Goal: Task Accomplishment & Management: Manage account settings

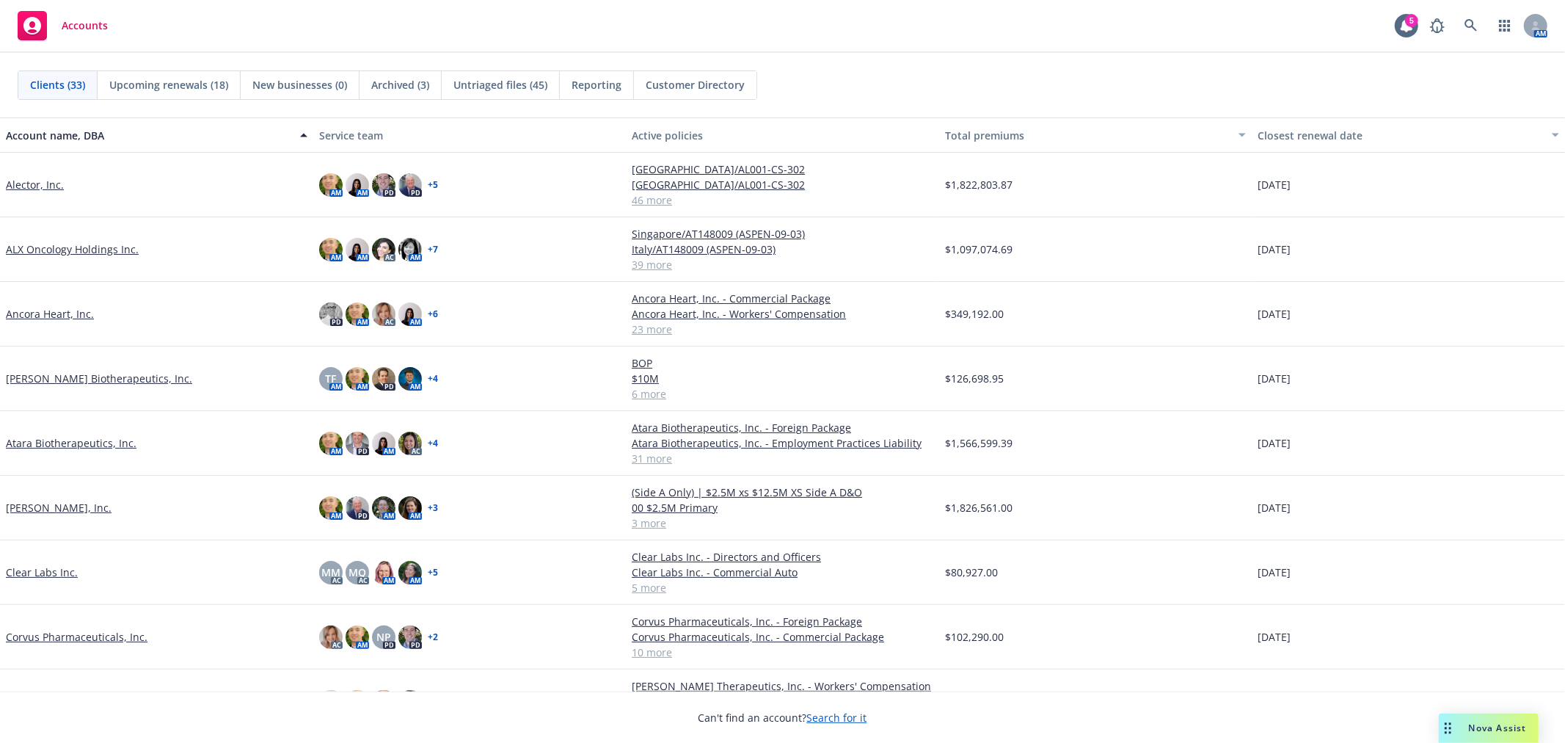
click at [1053, 65] on div "Clients (33) Upcoming renewals (18) New businesses (0) Archived (3) Untriaged f…" at bounding box center [782, 85] width 1565 height 65
click at [1046, 65] on div "Clients (33) Upcoming renewals (18) New businesses (0) Archived (3) Untriaged f…" at bounding box center [782, 85] width 1565 height 65
click at [859, 38] on div "Accounts 5 AM" at bounding box center [782, 26] width 1565 height 53
click at [823, 52] on div "Accounts 5 AM" at bounding box center [782, 26] width 1565 height 53
click at [37, 179] on link "Alector, Inc." at bounding box center [35, 184] width 58 height 15
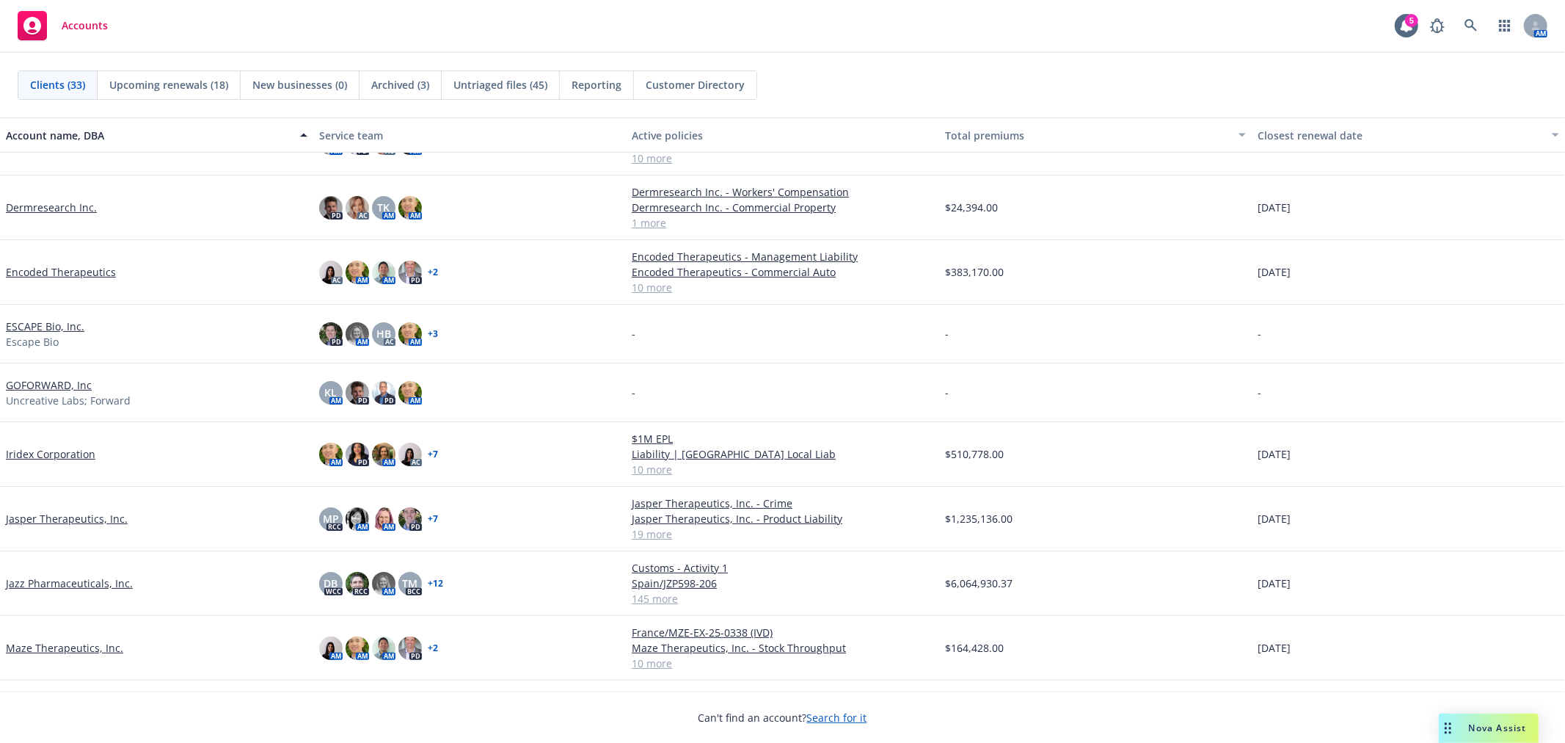
scroll to position [652, 0]
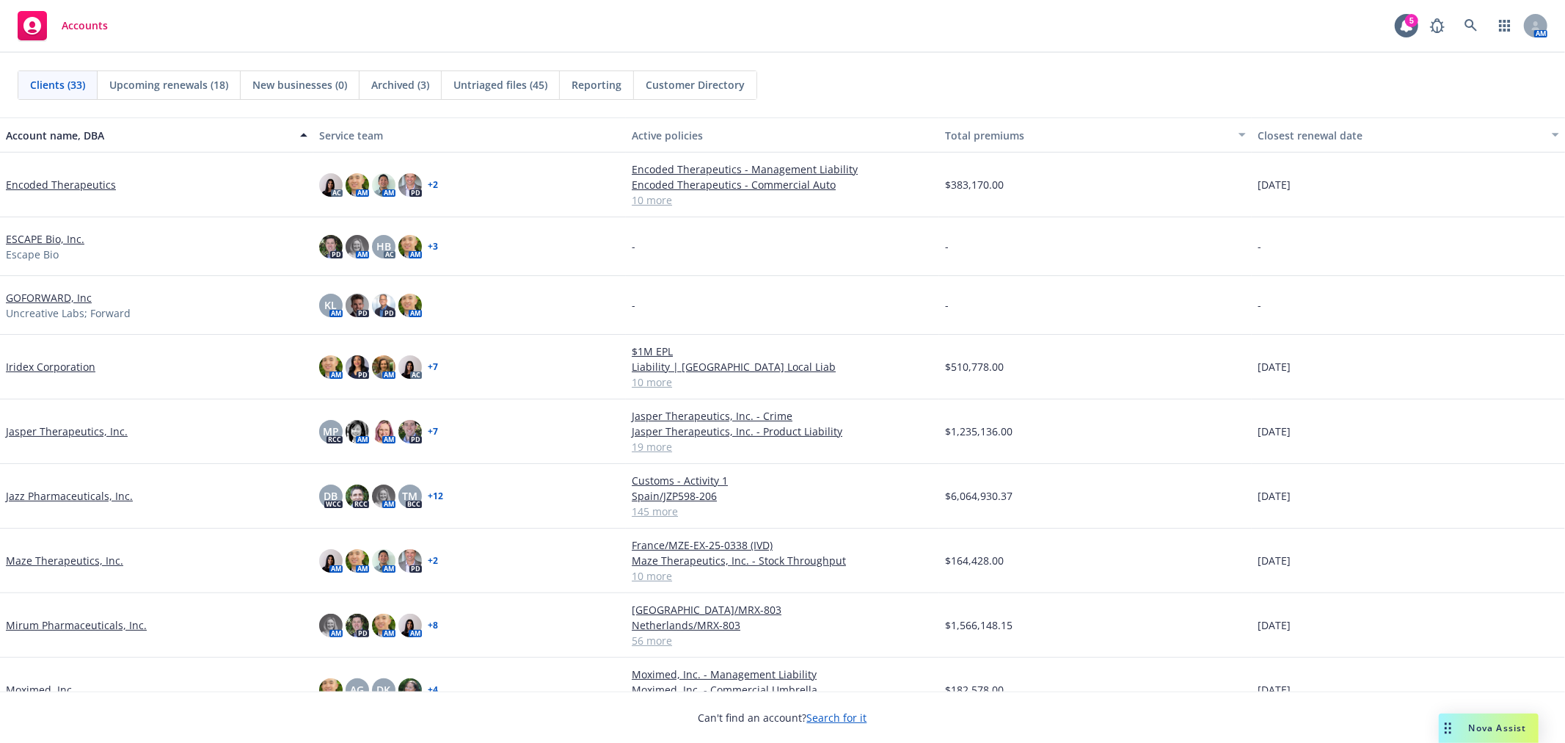
click at [99, 626] on link "Mirum Pharmaceuticals, Inc." at bounding box center [76, 624] width 141 height 15
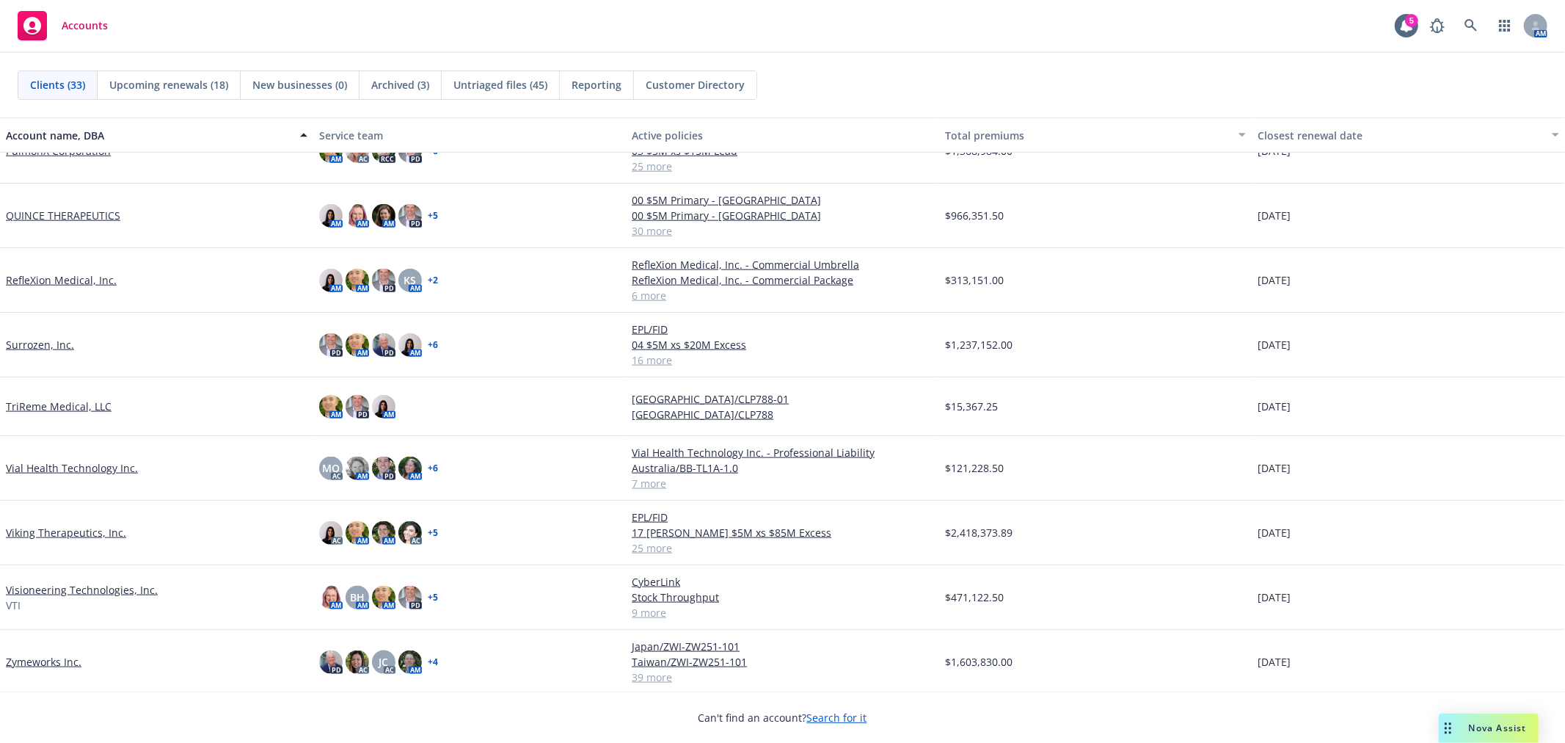
scroll to position [1451, 0]
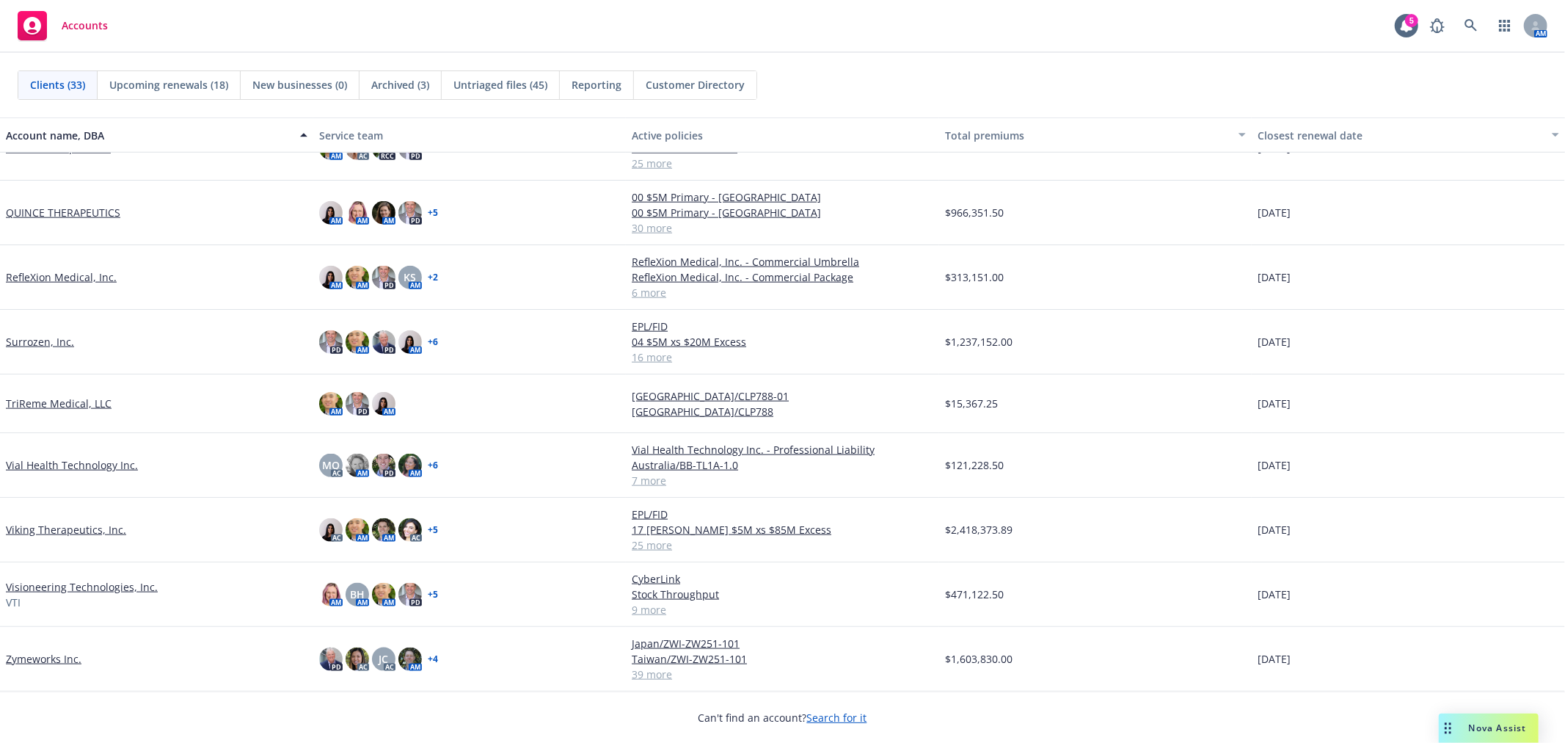
click at [53, 655] on link "Zymeworks Inc." at bounding box center [44, 658] width 76 height 15
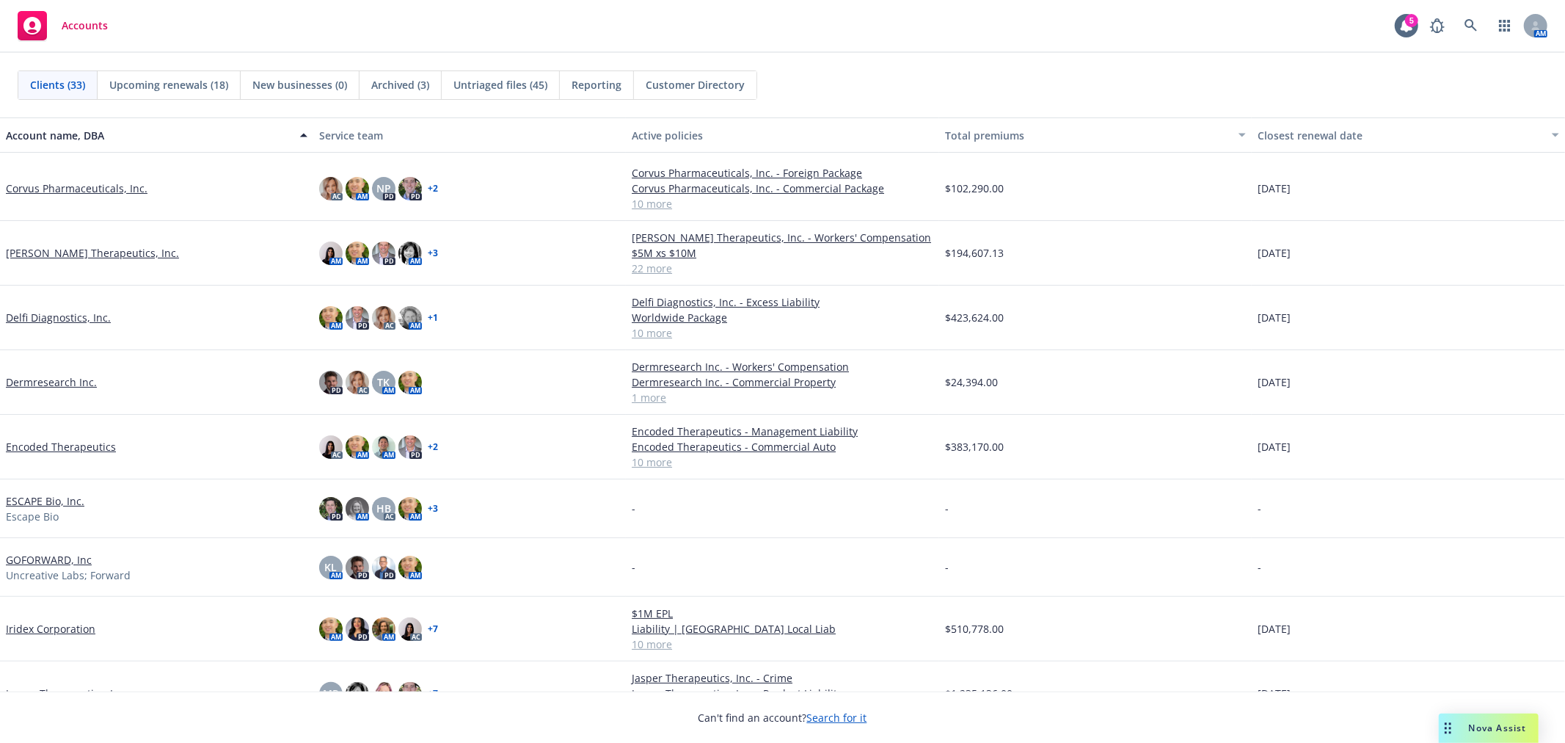
scroll to position [734, 0]
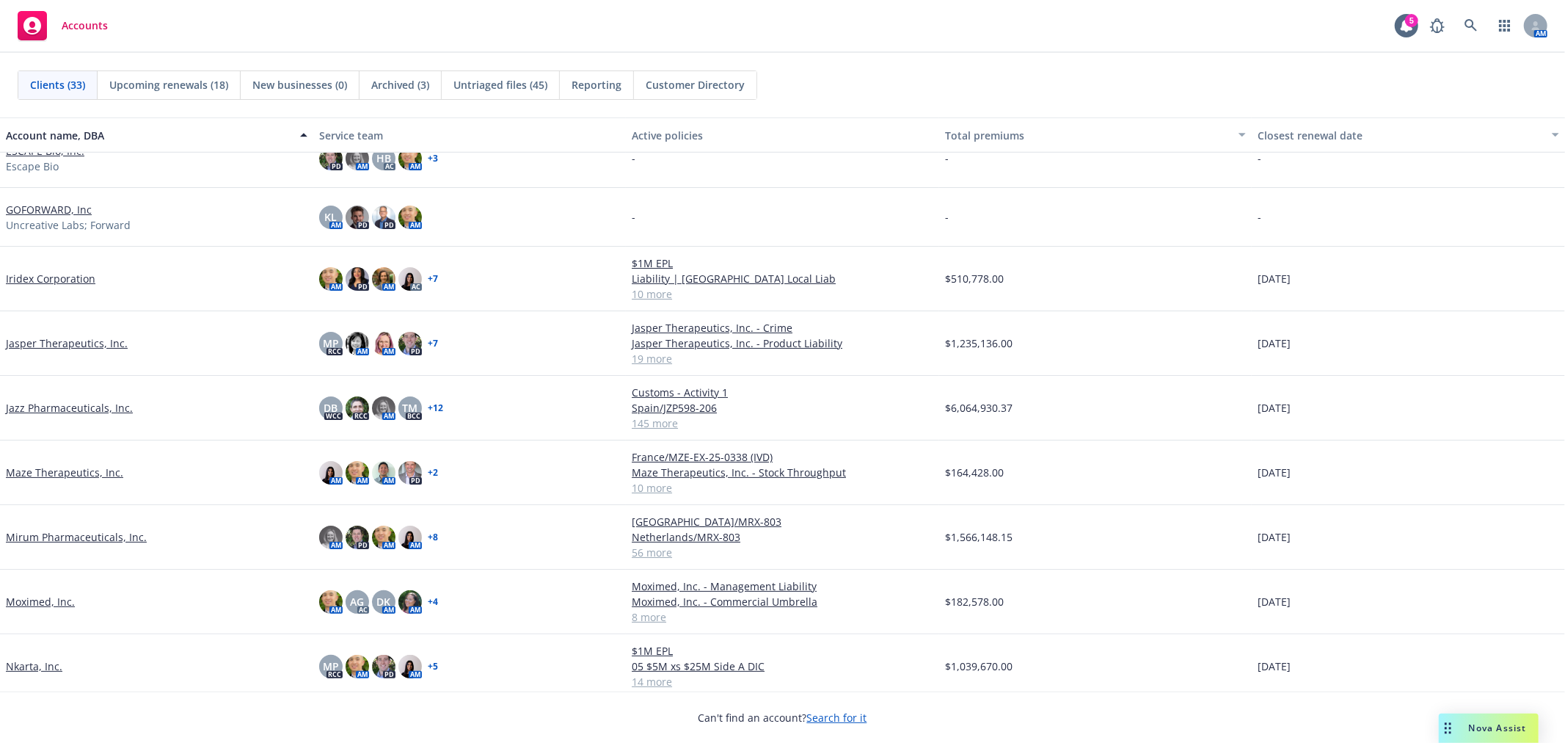
click at [96, 404] on link "Jazz Pharmaceuticals, Inc." at bounding box center [69, 407] width 127 height 15
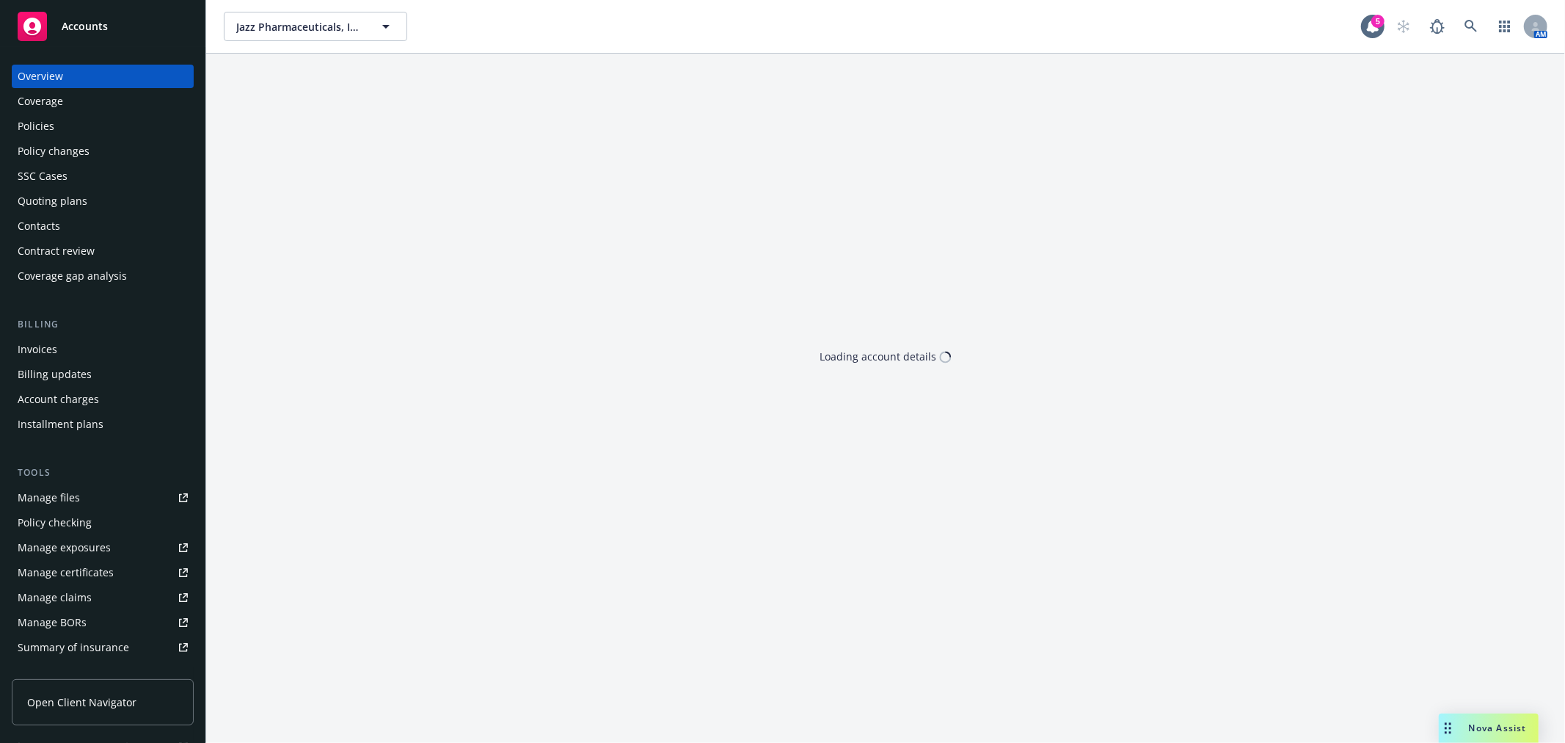
click at [69, 340] on div "Invoices" at bounding box center [103, 349] width 170 height 23
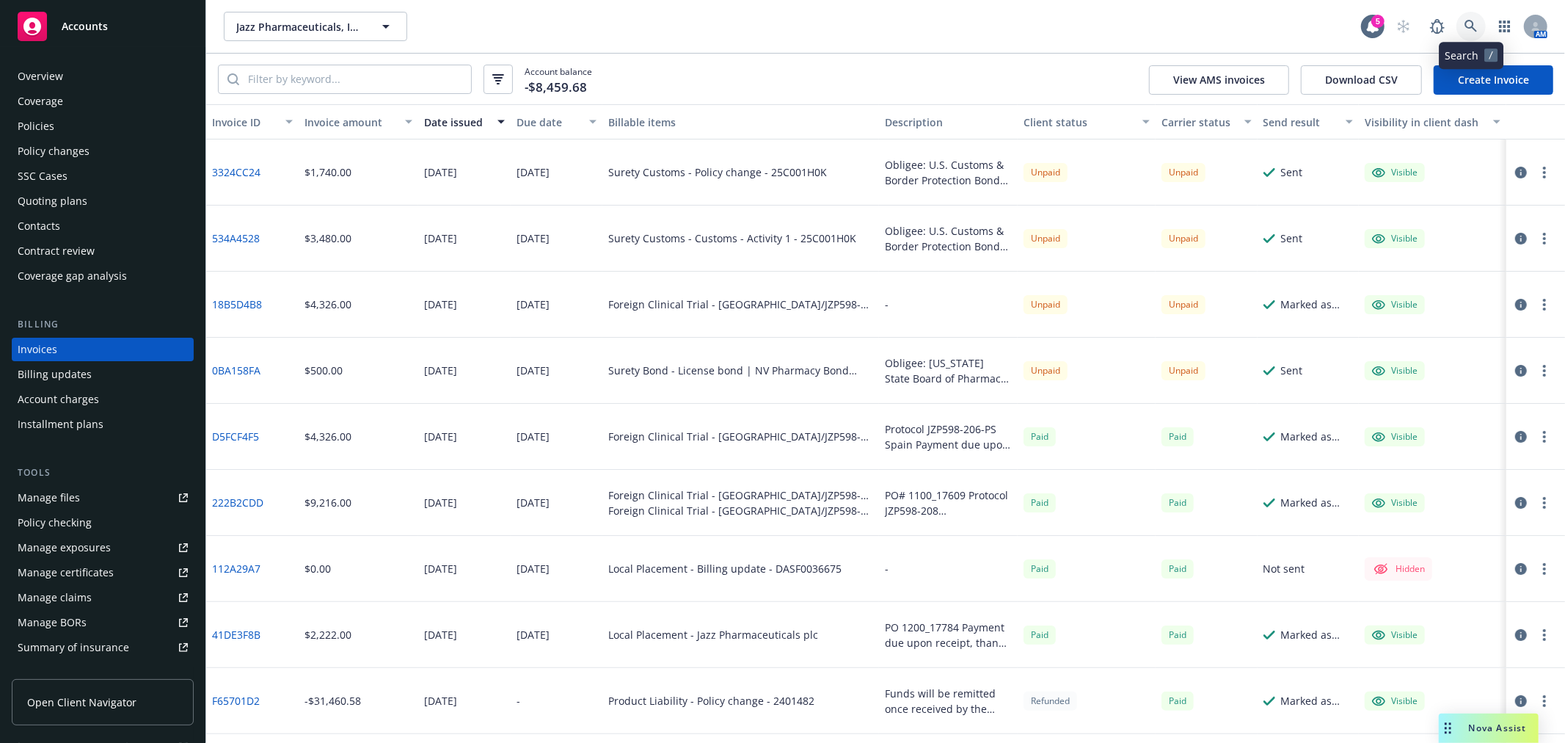
click at [1469, 24] on icon at bounding box center [1471, 26] width 13 height 13
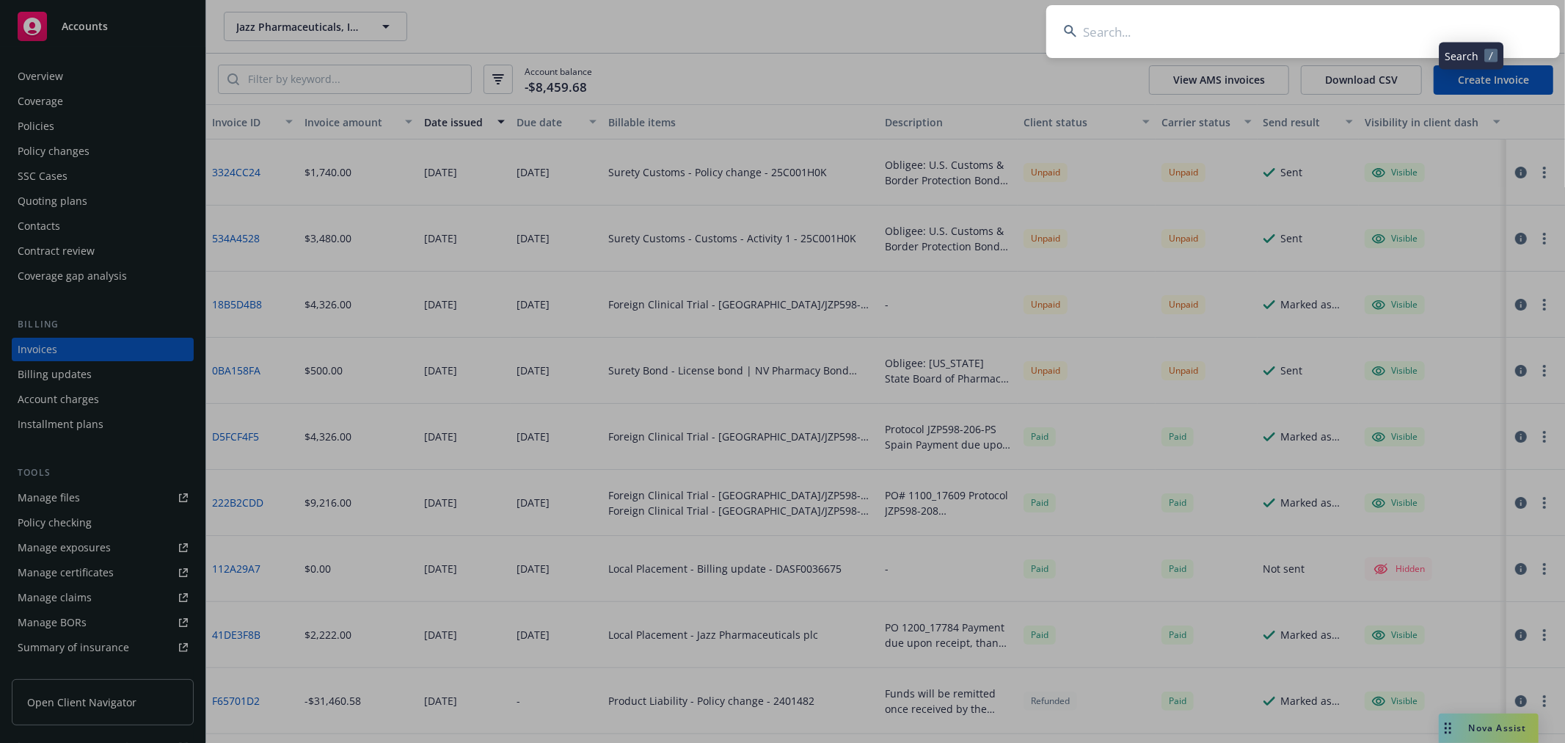
click at [1319, 31] on input at bounding box center [1303, 31] width 514 height 53
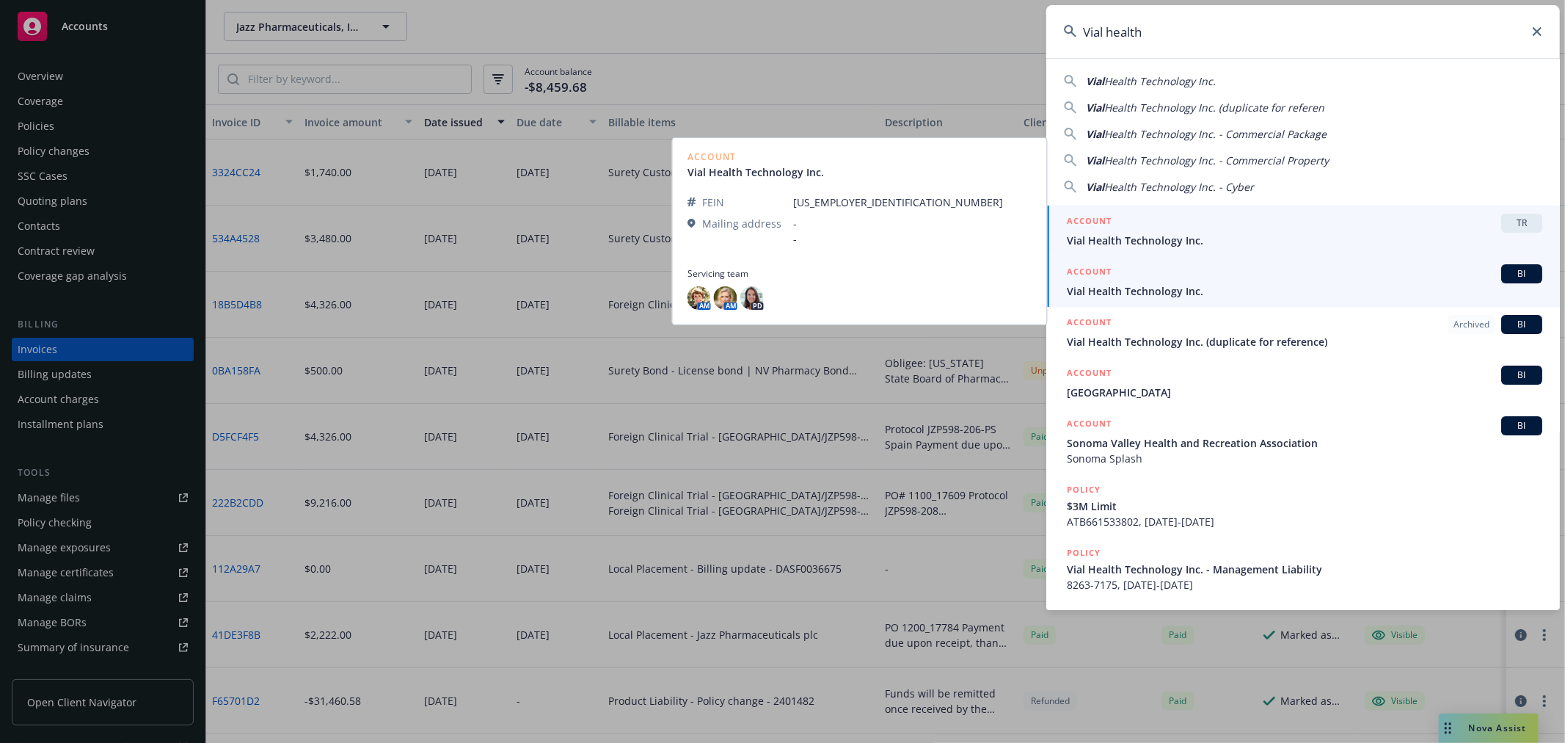
type input "Vial health"
click at [1176, 277] on div "ACCOUNT BI" at bounding box center [1304, 273] width 475 height 19
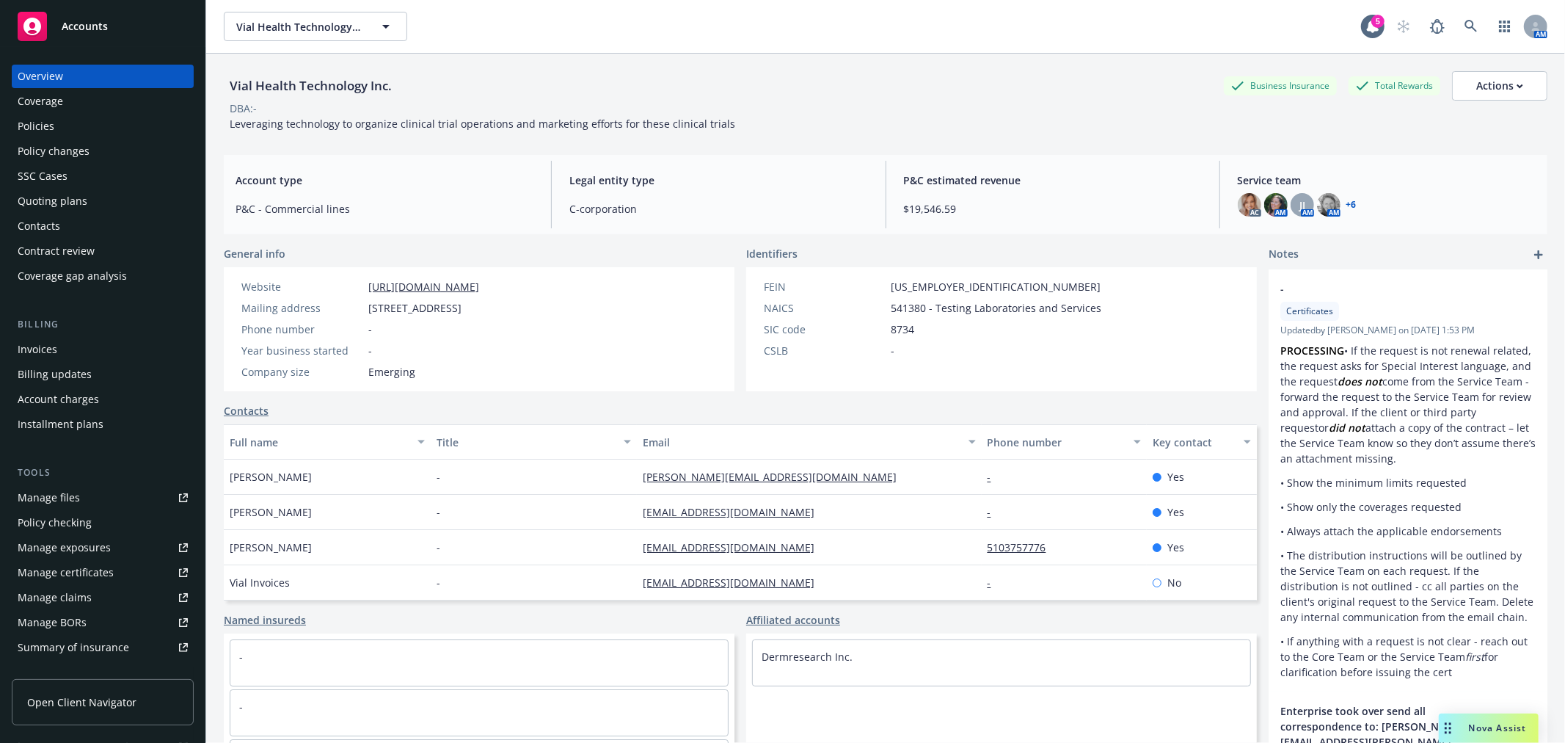
click at [70, 207] on div "Quoting plans" at bounding box center [53, 200] width 70 height 23
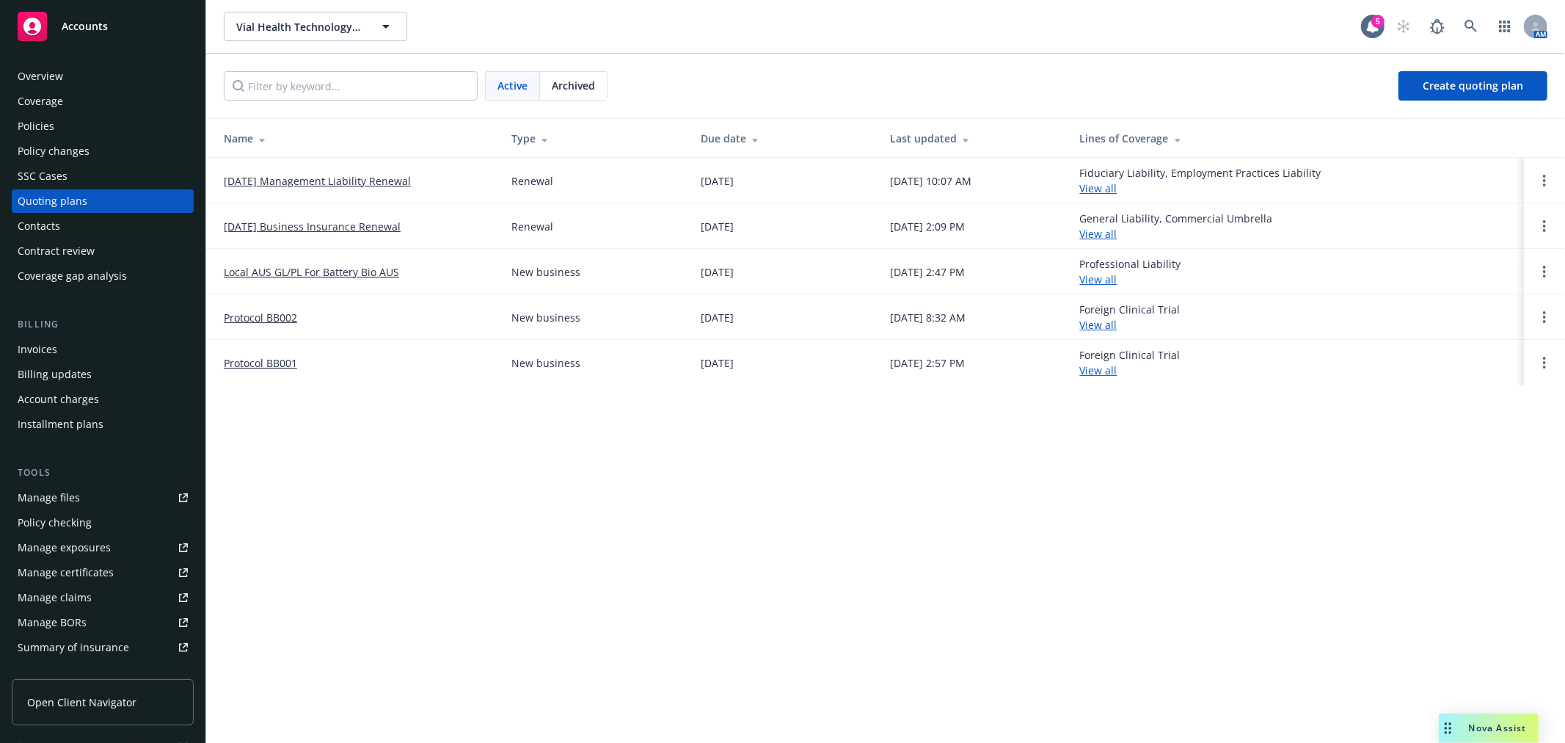
click at [288, 226] on link "[DATE] Business Insurance Renewal" at bounding box center [312, 226] width 177 height 15
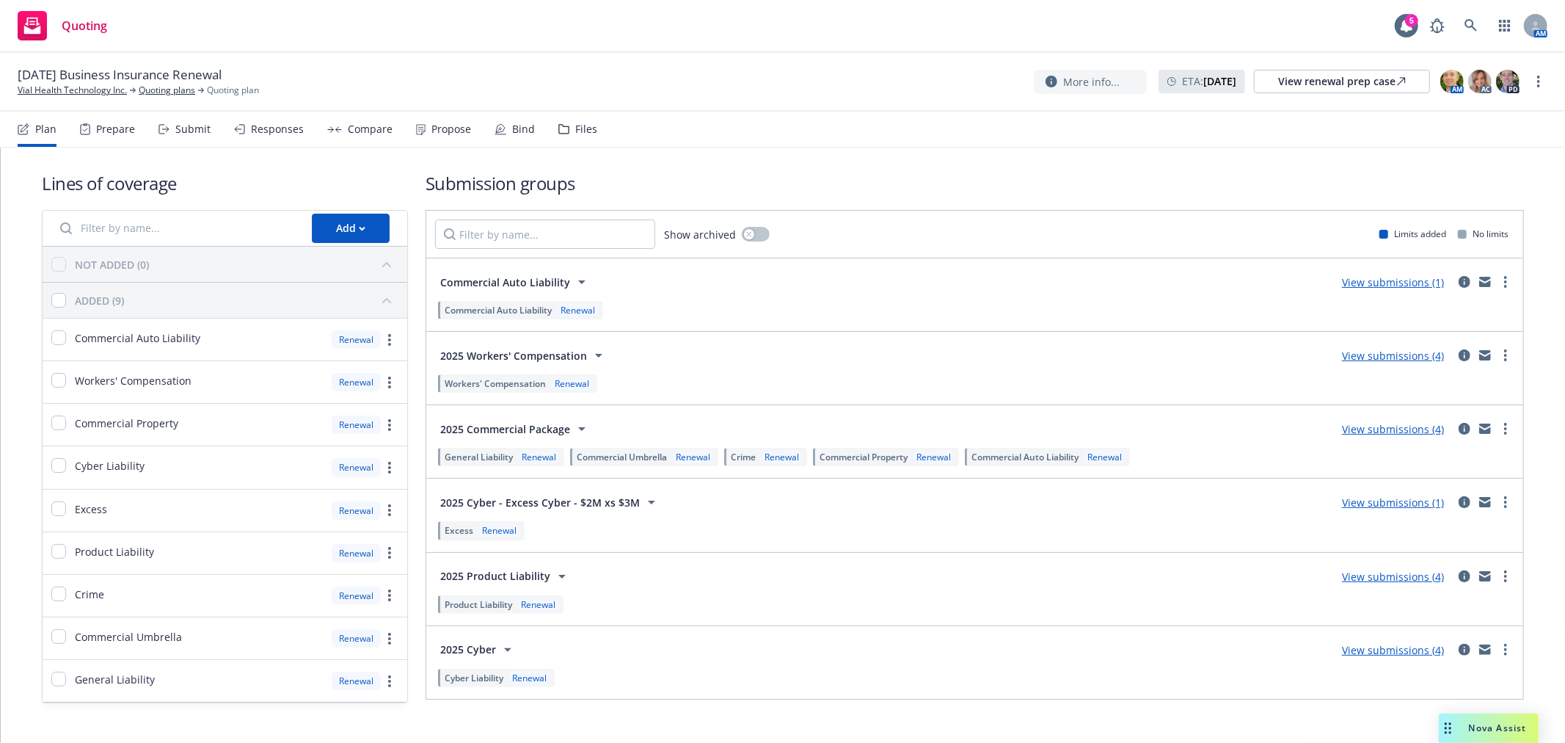
click at [874, 180] on h1 "Submission groups" at bounding box center [975, 183] width 1098 height 24
click at [503, 117] on div "Bind" at bounding box center [515, 129] width 40 height 35
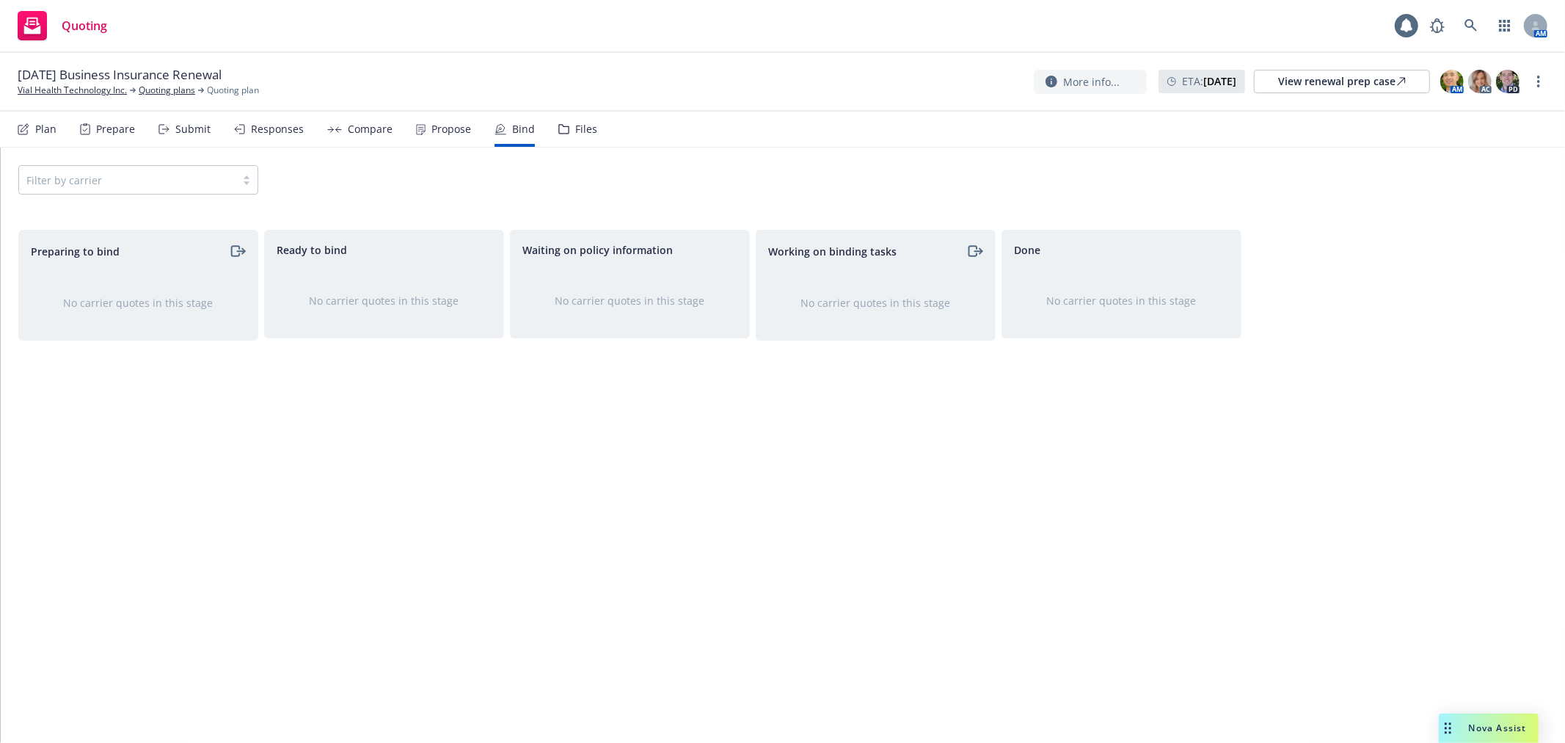
click at [399, 123] on div "Plan Prepare Submit Responses Compare Propose Bind Files" at bounding box center [308, 129] width 580 height 35
click at [431, 126] on div "Propose" at bounding box center [451, 129] width 40 height 12
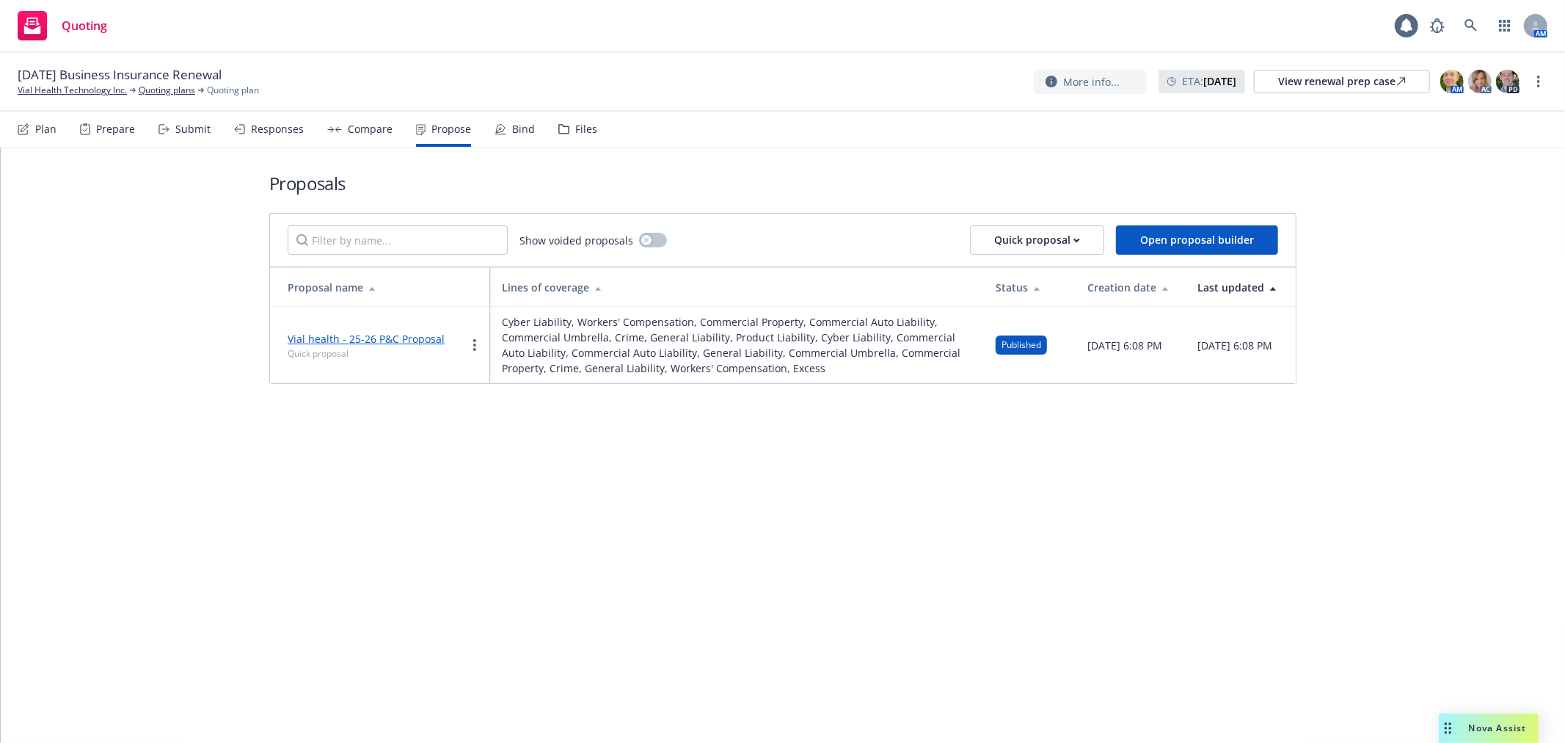
click at [751, 187] on h1 "Proposals" at bounding box center [782, 183] width 1027 height 24
click at [720, 499] on div "Proposals Show voided proposals Quick proposal Open proposal builder Proposal n…" at bounding box center [783, 444] width 1564 height 595
click at [867, 483] on div "Proposals Show voided proposals Quick proposal Open proposal builder Proposal n…" at bounding box center [783, 444] width 1564 height 595
click at [791, 144] on nav "Plan Prepare Submit Responses Compare Propose Bind Files" at bounding box center [783, 129] width 1530 height 35
click at [627, 522] on div "Proposals Show voided proposals Quick proposal Open proposal builder Proposal n…" at bounding box center [783, 444] width 1564 height 595
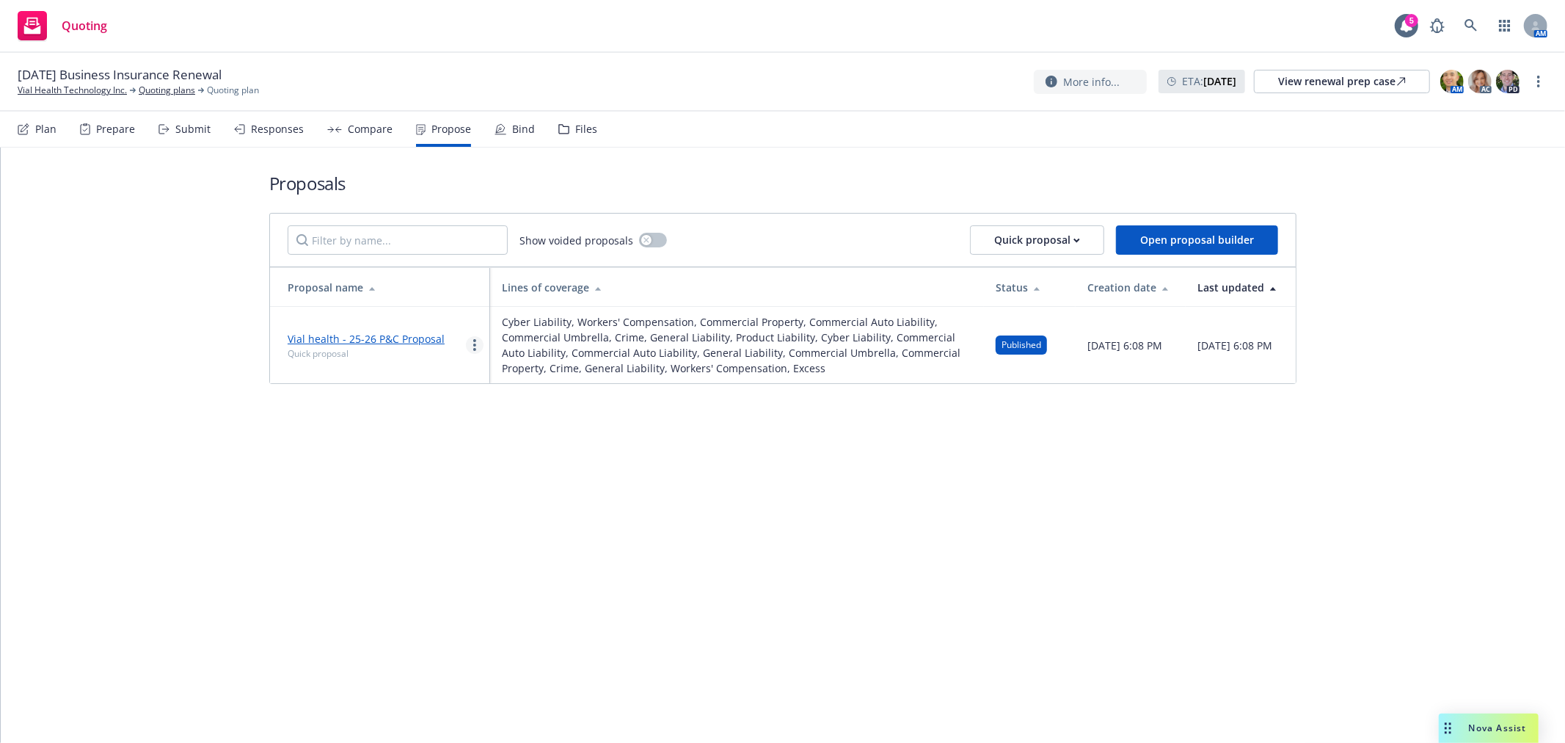
click at [474, 342] on circle "more" at bounding box center [474, 340] width 3 height 3
click at [556, 450] on span "Log client response" at bounding box center [532, 447] width 131 height 14
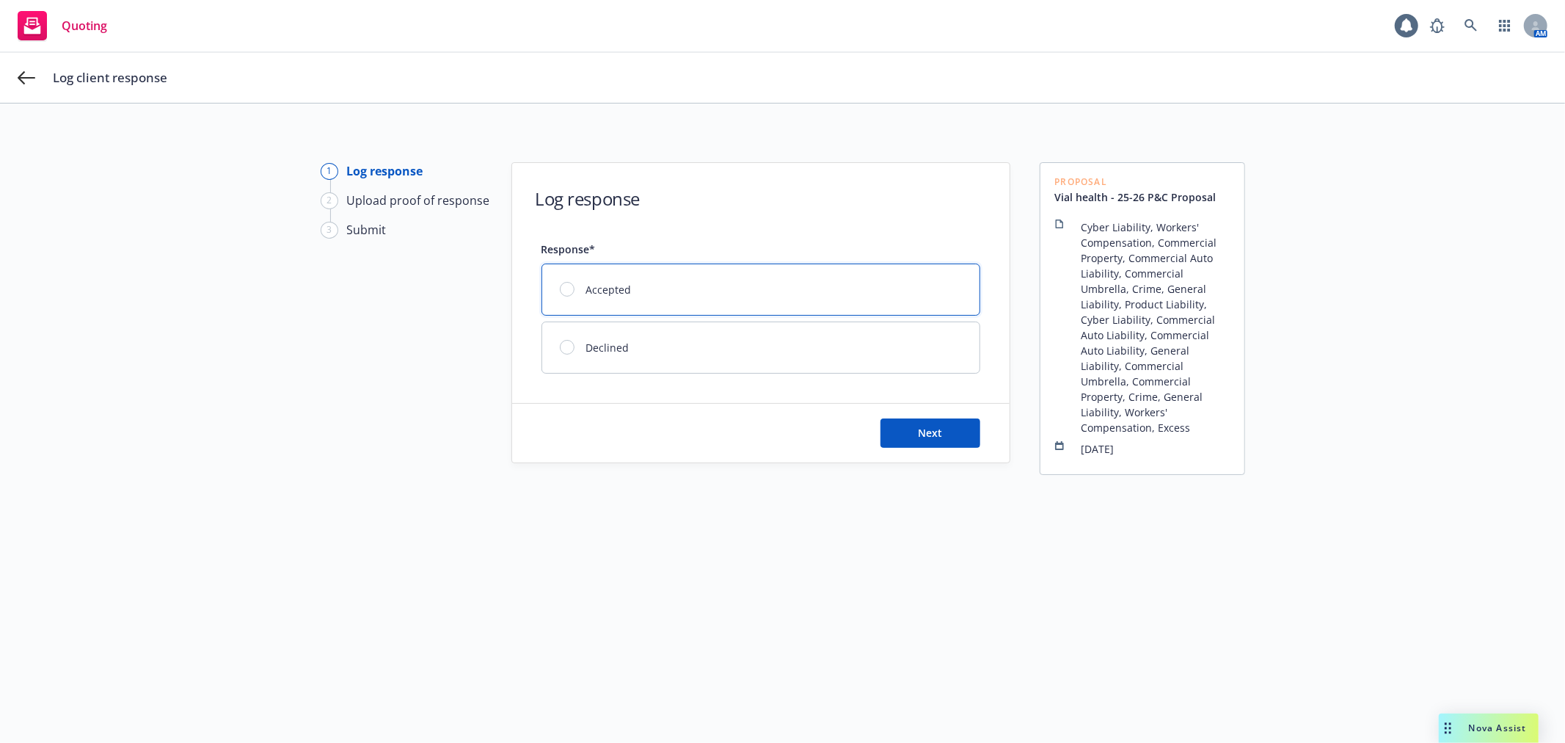
click at [677, 292] on div "Accepted" at bounding box center [760, 289] width 437 height 51
click at [908, 427] on button "Next" at bounding box center [931, 432] width 100 height 29
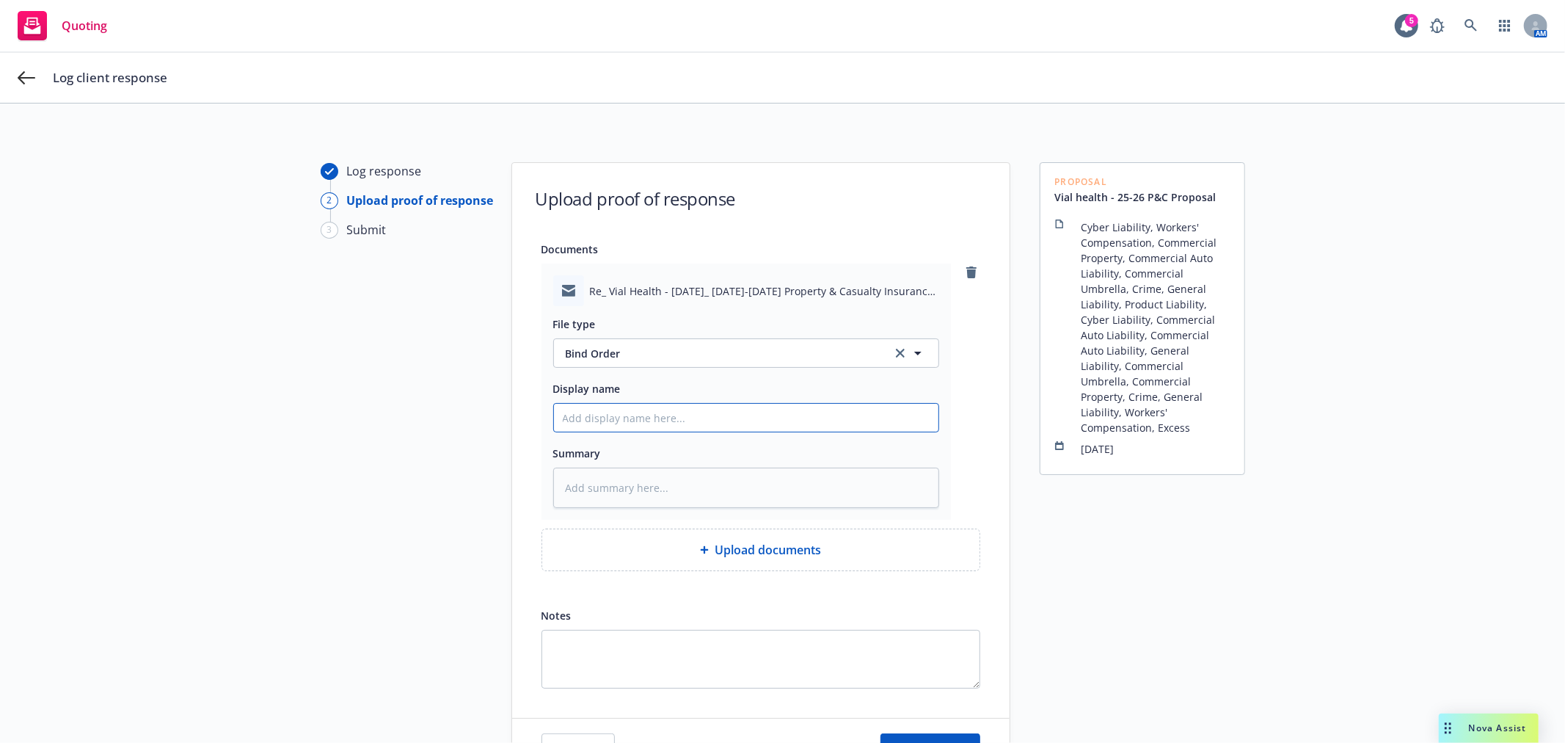
click at [658, 426] on input "Display name" at bounding box center [746, 418] width 384 height 28
type textarea "x"
type input "B"
type textarea "x"
type input "Bi"
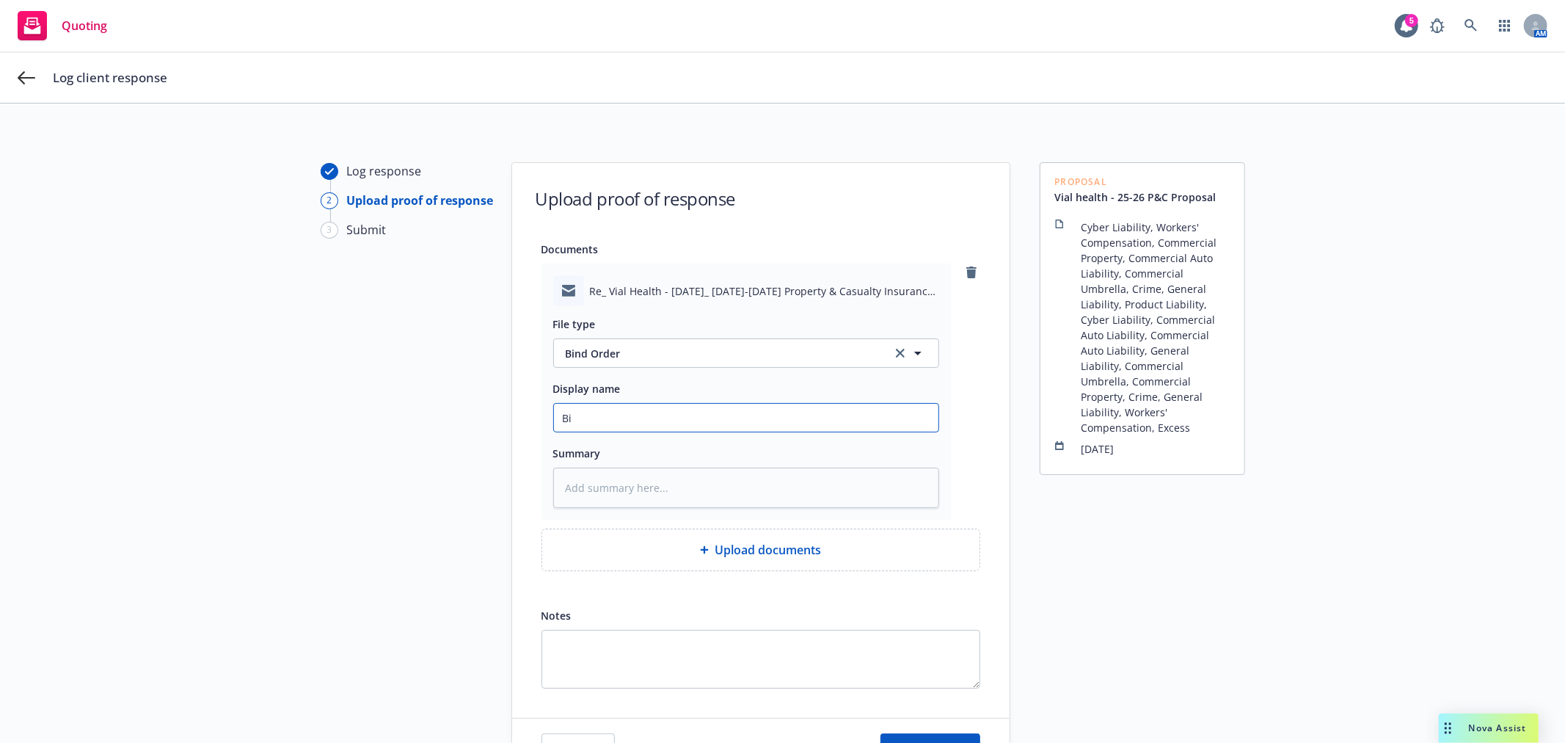
type textarea "x"
type input "Bin"
type textarea "x"
type input "Bind"
type textarea "x"
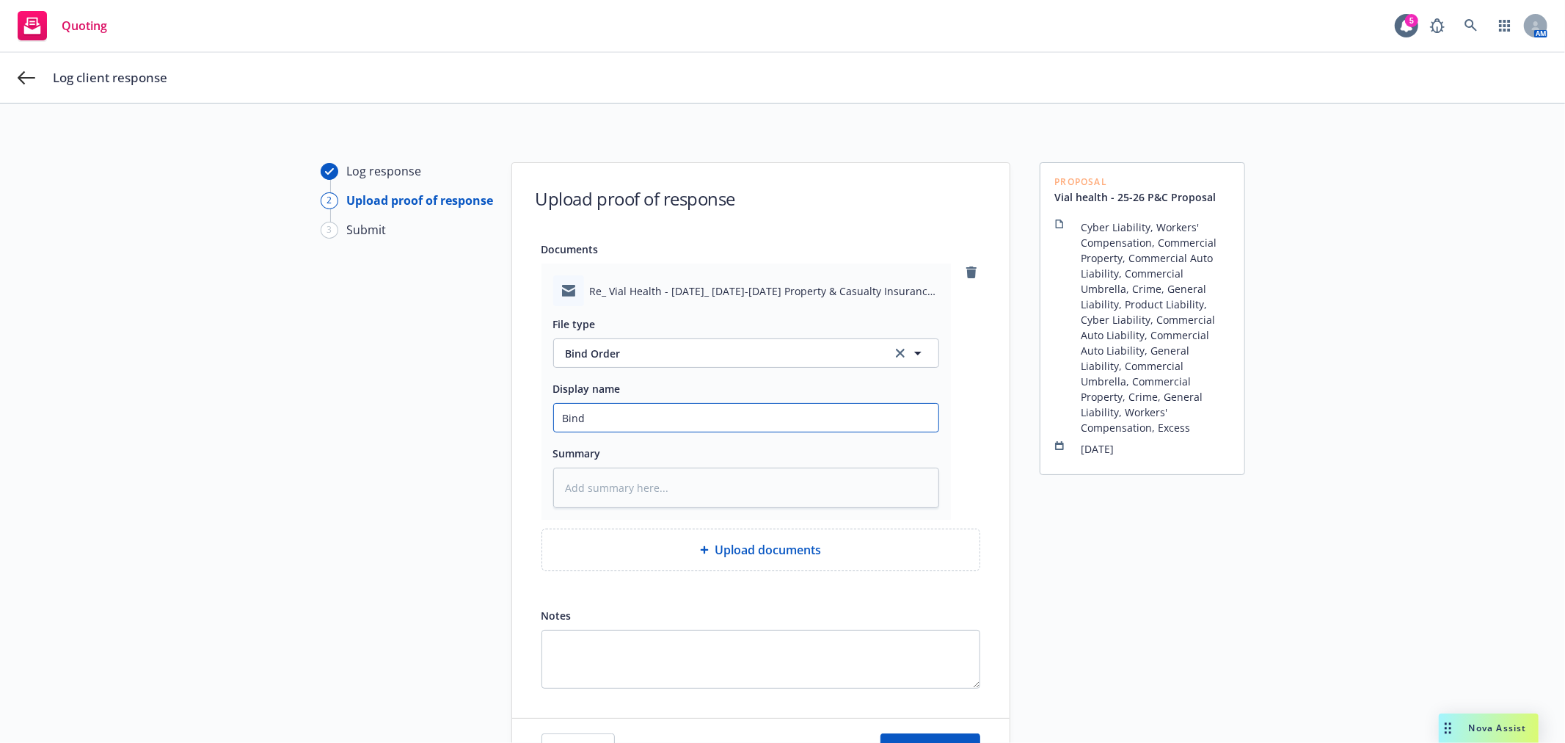
type input "Bind"
type textarea "x"
type input "Bind O"
type textarea "x"
type input "Bind Or"
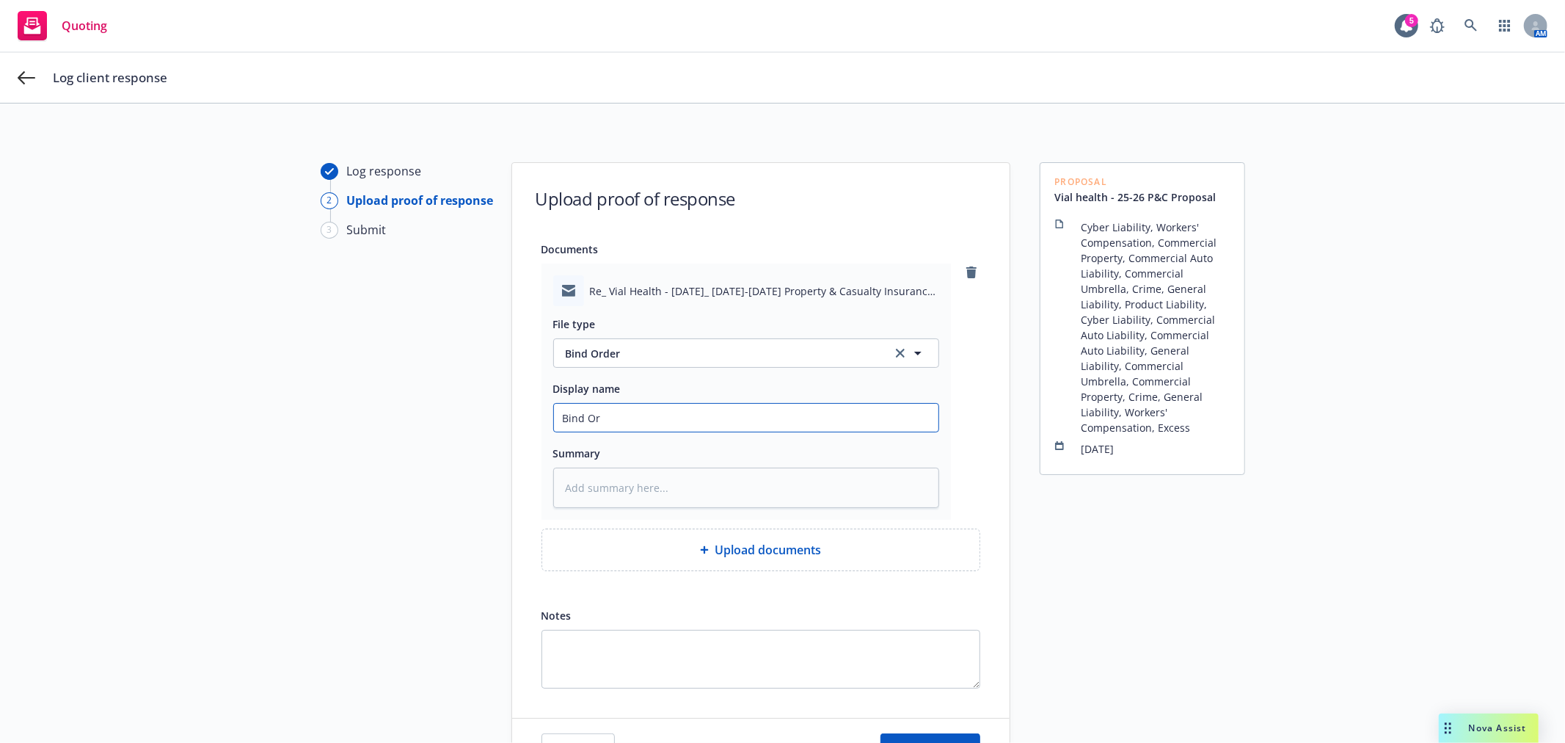
type textarea "x"
type input "Bind Ord"
type textarea "x"
type input "Bind Orde"
type textarea "x"
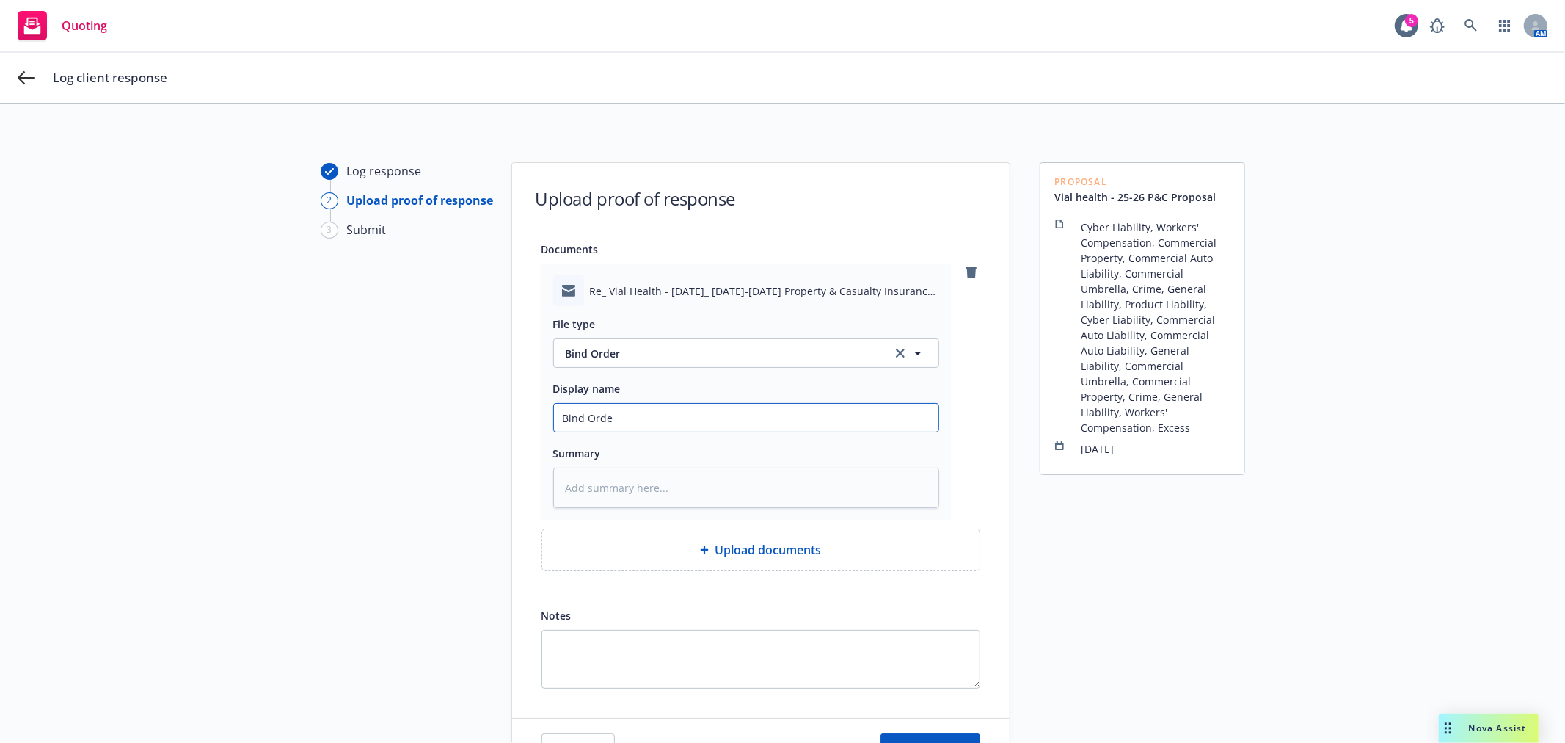
type input "Bind Order"
type textarea "x"
type input "Bind Order"
type textarea "x"
type input "Bind Order f"
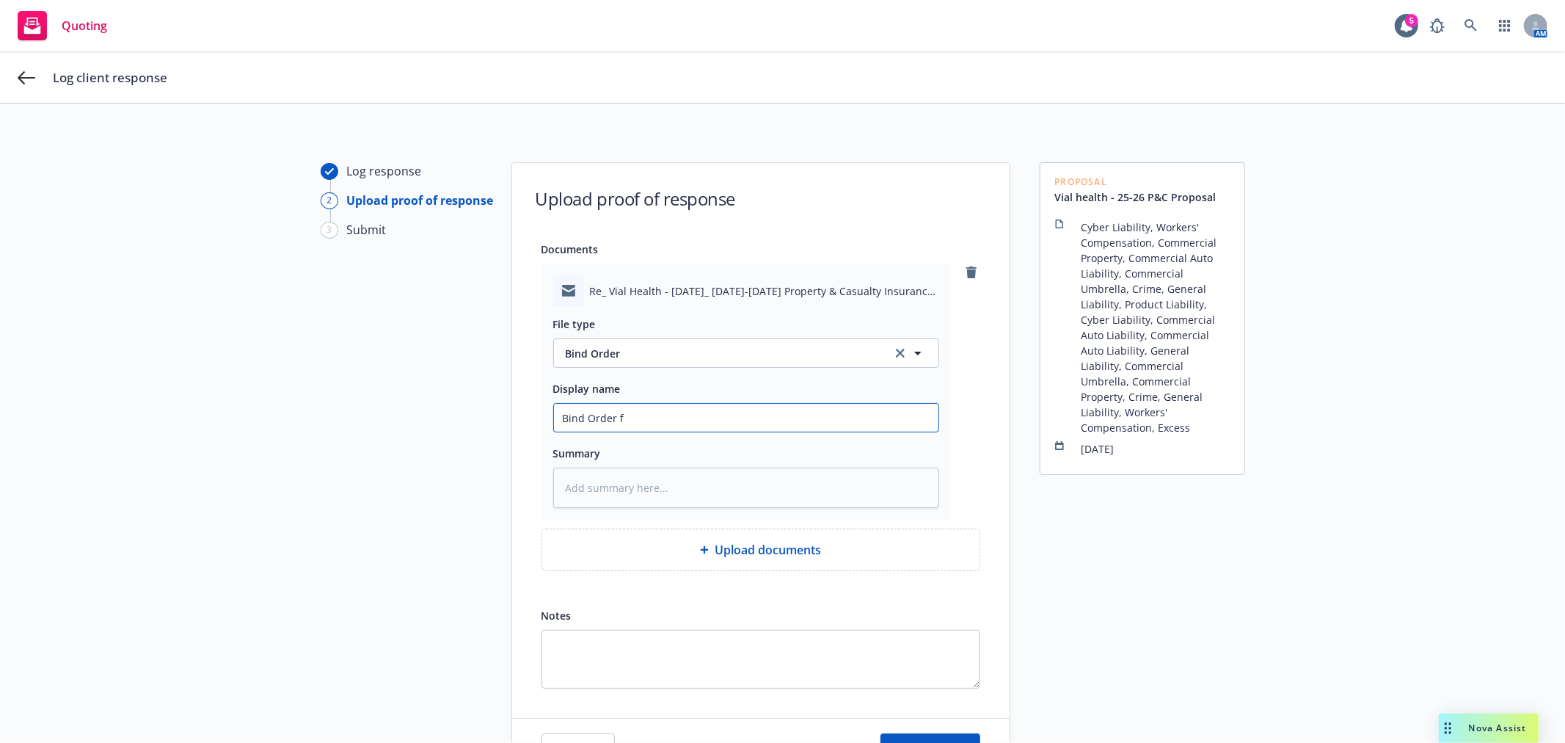
type textarea "x"
type input "Bind Order fr"
type textarea "x"
type input "Bind Order fro"
type textarea "x"
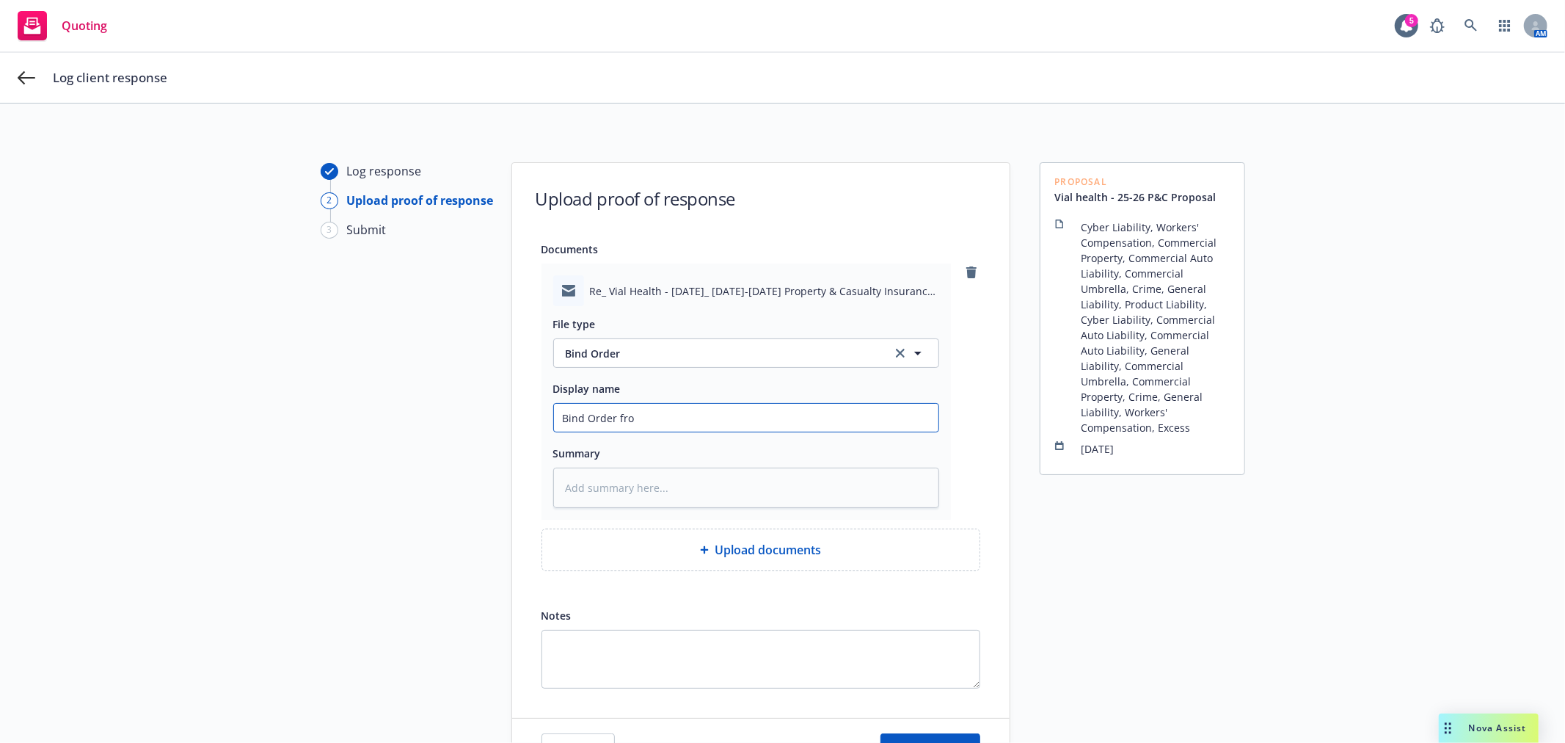
type input "Bind Order from"
type textarea "x"
type input "Bind Order from"
type textarea "x"
type input "Bind Order from V"
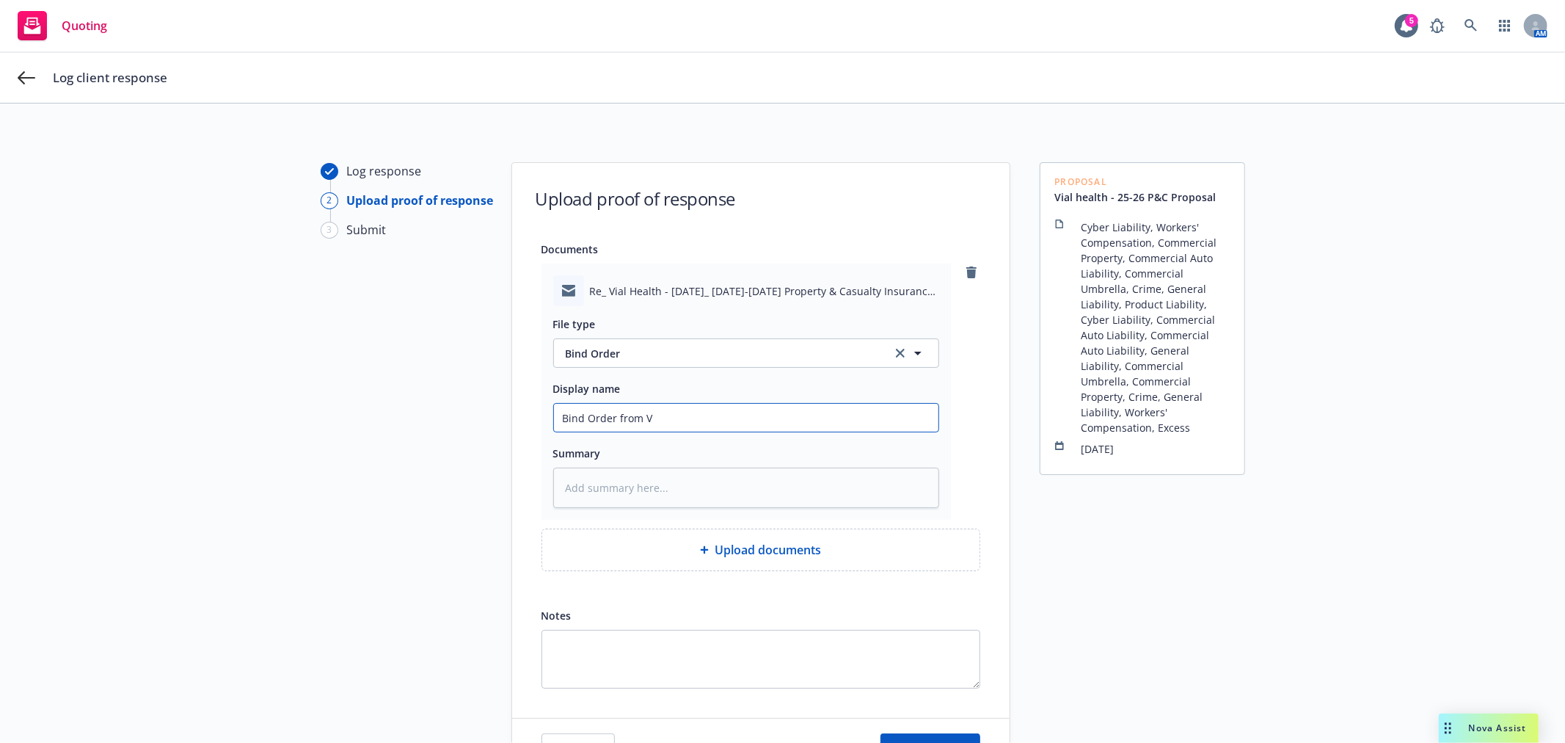
type textarea "x"
type input "Bind Order from Vi"
type textarea "x"
type input "Bind Order from Via"
type textarea "x"
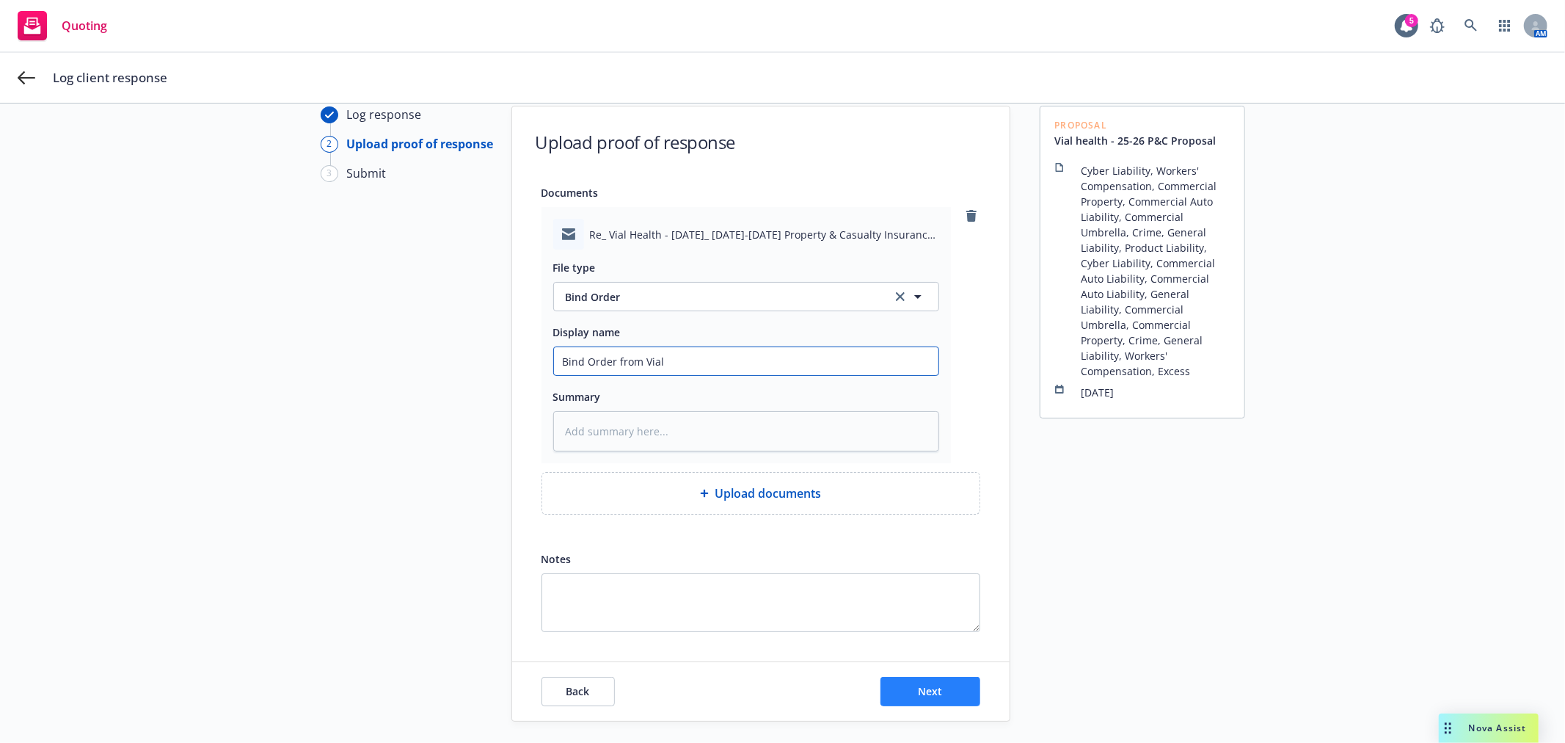
scroll to position [130, 0]
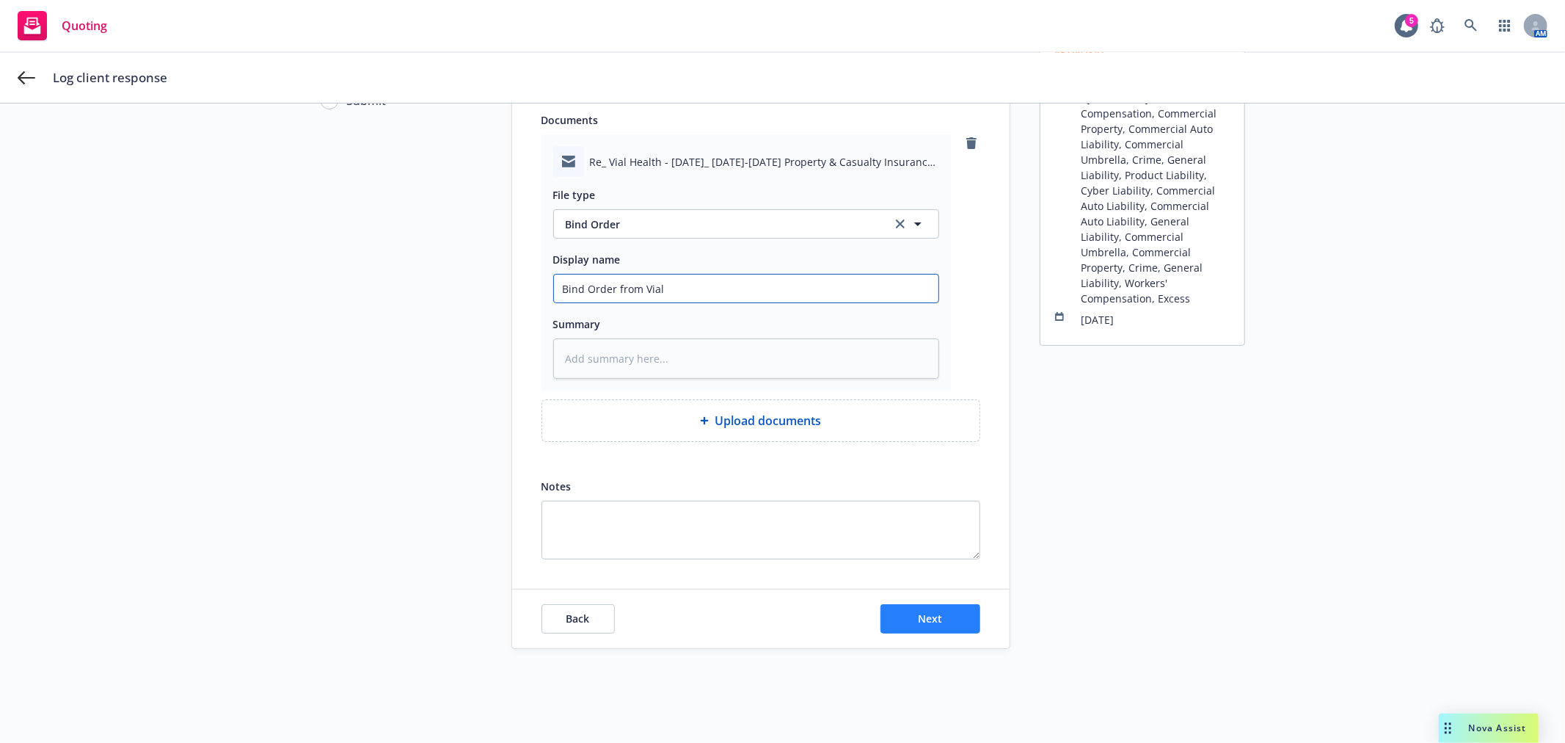
type input "Bind Order from Vial"
click at [921, 630] on button "Next" at bounding box center [931, 618] width 100 height 29
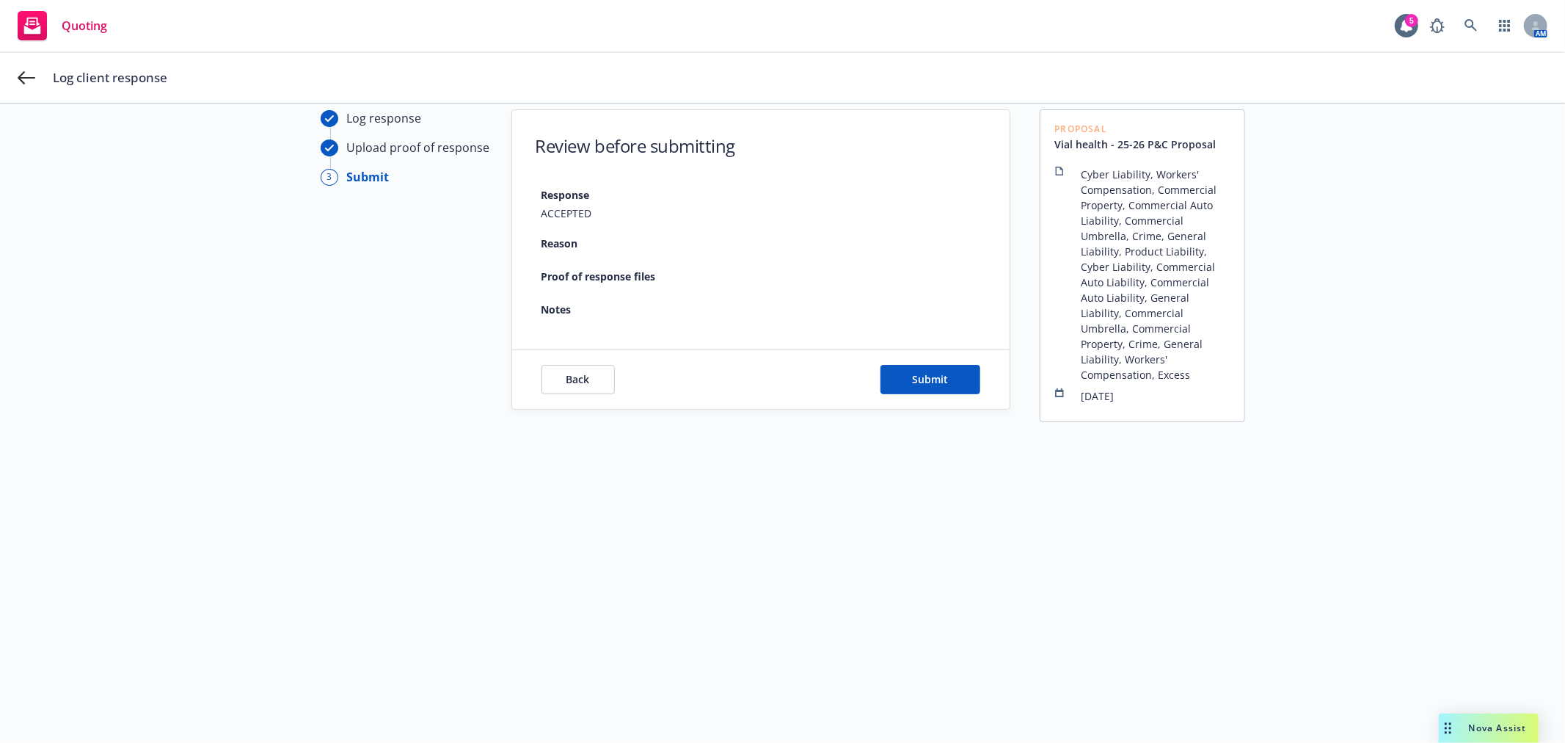
scroll to position [53, 0]
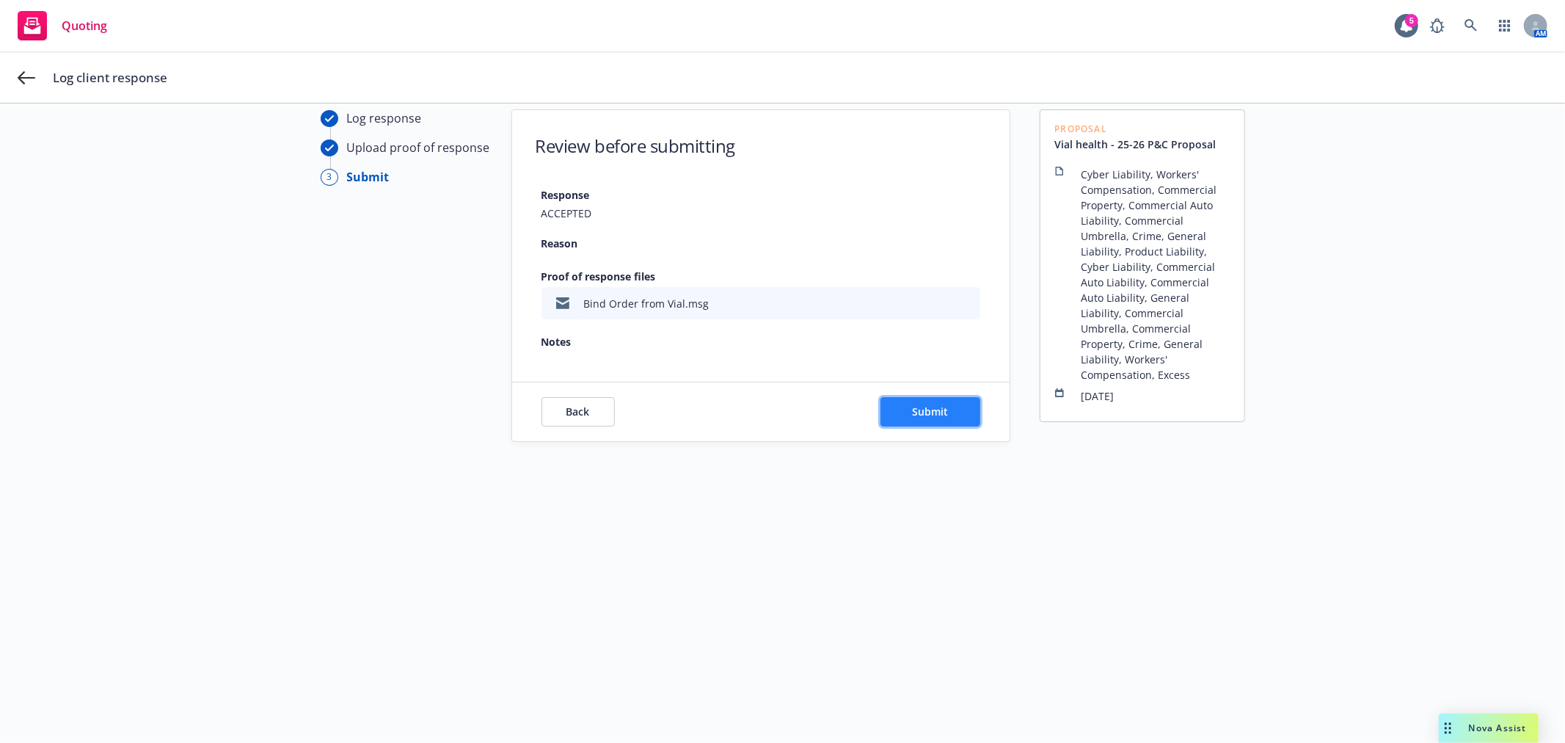
click at [941, 415] on button "Submit" at bounding box center [931, 411] width 100 height 29
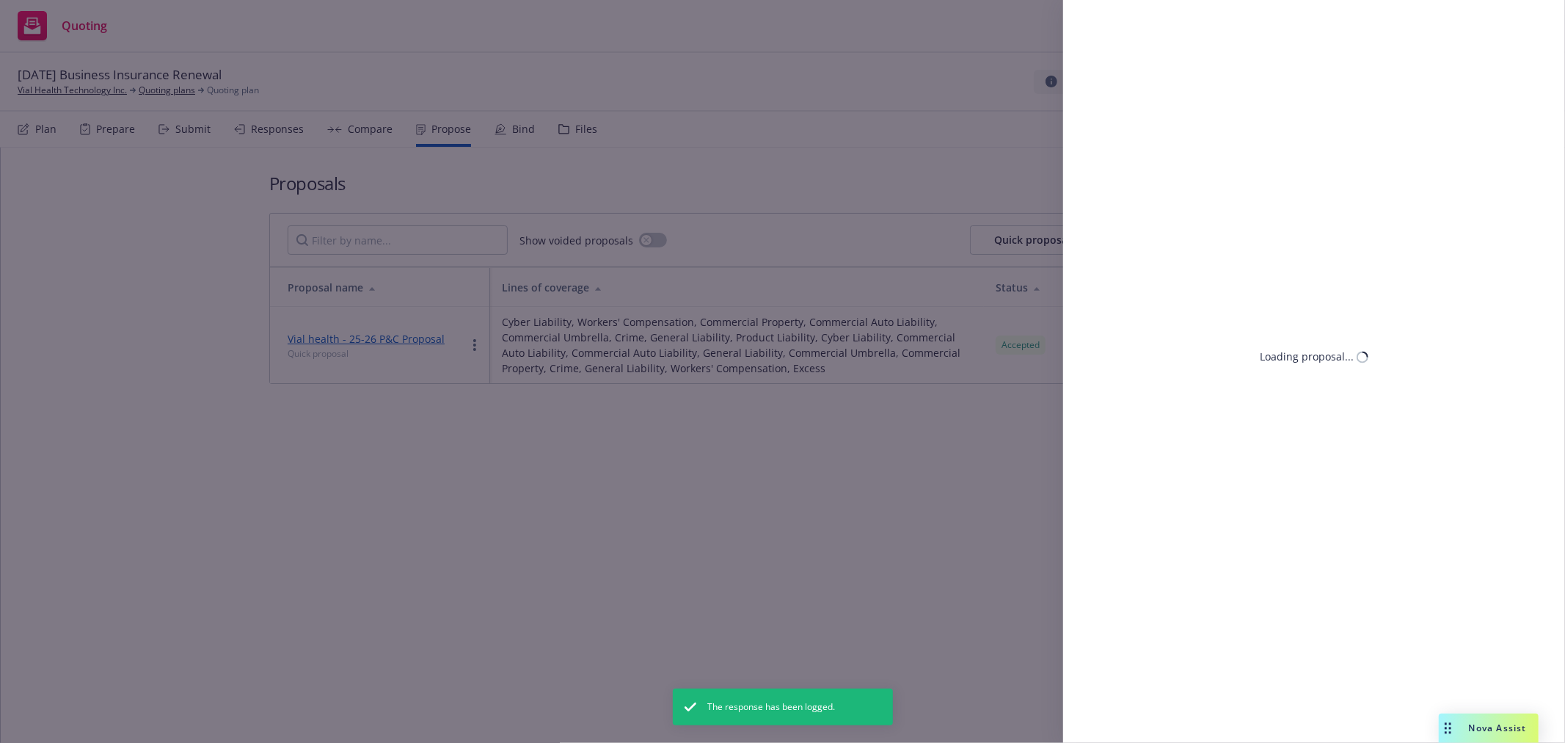
click at [651, 479] on div "Loading proposal..." at bounding box center [782, 371] width 1565 height 743
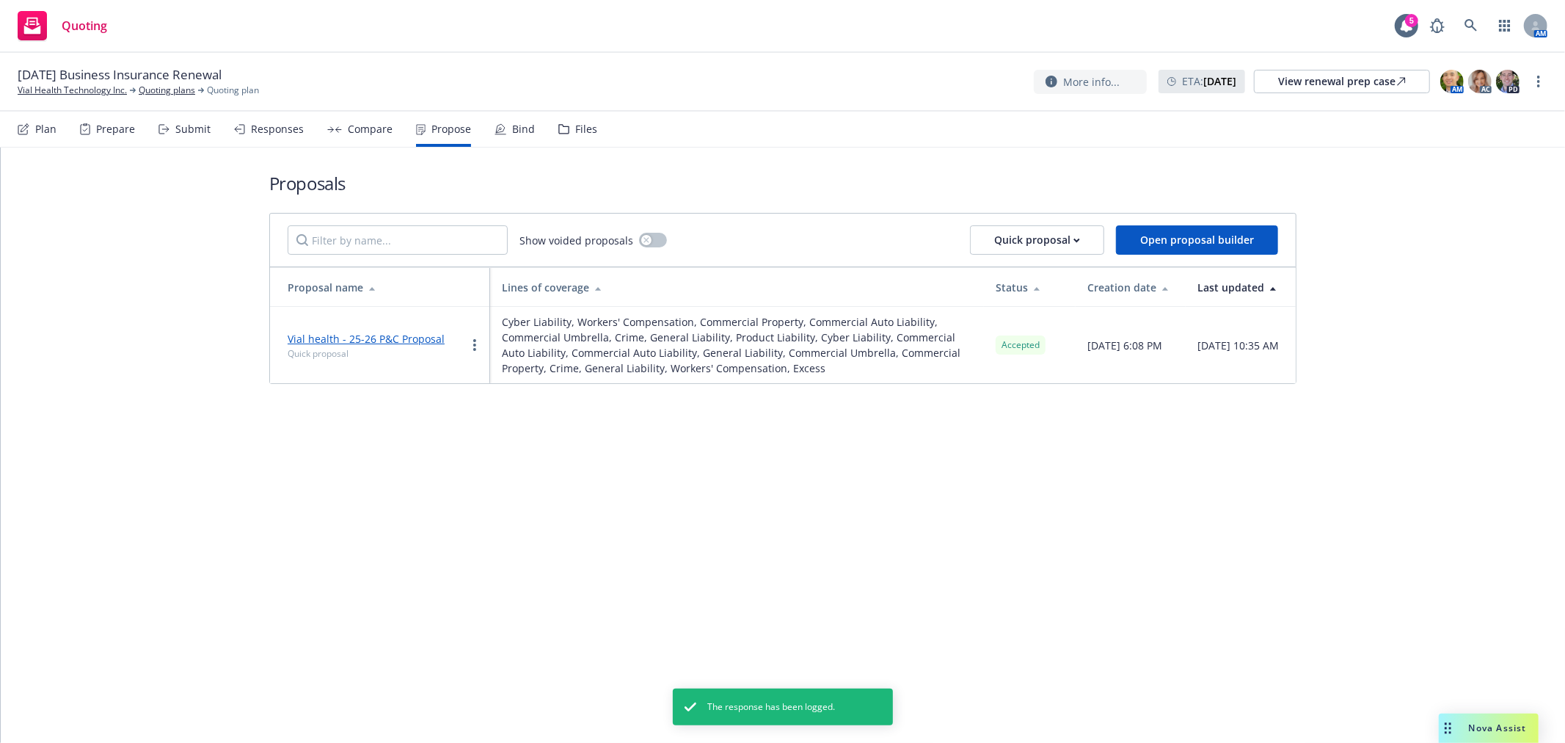
click at [895, 176] on h1 "Proposals" at bounding box center [782, 183] width 1027 height 24
click at [504, 139] on div "Bind" at bounding box center [515, 129] width 40 height 35
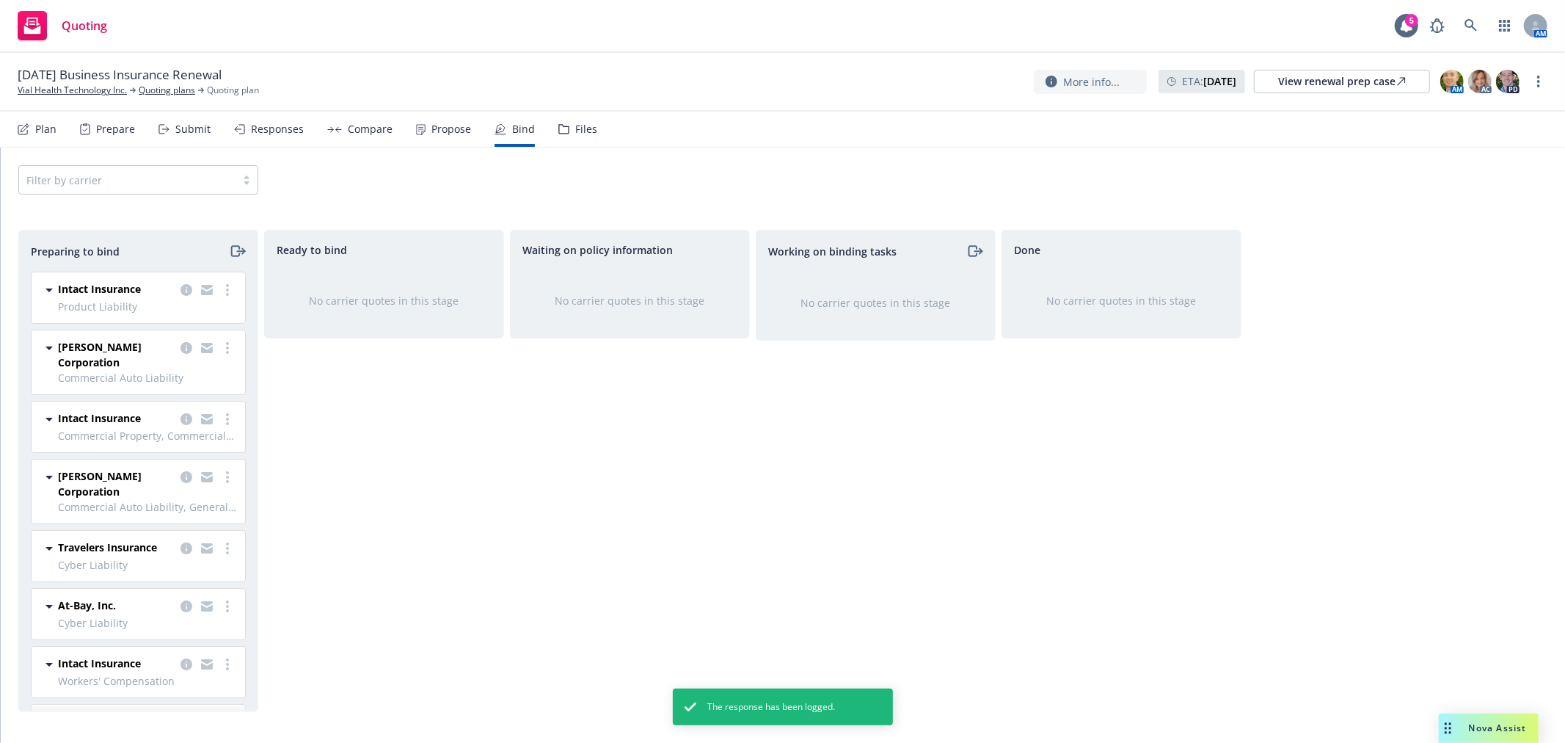
scroll to position [81, 0]
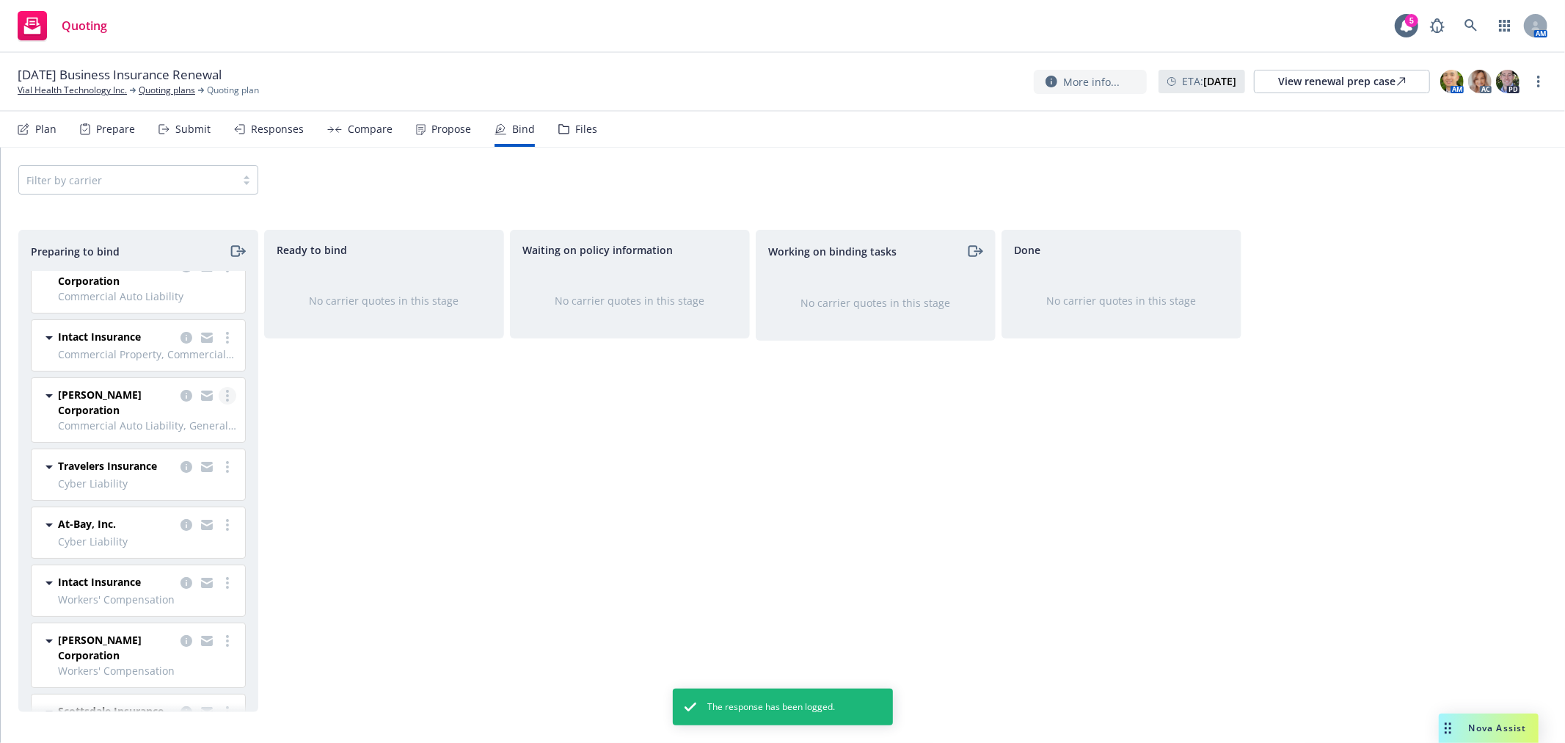
click at [219, 394] on link "more" at bounding box center [228, 396] width 18 height 18
click at [167, 488] on span "Move to done" at bounding box center [130, 485] width 102 height 14
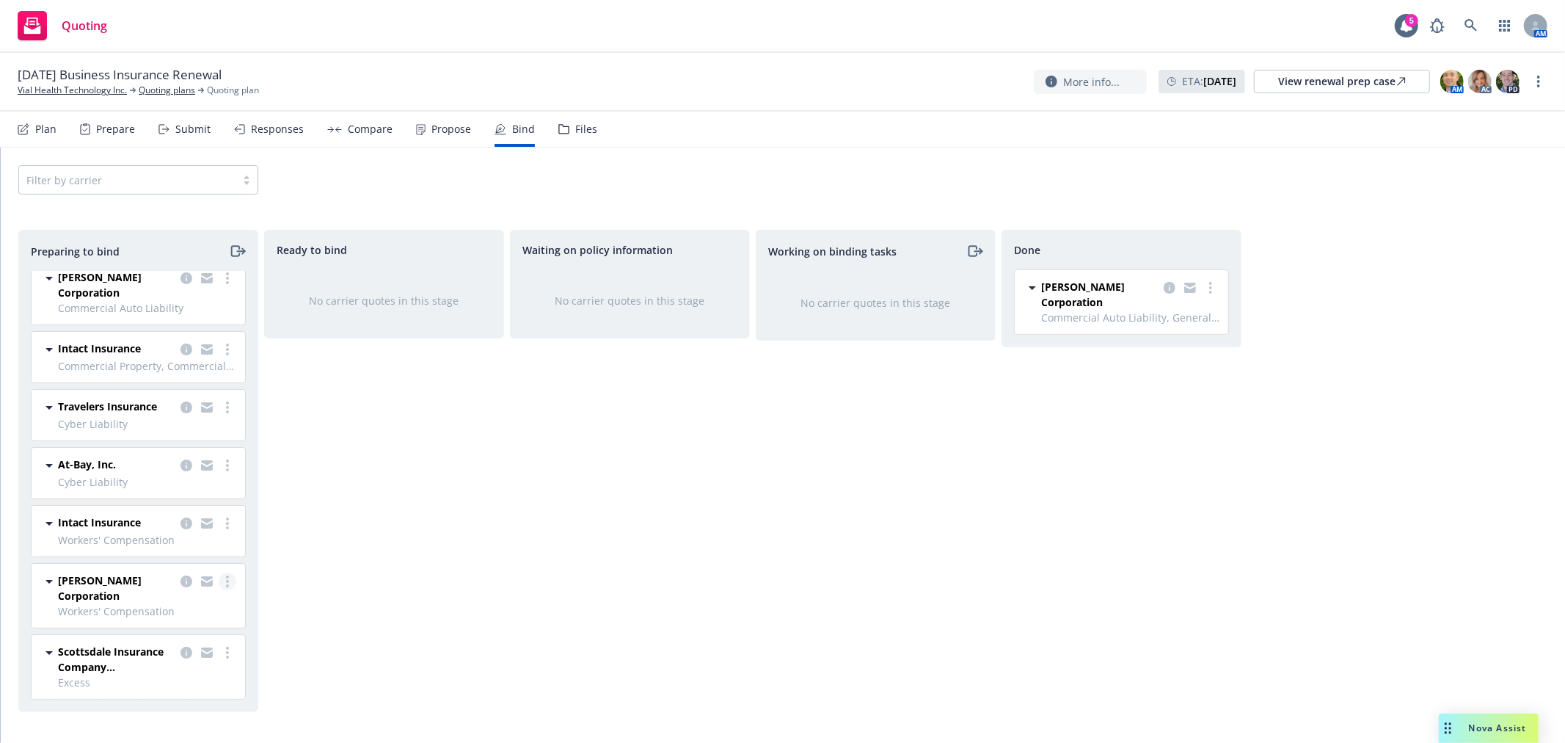
click at [226, 575] on icon "more" at bounding box center [227, 581] width 3 height 12
click at [134, 492] on span "Move to done" at bounding box center [130, 492] width 102 height 14
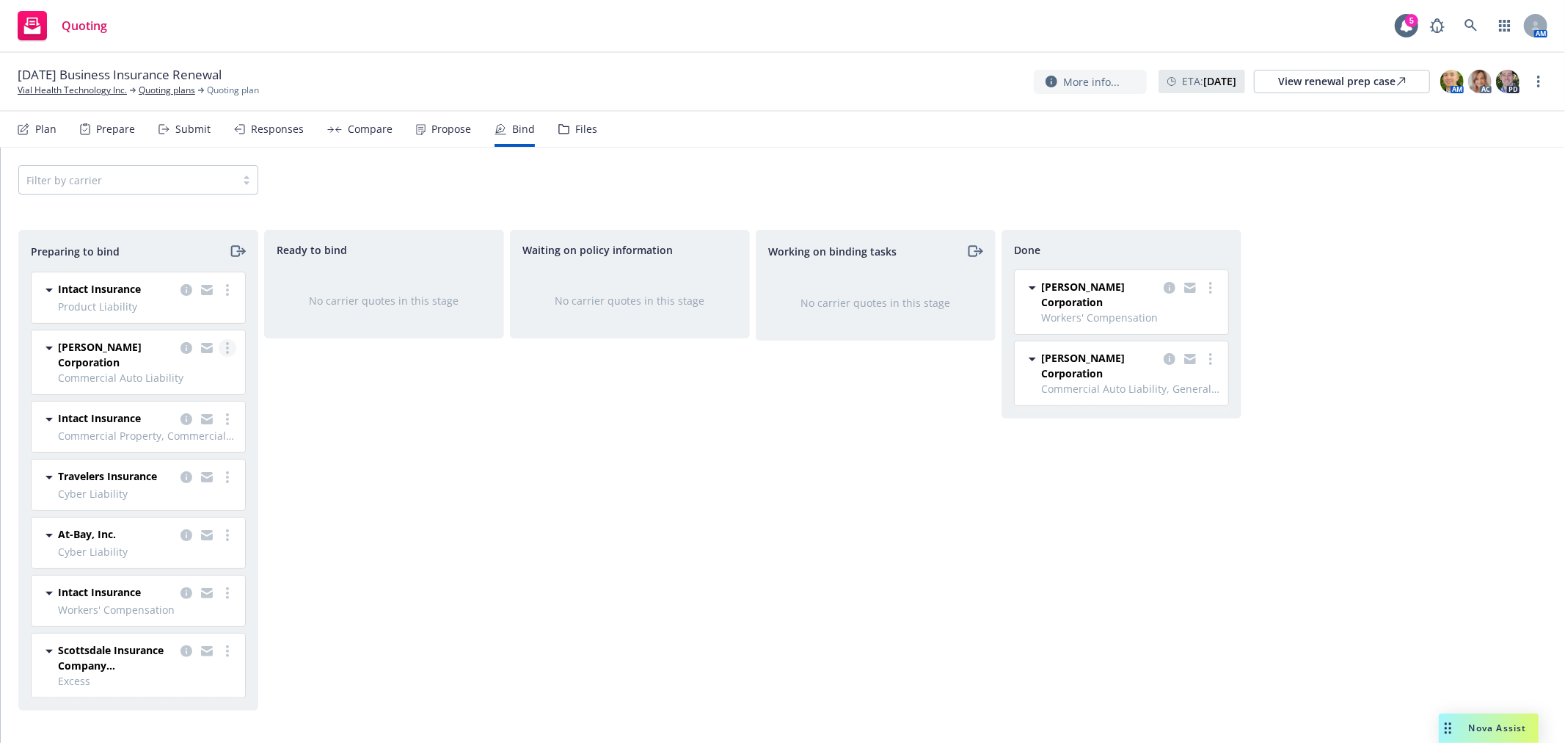
click at [228, 355] on link "more" at bounding box center [228, 348] width 18 height 18
click at [150, 431] on span "Move to done" at bounding box center [143, 436] width 102 height 14
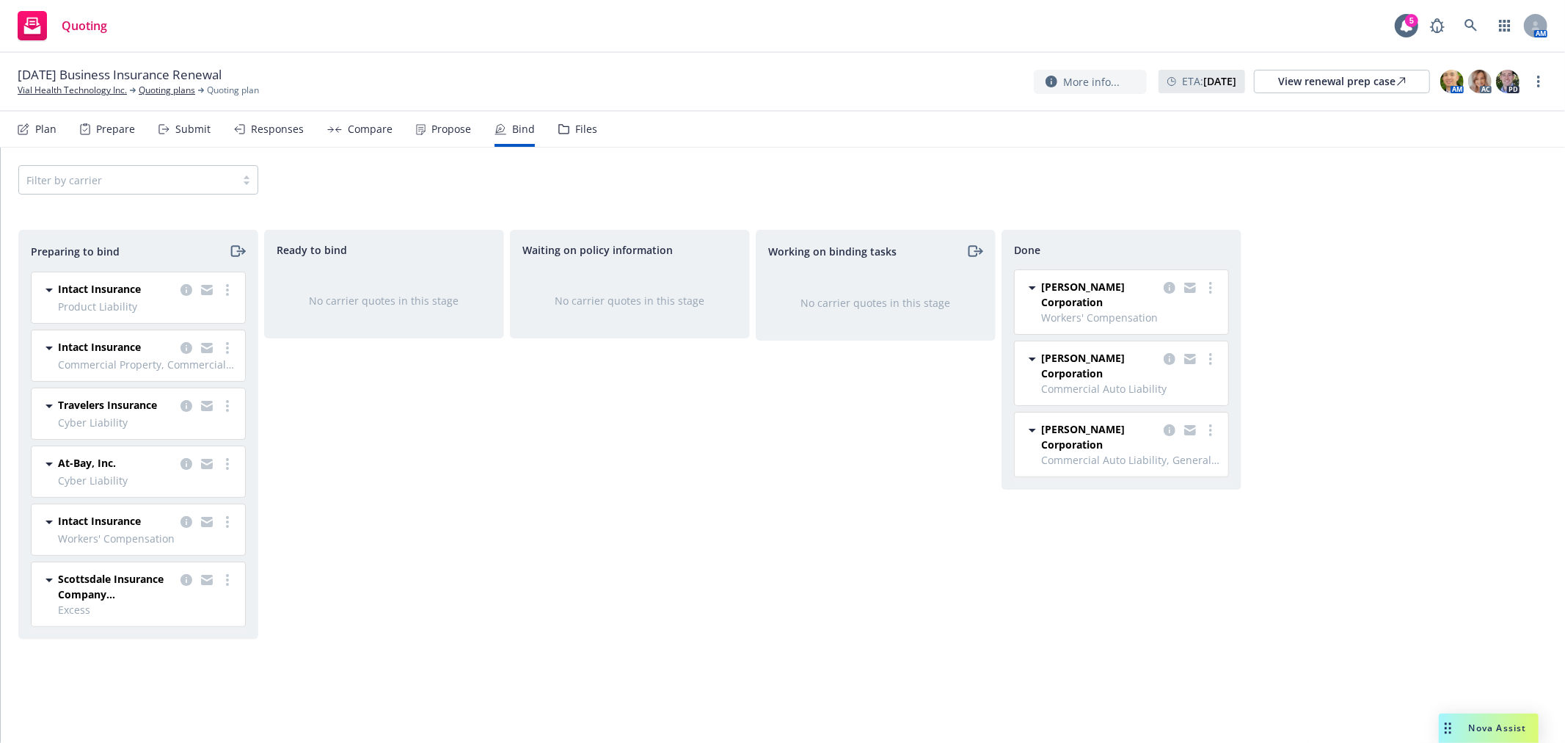
click at [423, 465] on div "Ready to bind No carrier quotes in this stage" at bounding box center [384, 471] width 240 height 482
click at [488, 465] on div "Ready to bind No carrier quotes in this stage" at bounding box center [384, 471] width 240 height 482
click at [230, 407] on link "more" at bounding box center [228, 406] width 18 height 18
click at [180, 497] on span "Move to done" at bounding box center [143, 494] width 102 height 14
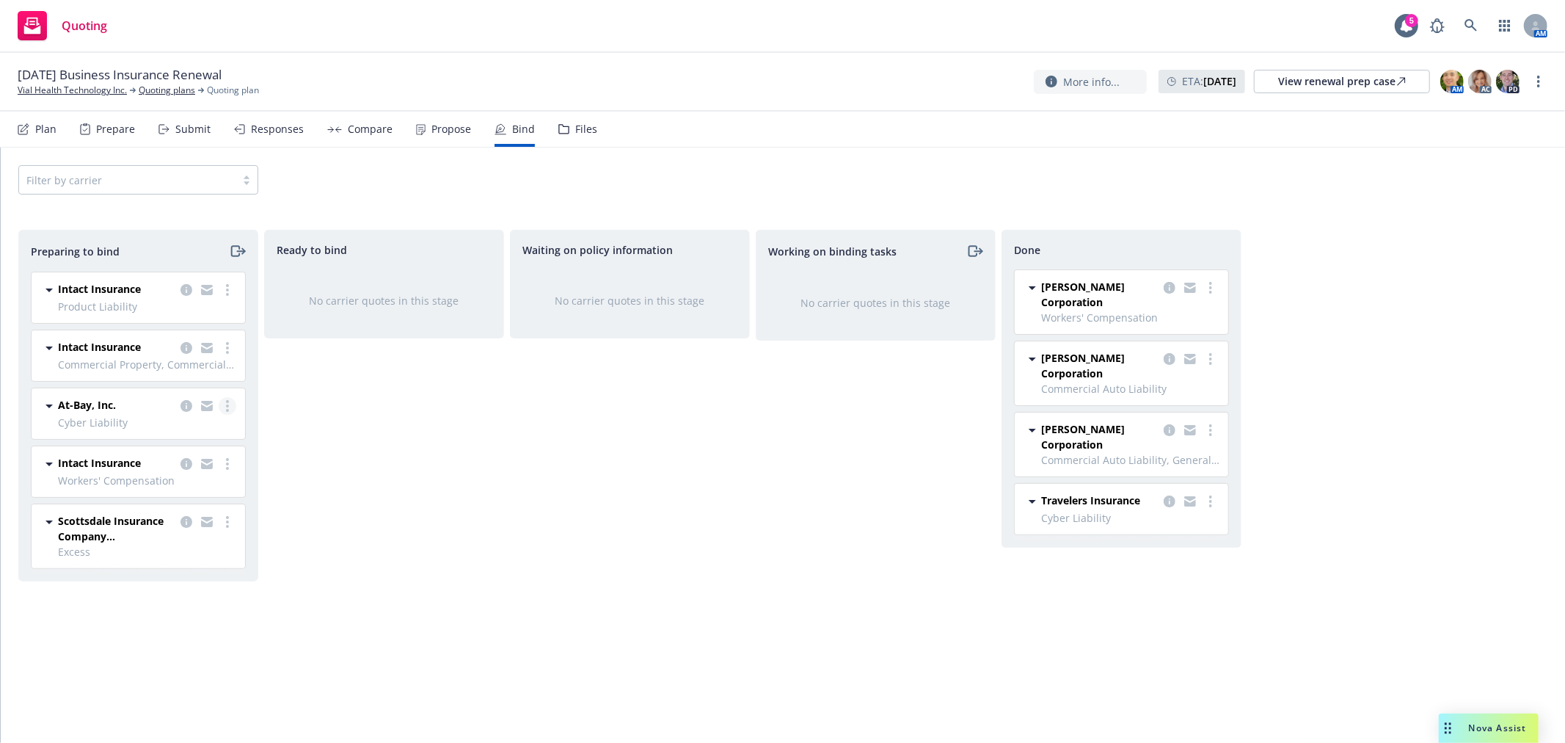
click at [229, 412] on link "more" at bounding box center [228, 406] width 18 height 18
click at [189, 473] on link "Log bind order" at bounding box center [164, 465] width 144 height 29
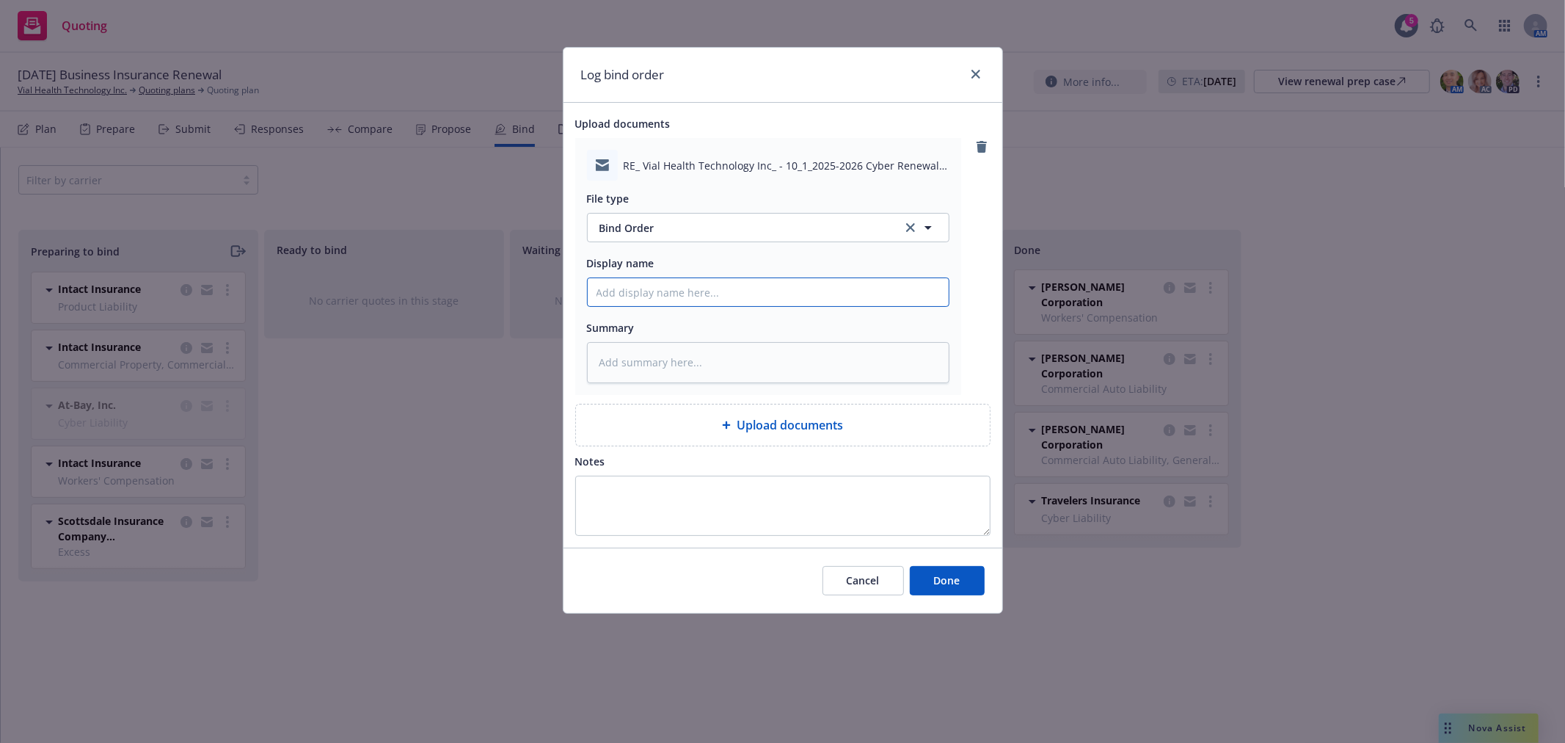
click at [729, 287] on input "Display name" at bounding box center [768, 292] width 361 height 28
type textarea "x"
type input "B"
type textarea "x"
type input "Bi"
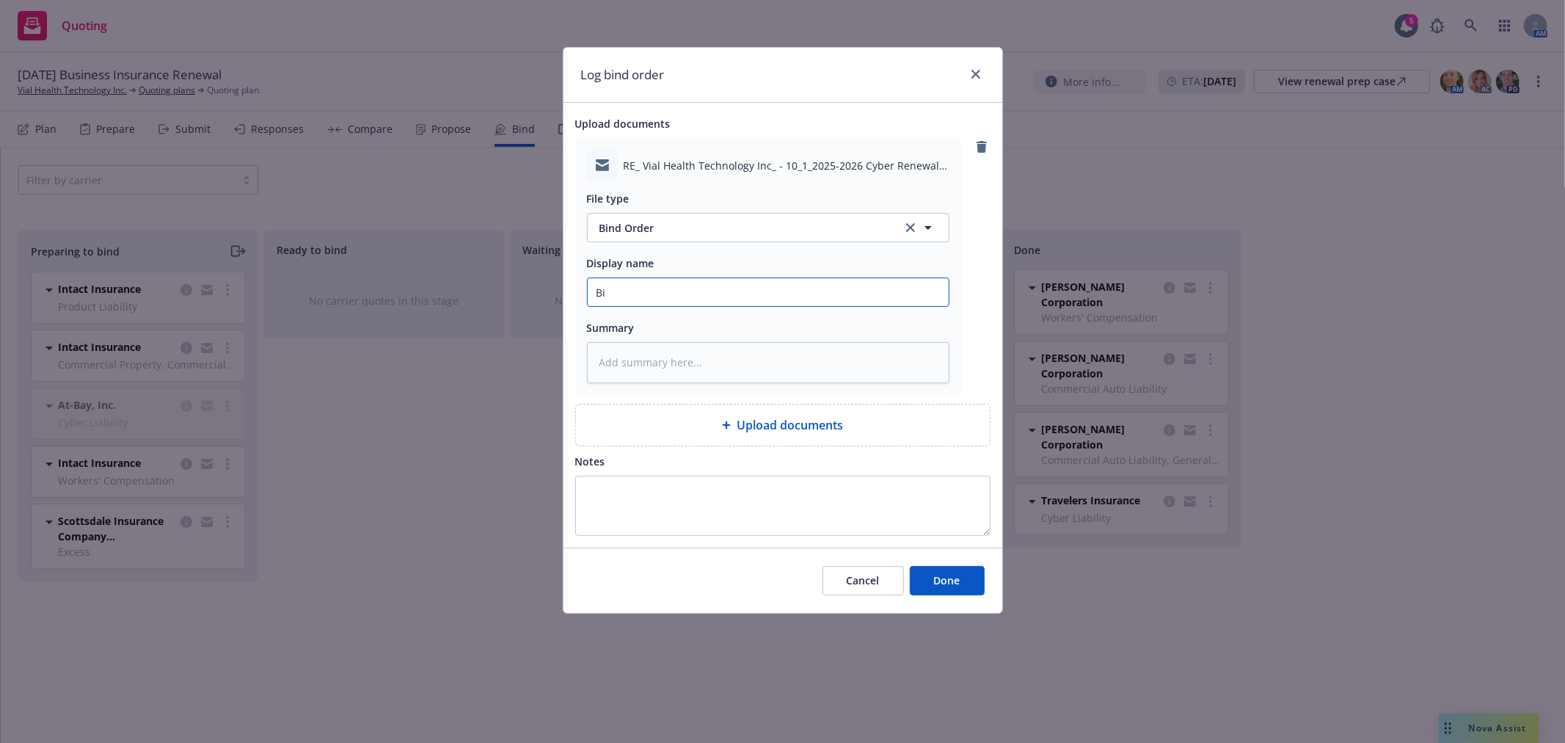
type textarea "x"
type input "Bin"
type textarea "x"
type input "Bind"
type textarea "x"
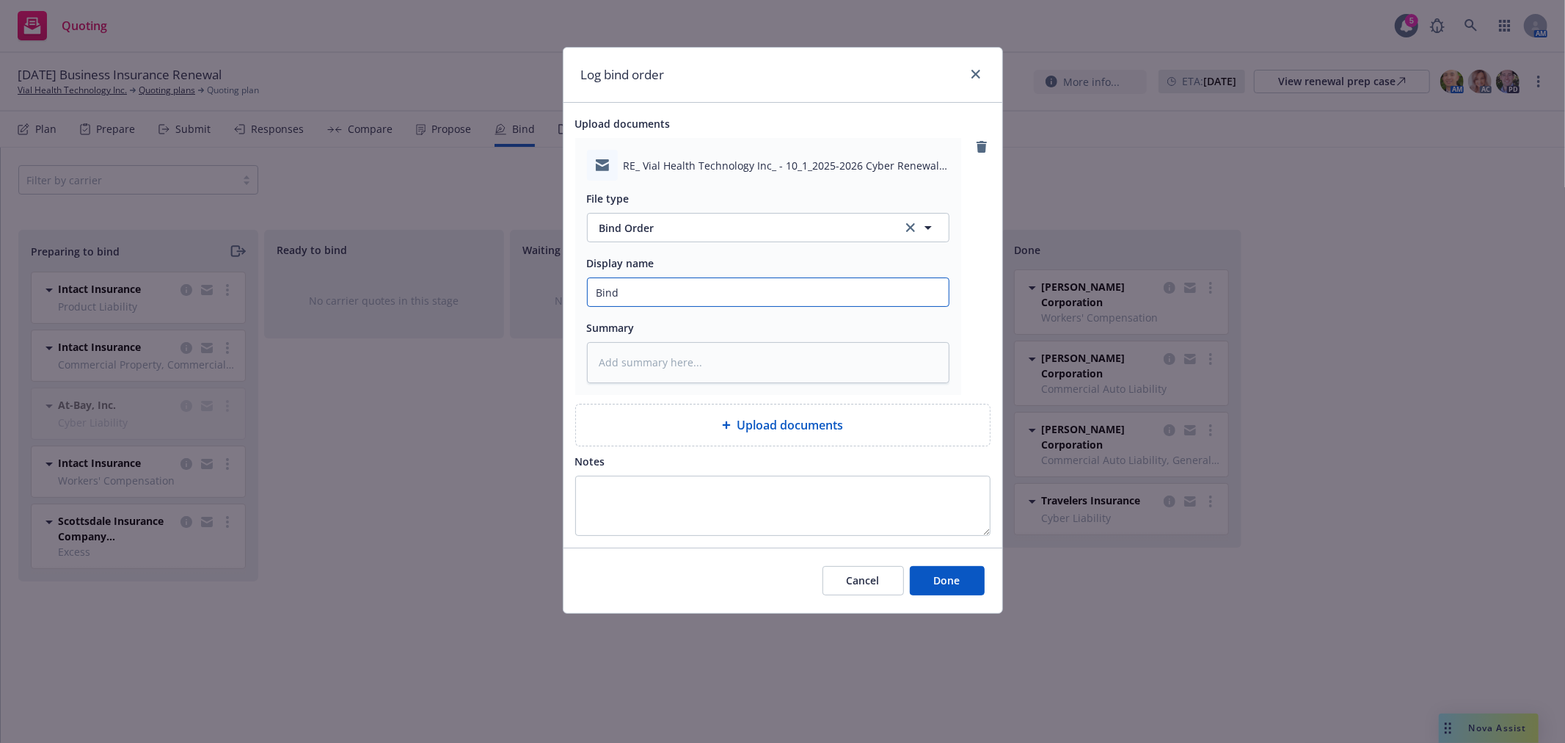
type input "Bind"
type textarea "x"
type input "Bind O"
type textarea "x"
type input "Bind Or"
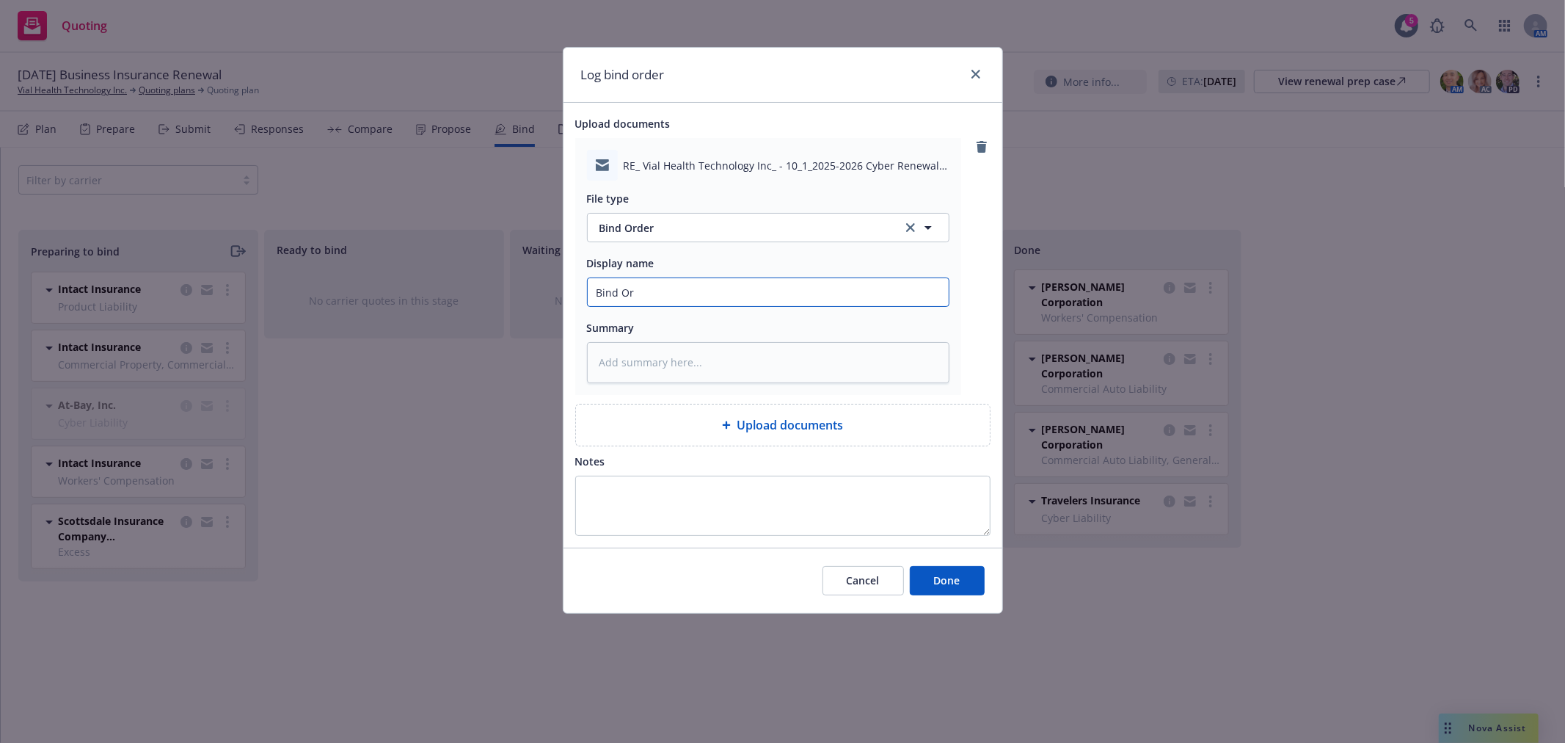
type textarea "x"
type input "Bind Ord"
type textarea "x"
type input "Bind Orde"
type textarea "x"
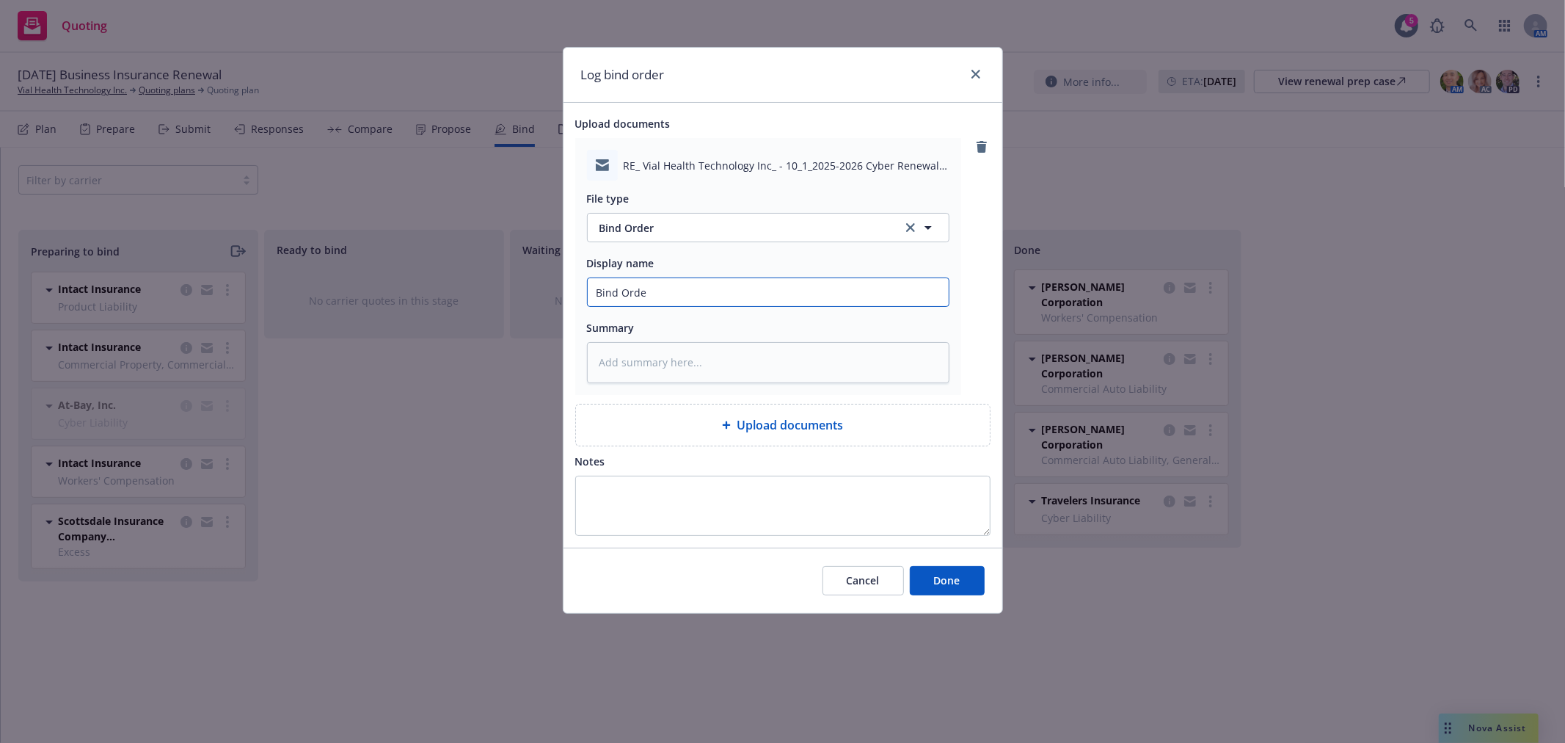
type input "Bind Order"
type textarea "x"
type input "Bind Order"
type textarea "x"
type input "Bind Order t"
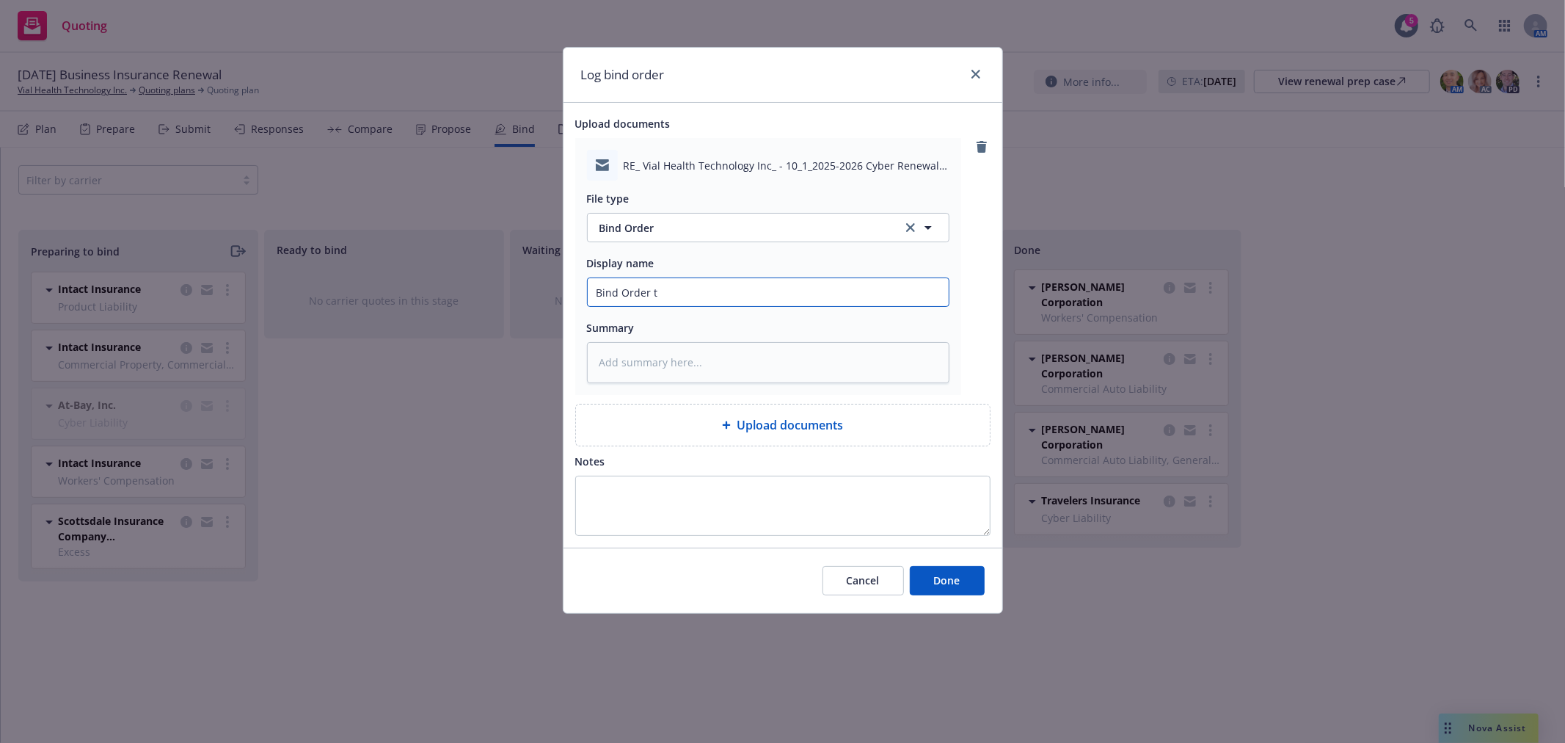
type textarea "x"
type input "Bind Order to"
type textarea "x"
type input "Bind Order to"
type textarea "x"
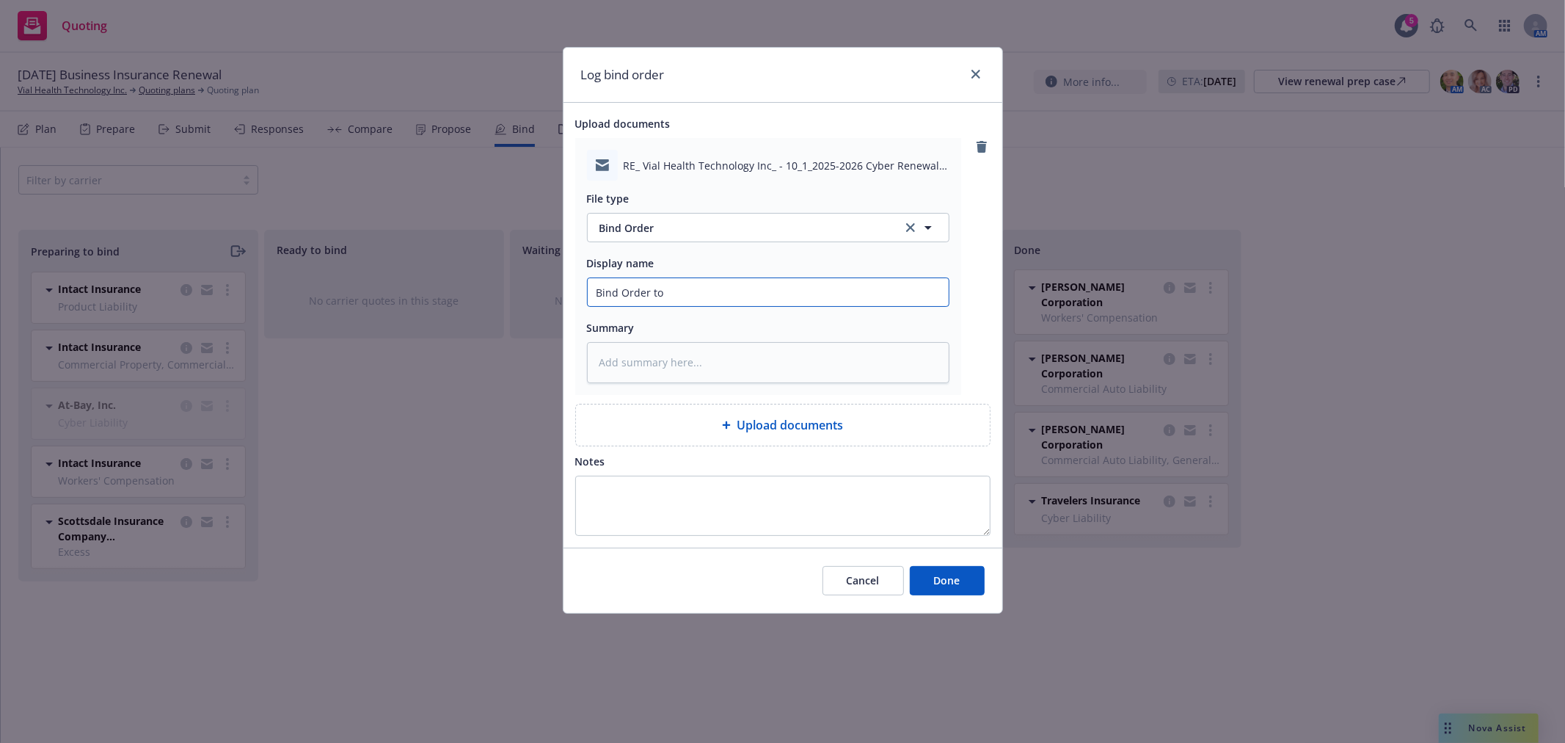
type input "Bind Order to C"
type textarea "x"
type input "Bind Order to CR"
type textarea "x"
drag, startPoint x: 729, startPoint y: 287, endPoint x: 266, endPoint y: 299, distance: 463.9
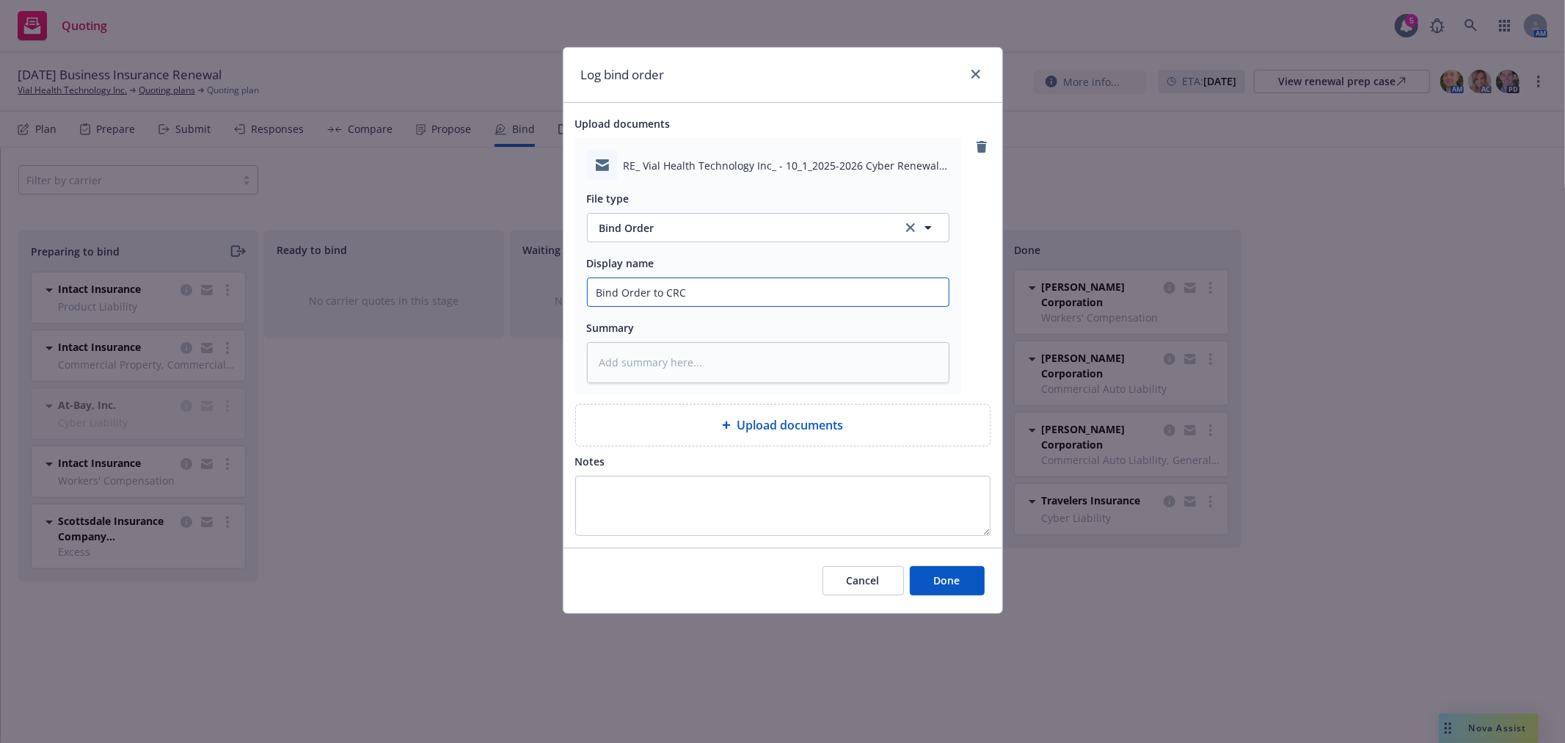
click at [266, 299] on div "Log bind order Upload documents RE_ Vial Health Technology Inc_ - 10_1_2025-202…" at bounding box center [782, 371] width 1565 height 743
type input "Bind Order to CRC"
click at [936, 583] on span "Done" at bounding box center [947, 580] width 26 height 14
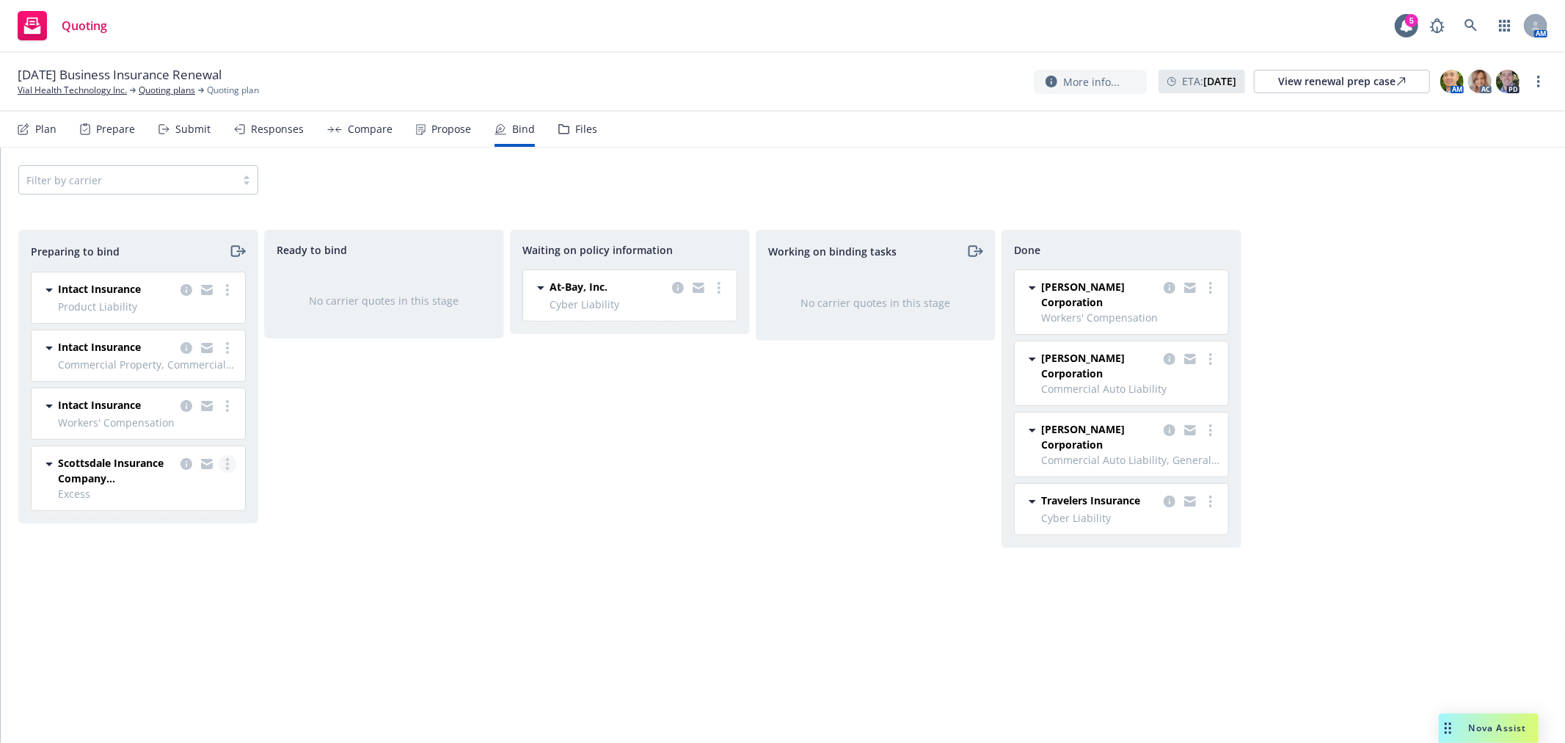
click at [230, 459] on link "more" at bounding box center [228, 464] width 18 height 18
click at [192, 527] on span "Log bind order" at bounding box center [146, 524] width 108 height 14
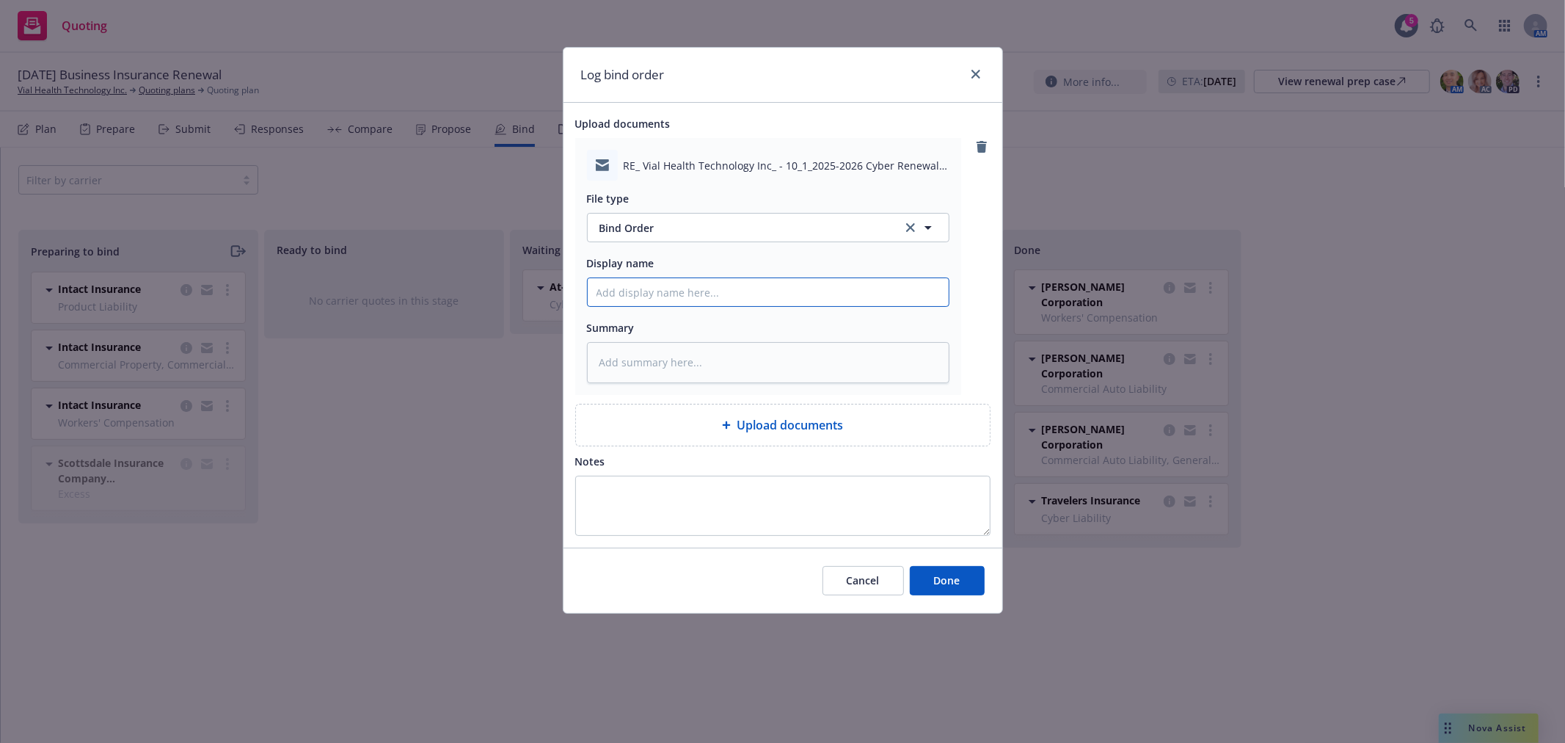
click at [699, 298] on input "Display name" at bounding box center [768, 292] width 361 height 28
paste input "Bind Order to CRC"
type textarea "x"
type input "Bind Order to CRC"
click at [930, 583] on button "Done" at bounding box center [947, 580] width 75 height 29
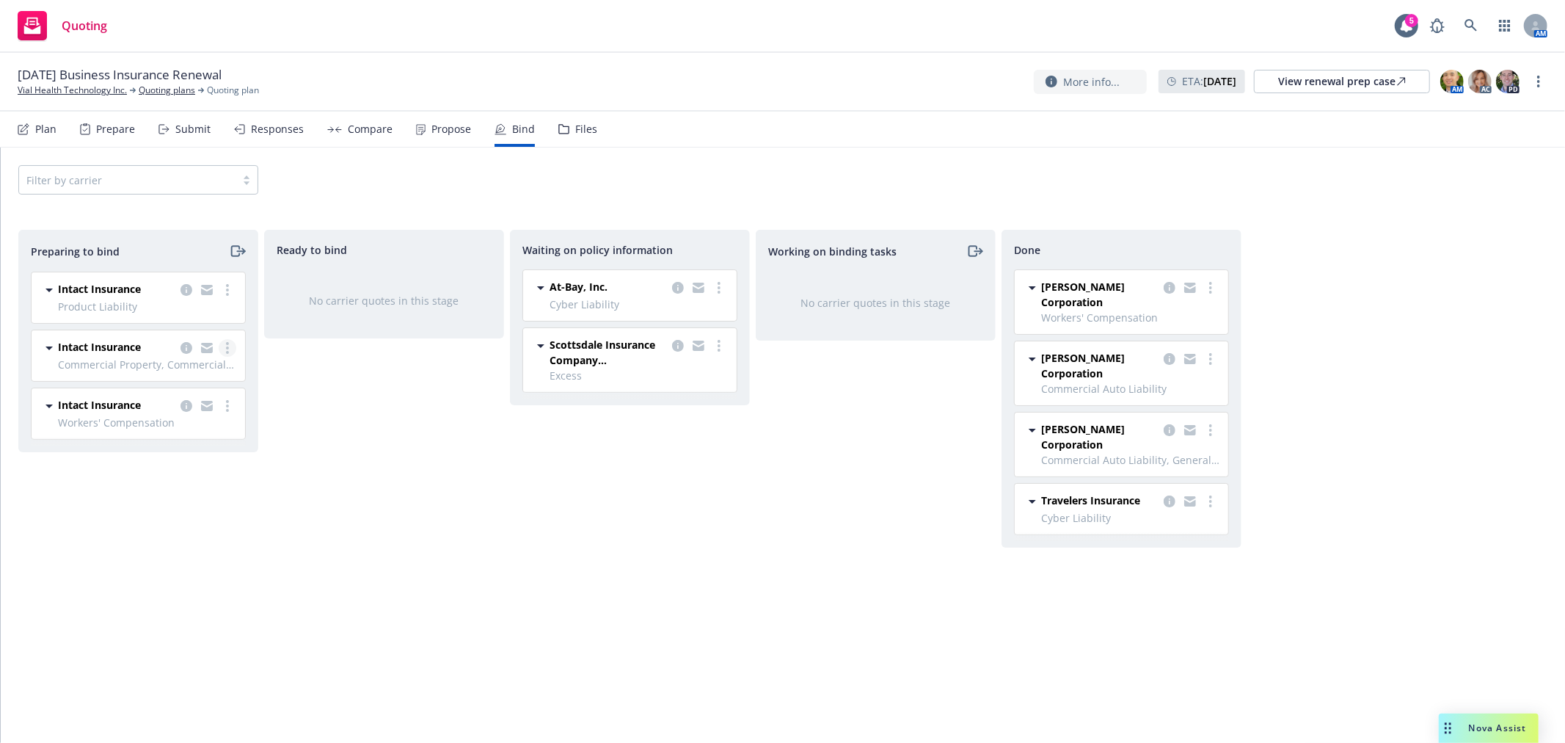
click at [230, 343] on link "more" at bounding box center [228, 348] width 18 height 18
click at [174, 412] on span "Log bind order" at bounding box center [146, 407] width 108 height 14
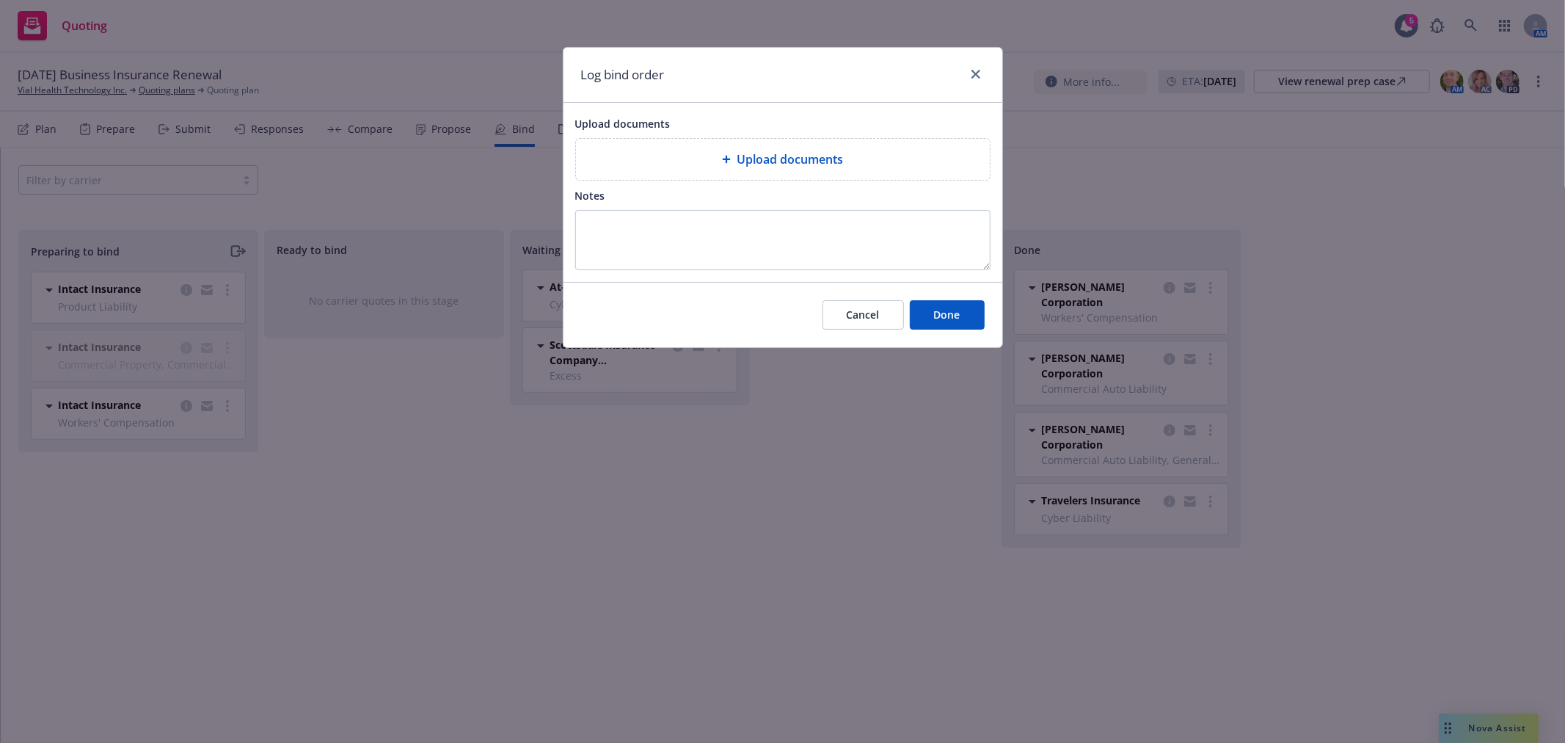
click at [701, 164] on div "Upload documents" at bounding box center [783, 159] width 390 height 18
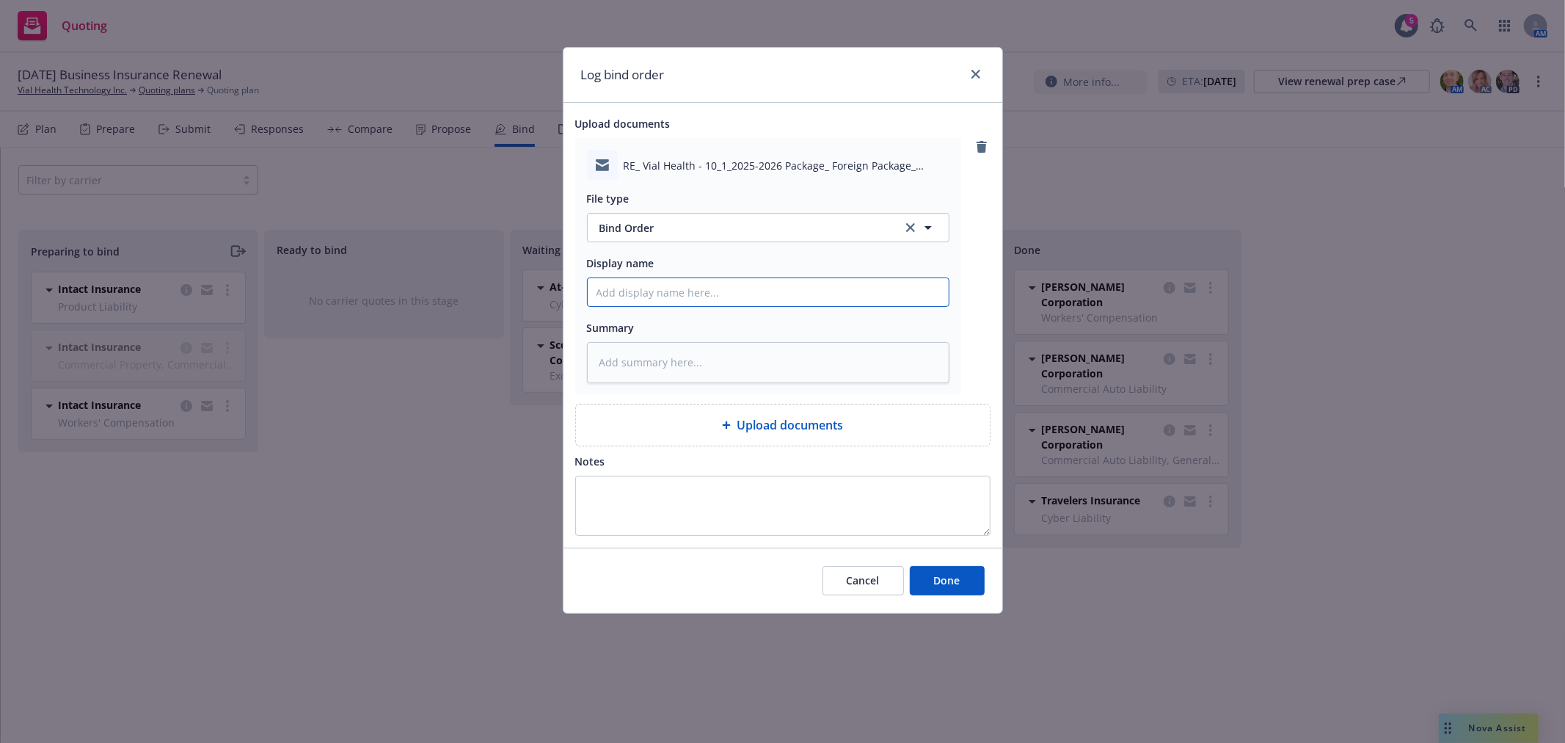
click at [742, 287] on input "Display name" at bounding box center [768, 292] width 361 height 28
paste input "Bind Order to CRC"
type textarea "x"
type input "Bind Order to CRC"
click at [673, 292] on input "Bind Order to CRC" at bounding box center [768, 292] width 361 height 28
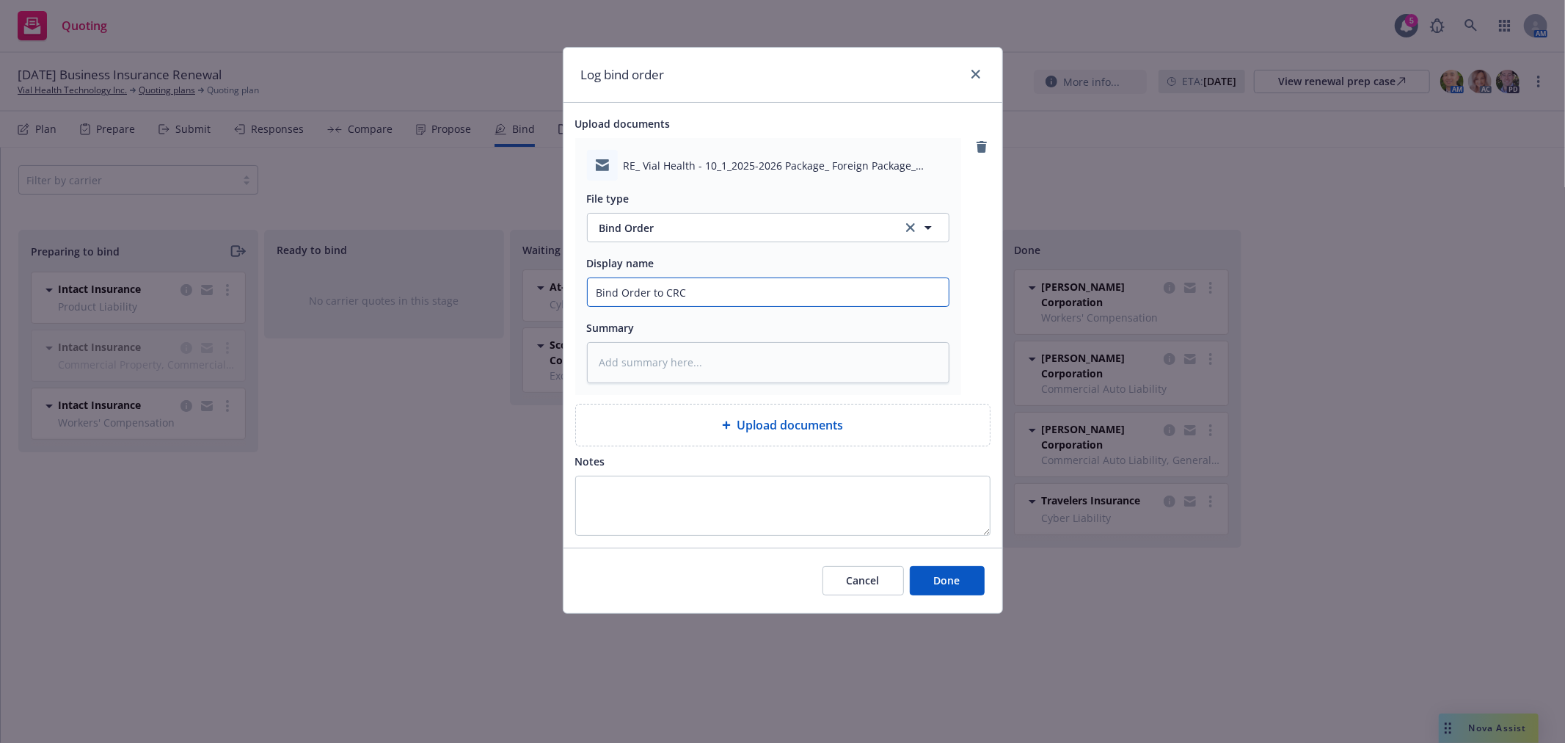
click at [673, 292] on input "Bind Order to CRC" at bounding box center [768, 292] width 361 height 28
type textarea "x"
type input "Bind Order to I"
type textarea "x"
type input "Bind Order to In"
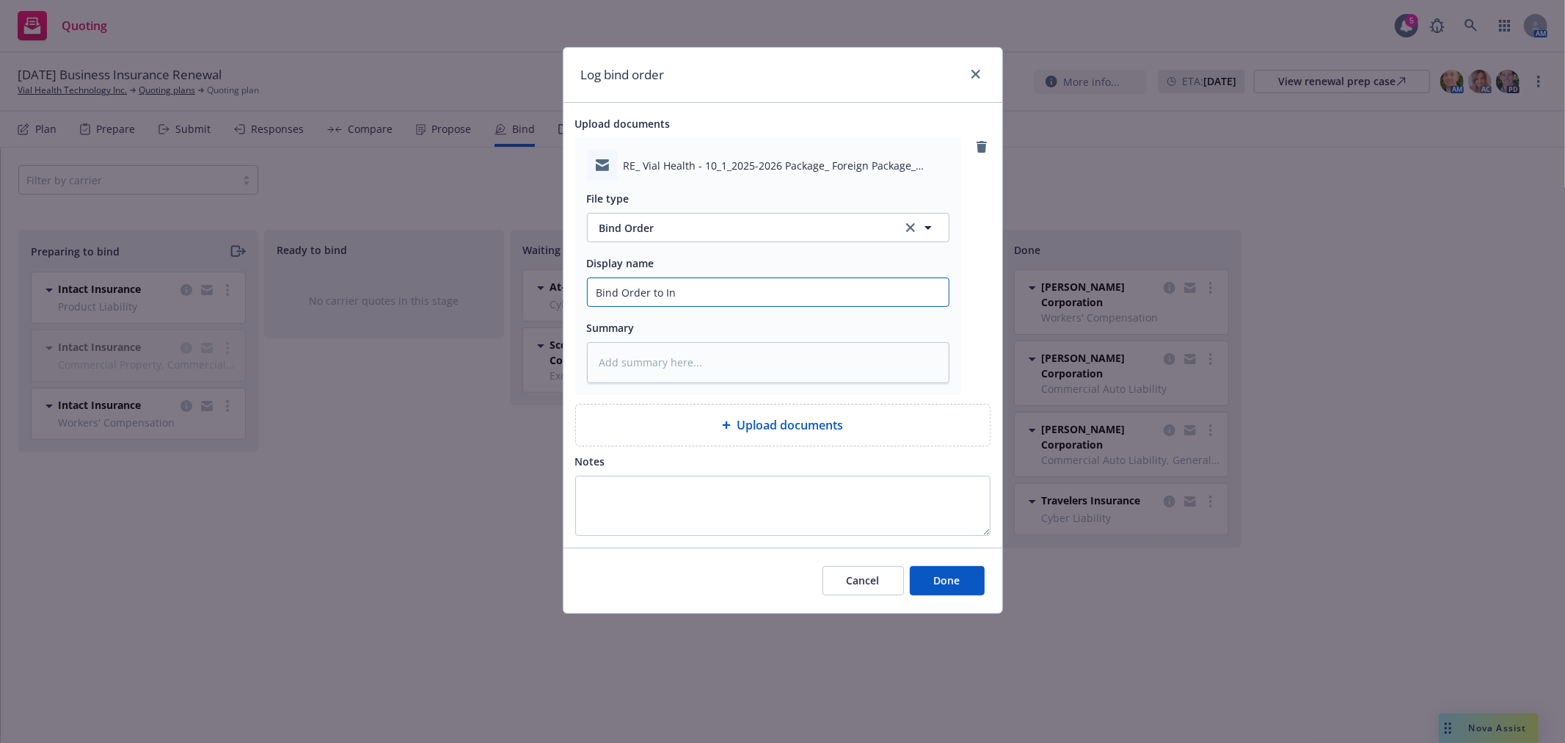
type textarea "x"
type input "Bind Order to Int"
type textarea "x"
type input "Bind Order to Inta"
type textarea "x"
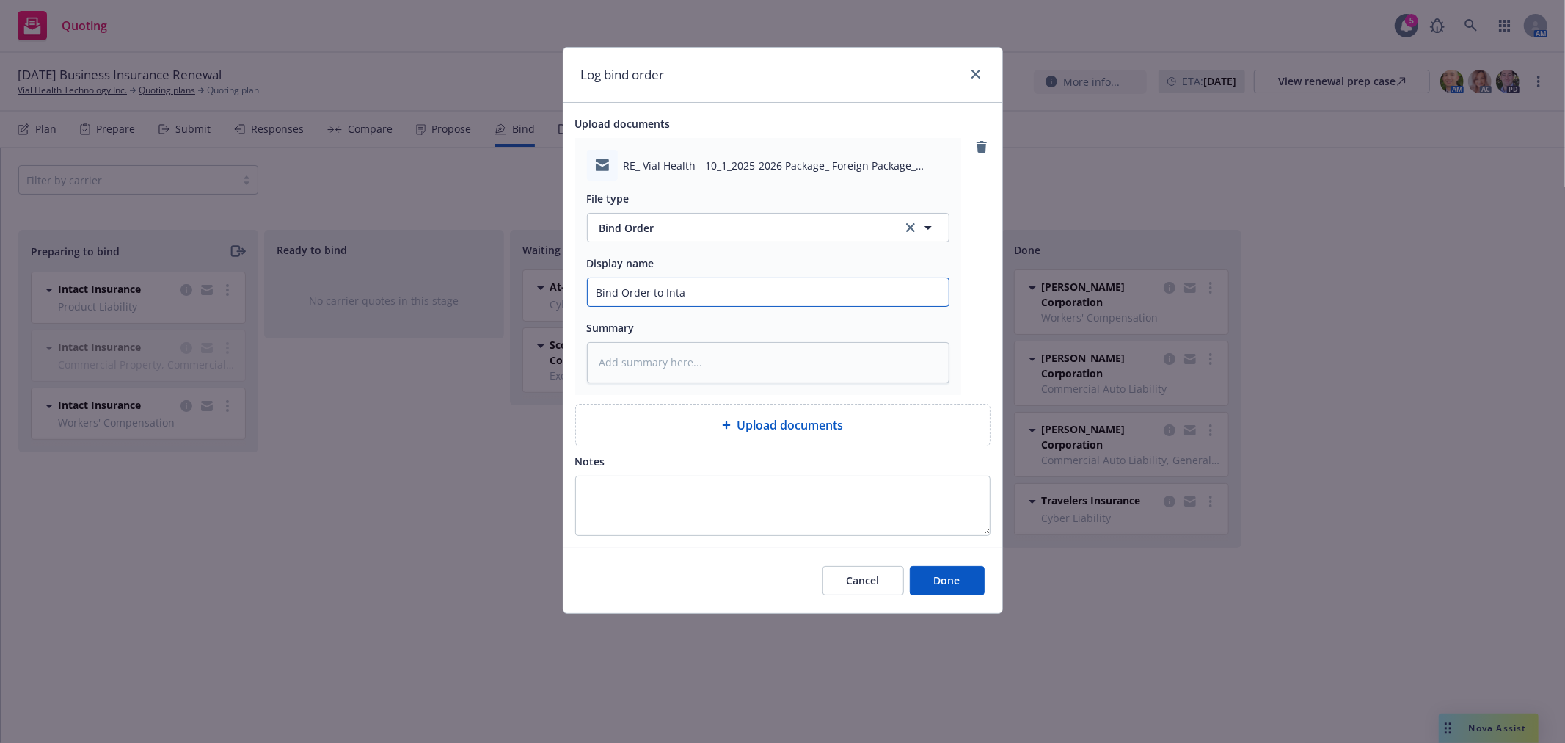
type input "Bind Order to Intac"
type textarea "x"
drag, startPoint x: 784, startPoint y: 295, endPoint x: 368, endPoint y: 298, distance: 415.3
click at [370, 299] on div "Log bind order Upload documents RE_ Vial Health - 10_1_2025-2026 Package_ Forei…" at bounding box center [782, 371] width 1565 height 743
type input "Bind Order to Intact"
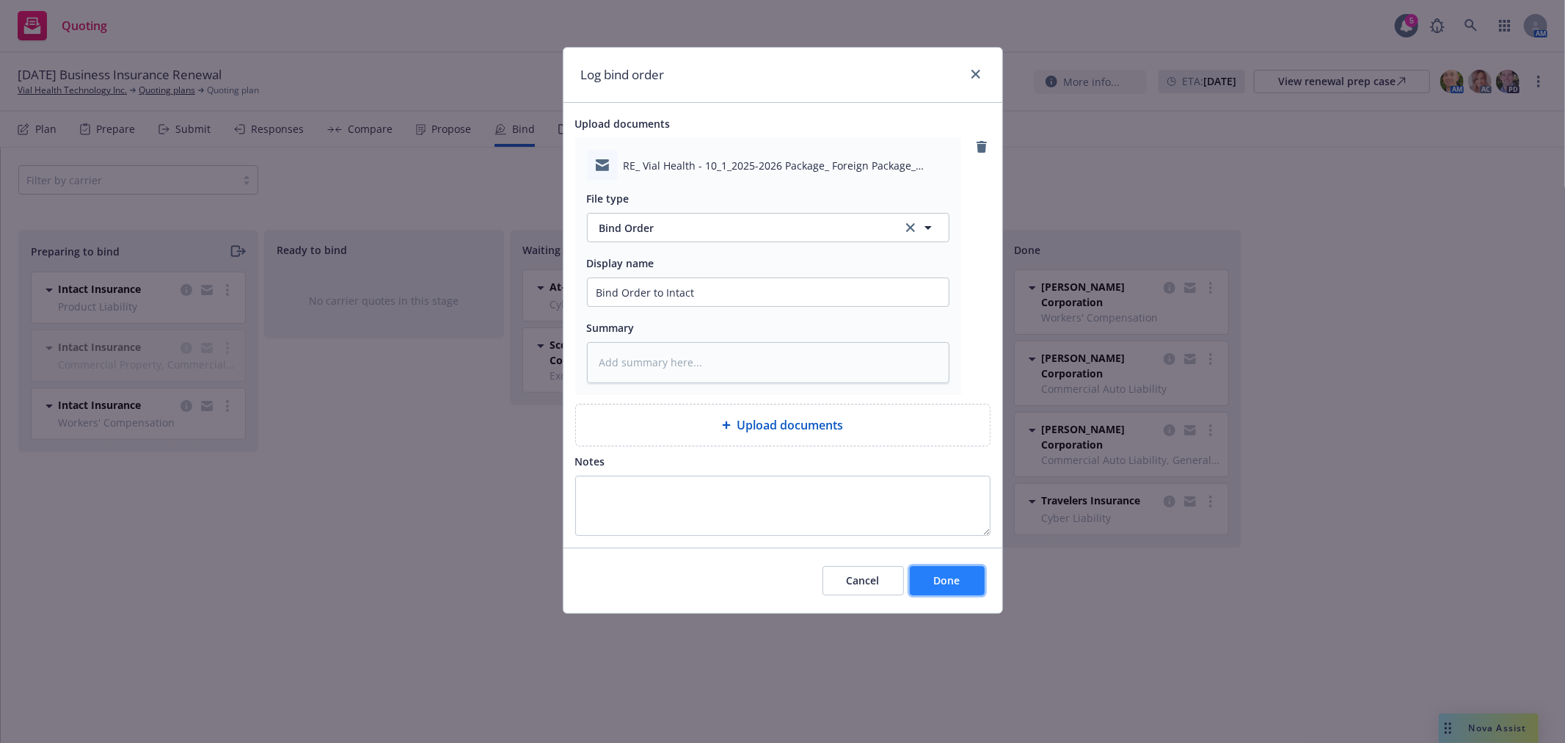
click at [966, 589] on button "Done" at bounding box center [947, 580] width 75 height 29
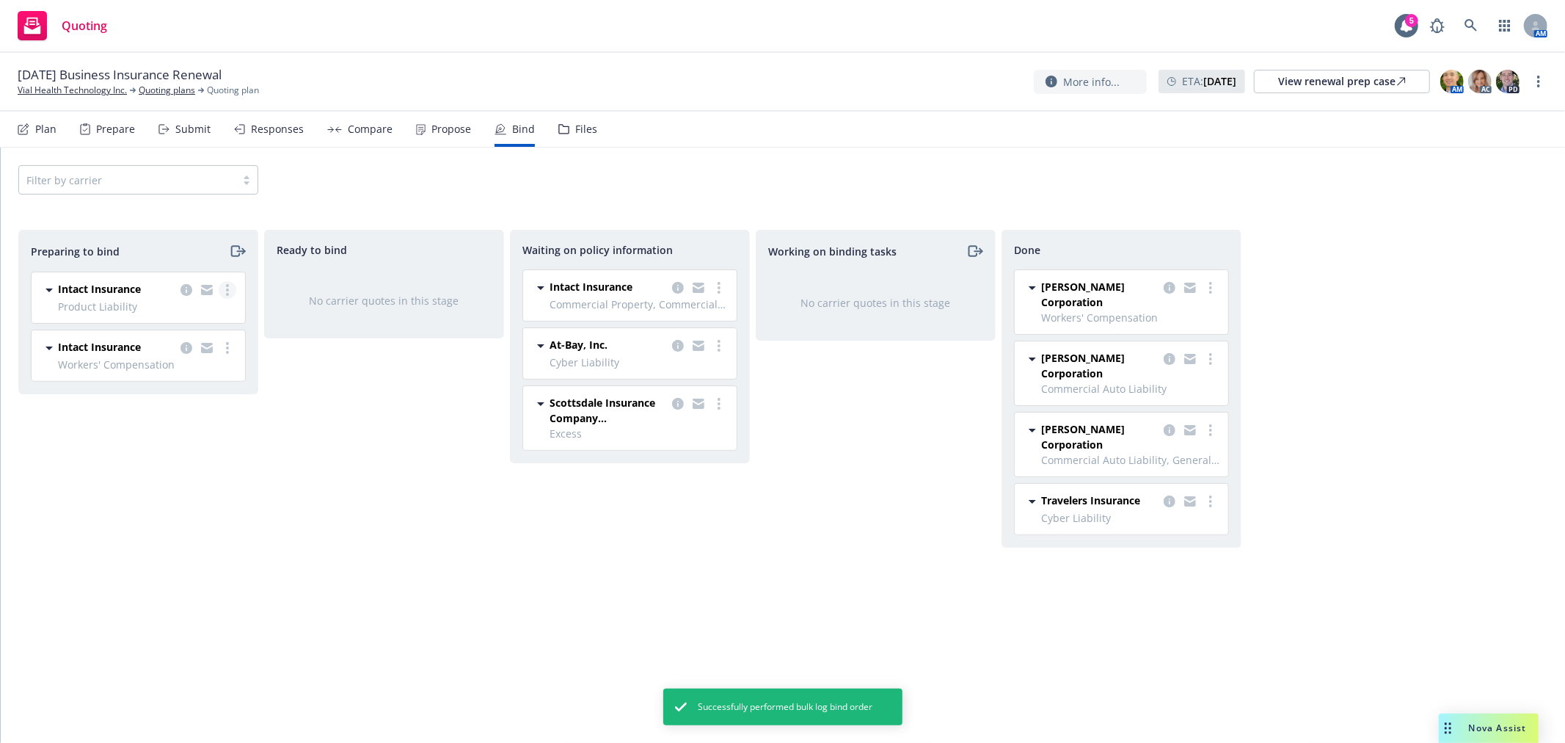
click at [230, 291] on link "more" at bounding box center [228, 290] width 18 height 18
click at [189, 343] on span "Log bind order" at bounding box center [146, 350] width 108 height 14
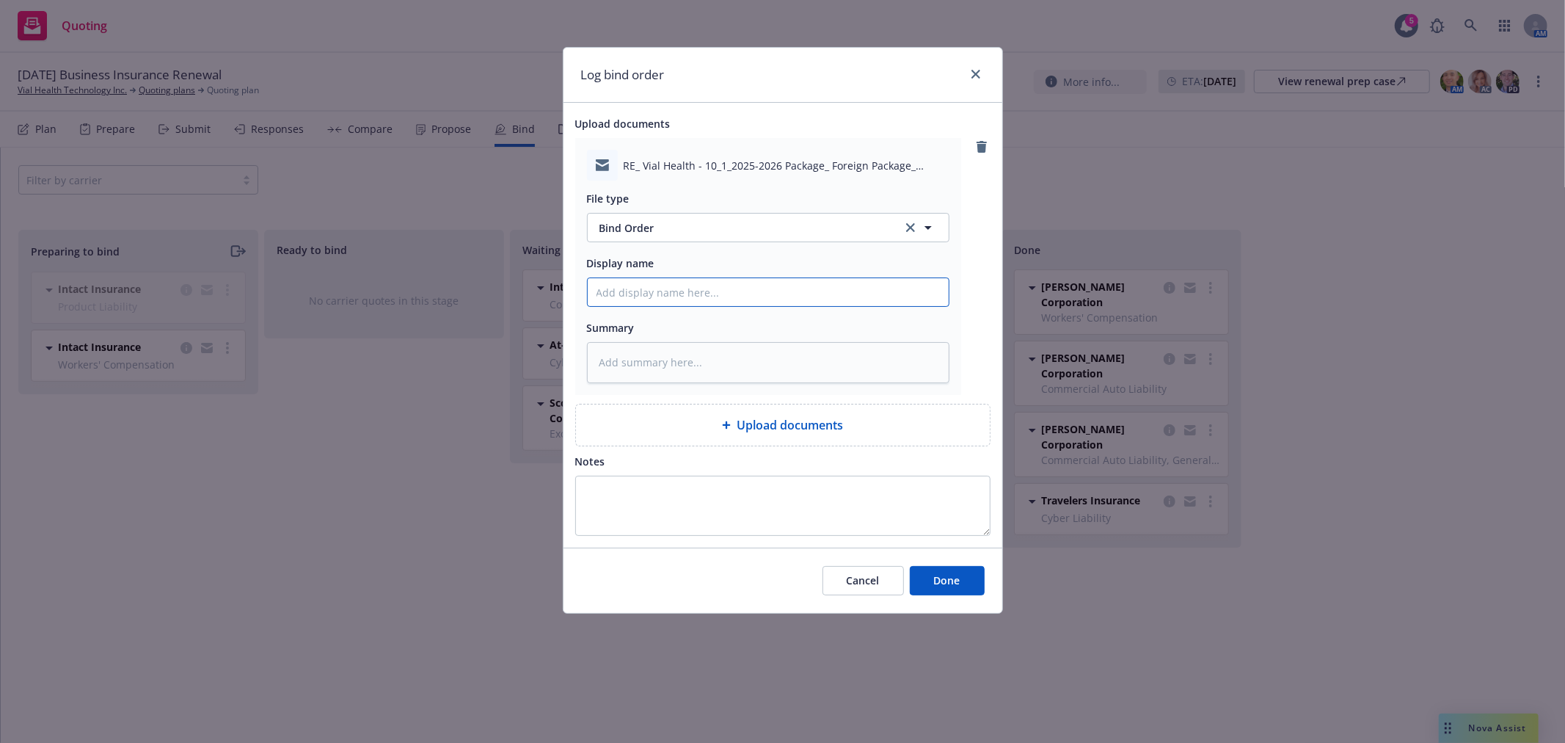
click at [735, 287] on input "Display name" at bounding box center [768, 292] width 361 height 28
paste input "Bind Order to Intact"
type textarea "x"
type input "Bind Order to Intact"
click at [939, 581] on span "Done" at bounding box center [947, 580] width 26 height 14
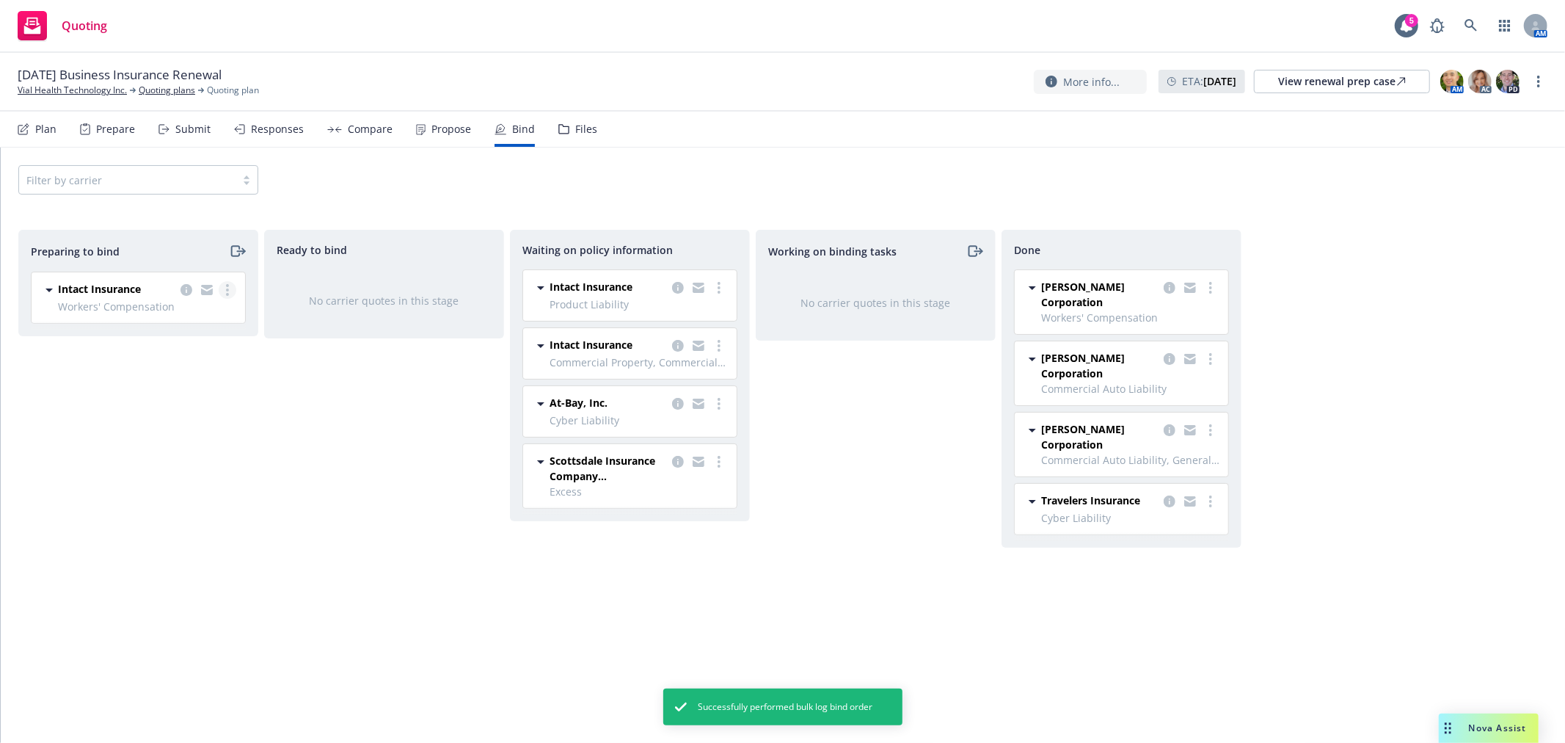
click at [233, 284] on link "more" at bounding box center [228, 290] width 18 height 18
click at [158, 347] on span "Log bind order" at bounding box center [146, 350] width 108 height 14
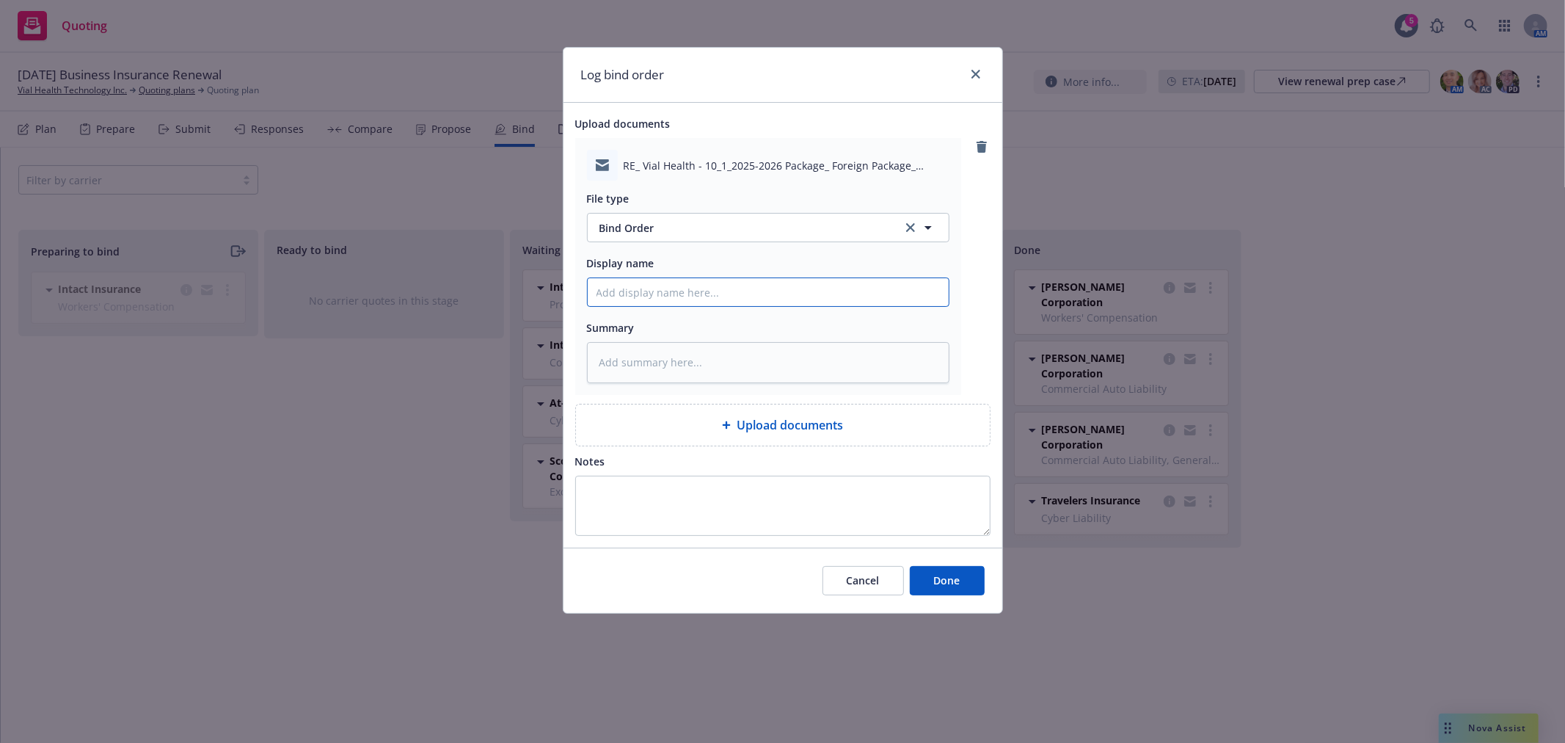
click at [759, 291] on input "Display name" at bounding box center [768, 292] width 361 height 28
paste input "Bind Order to Intact"
type textarea "x"
type input "Bind Order to Intact"
click at [942, 591] on button "Done" at bounding box center [947, 580] width 75 height 29
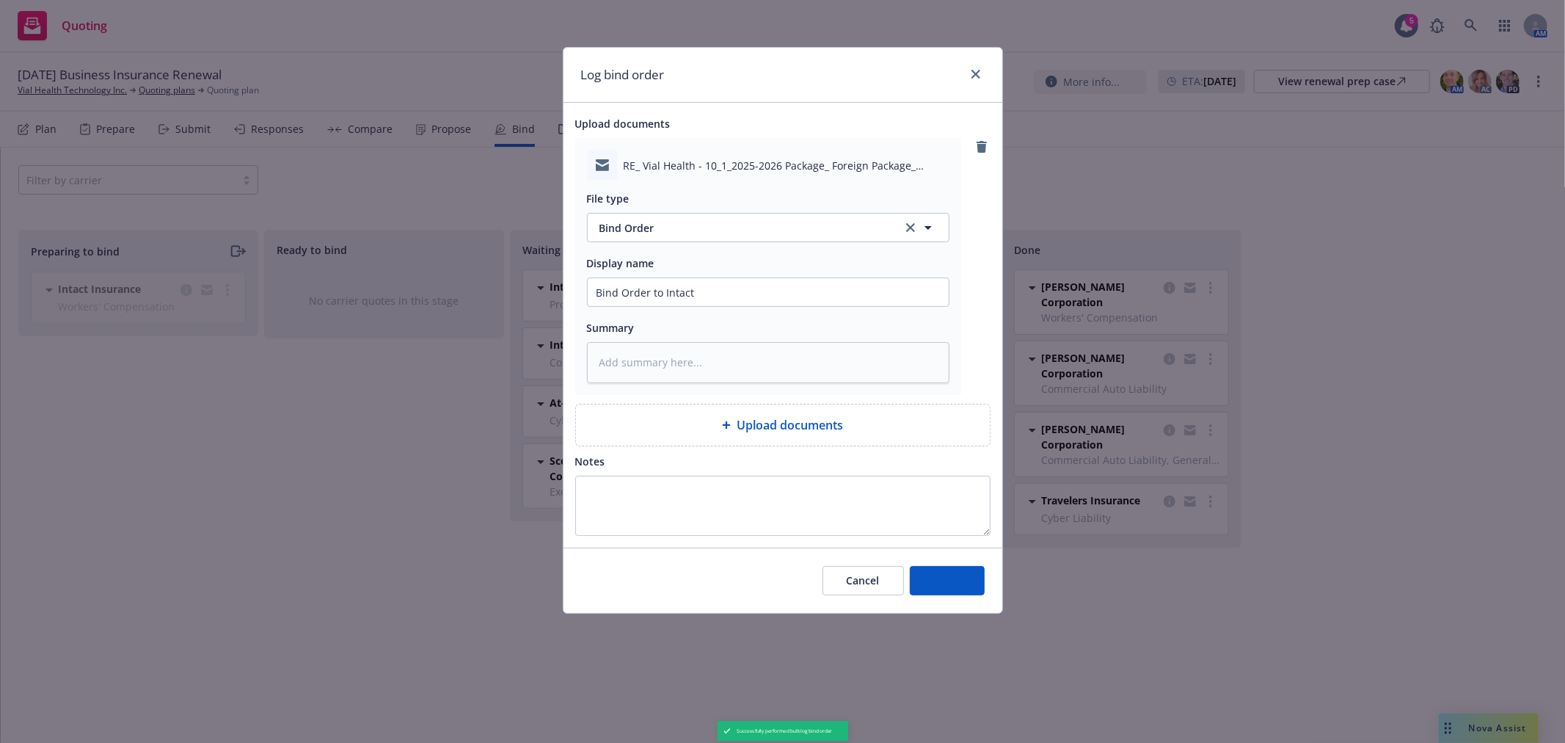
type textarea "x"
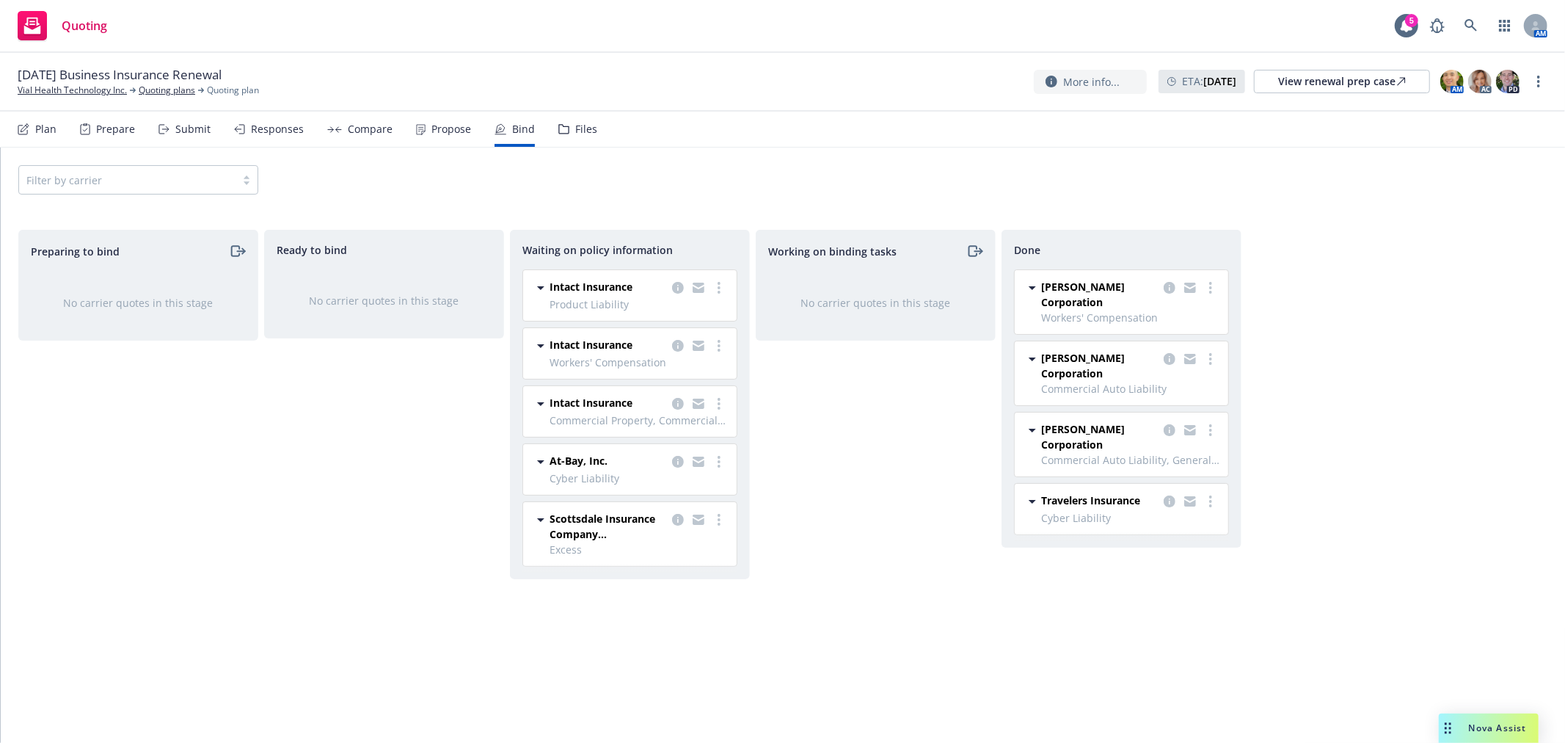
click at [698, 170] on div "Filter by carrier" at bounding box center [782, 179] width 1529 height 29
click at [532, 57] on div "[DATE] Business Insurance Renewal Vial Health Technology Inc. Quoting plans Quo…" at bounding box center [782, 82] width 1565 height 59
click at [773, 186] on div "Filter by carrier" at bounding box center [782, 179] width 1529 height 29
click at [1462, 26] on link at bounding box center [1471, 25] width 29 height 29
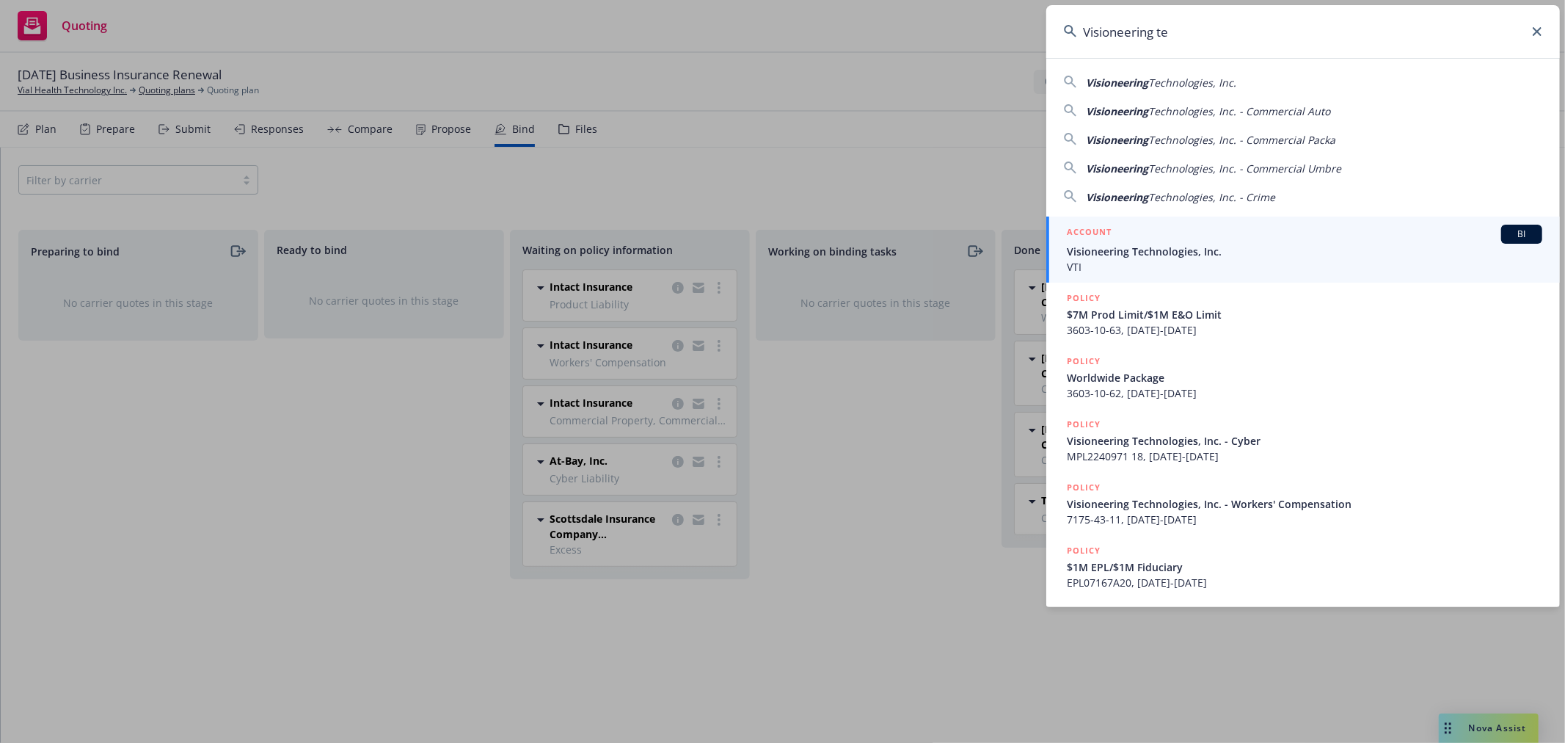
type input "Visioneering te"
click at [1156, 255] on span "Visioneering Technologies, Inc." at bounding box center [1304, 251] width 475 height 15
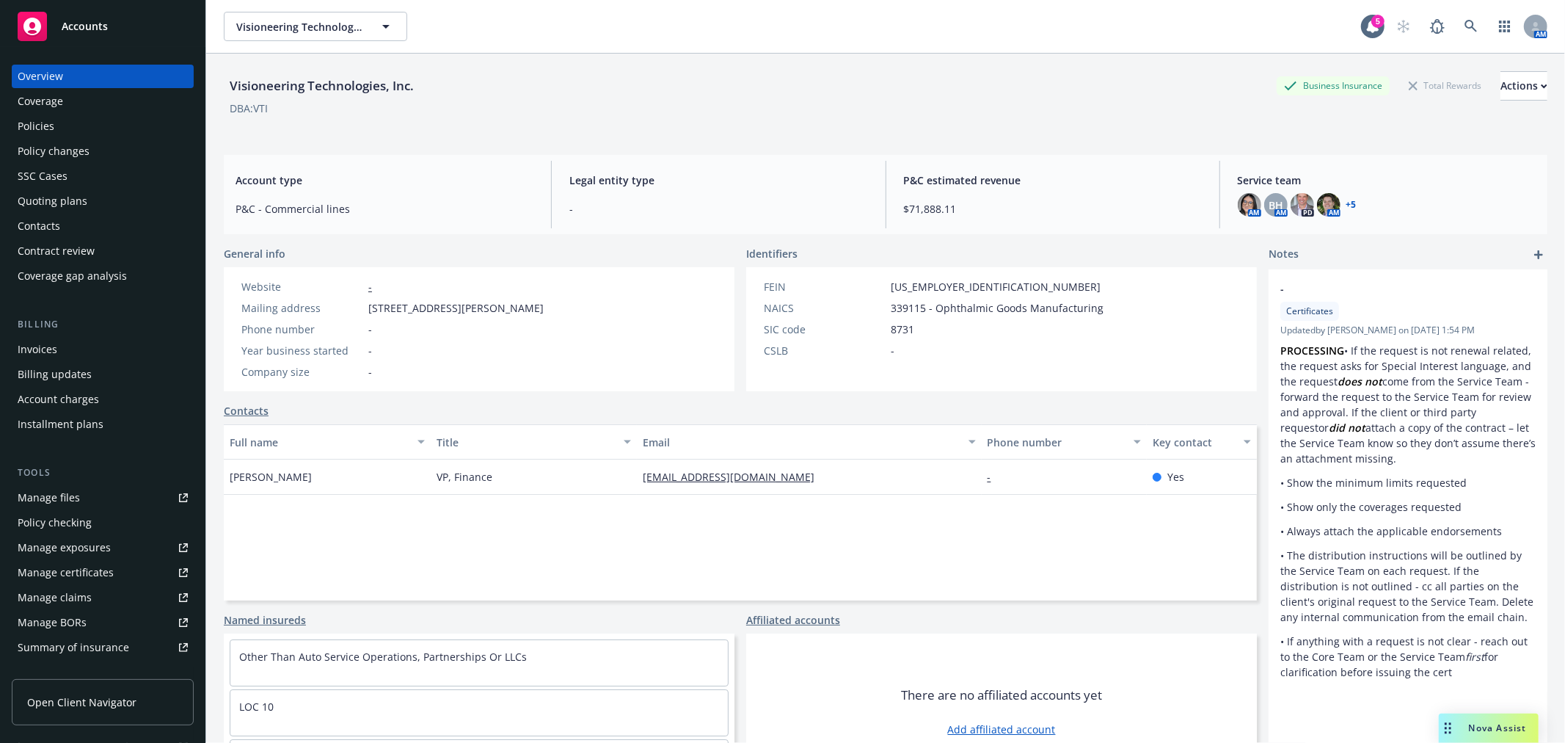
click at [70, 121] on div "Policies" at bounding box center [103, 125] width 170 height 23
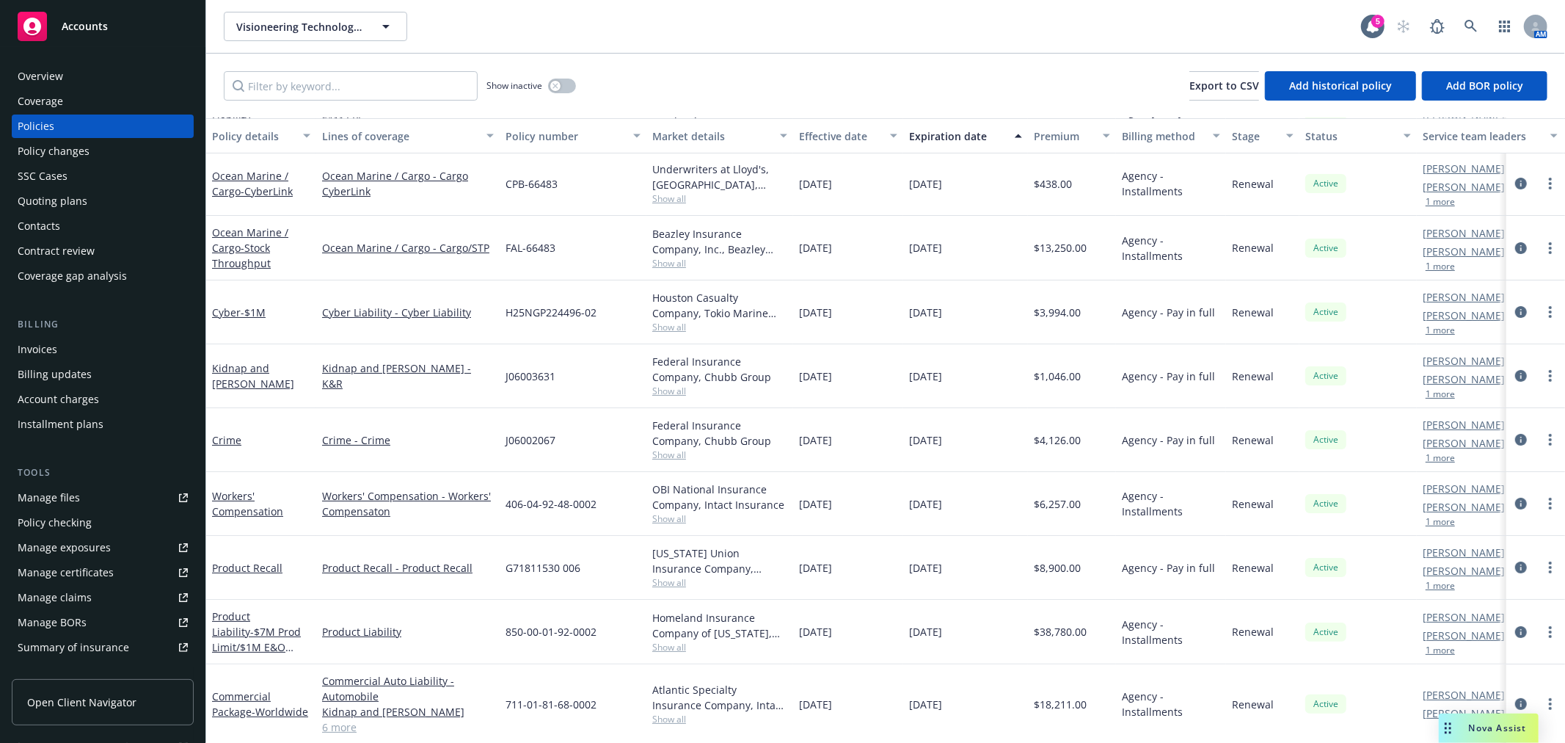
scroll to position [139, 0]
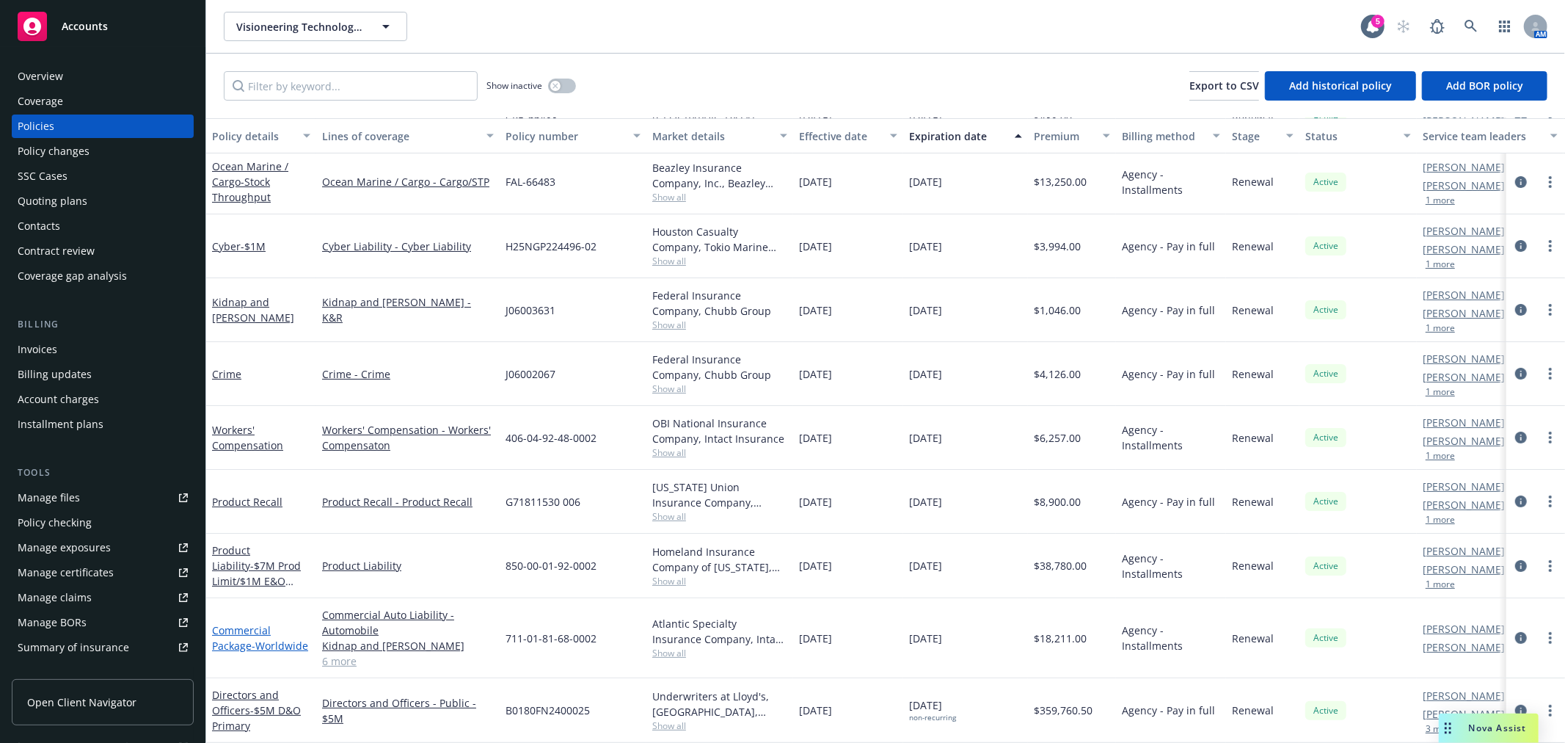
click at [225, 624] on link "Commercial Package - Worldwide" at bounding box center [260, 637] width 96 height 29
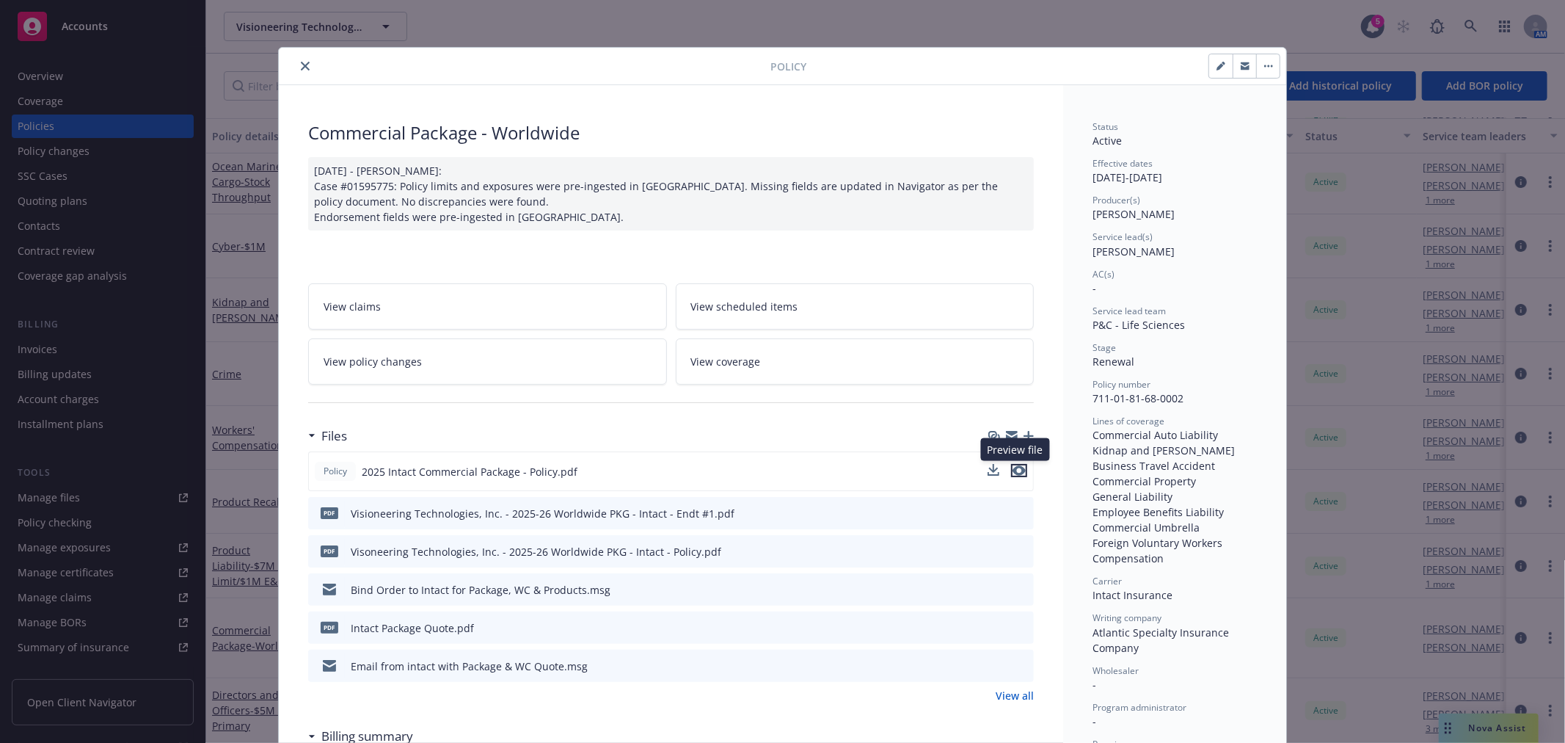
click at [1016, 468] on icon "preview file" at bounding box center [1019, 470] width 13 height 10
